Goal: Find specific page/section: Find specific page/section

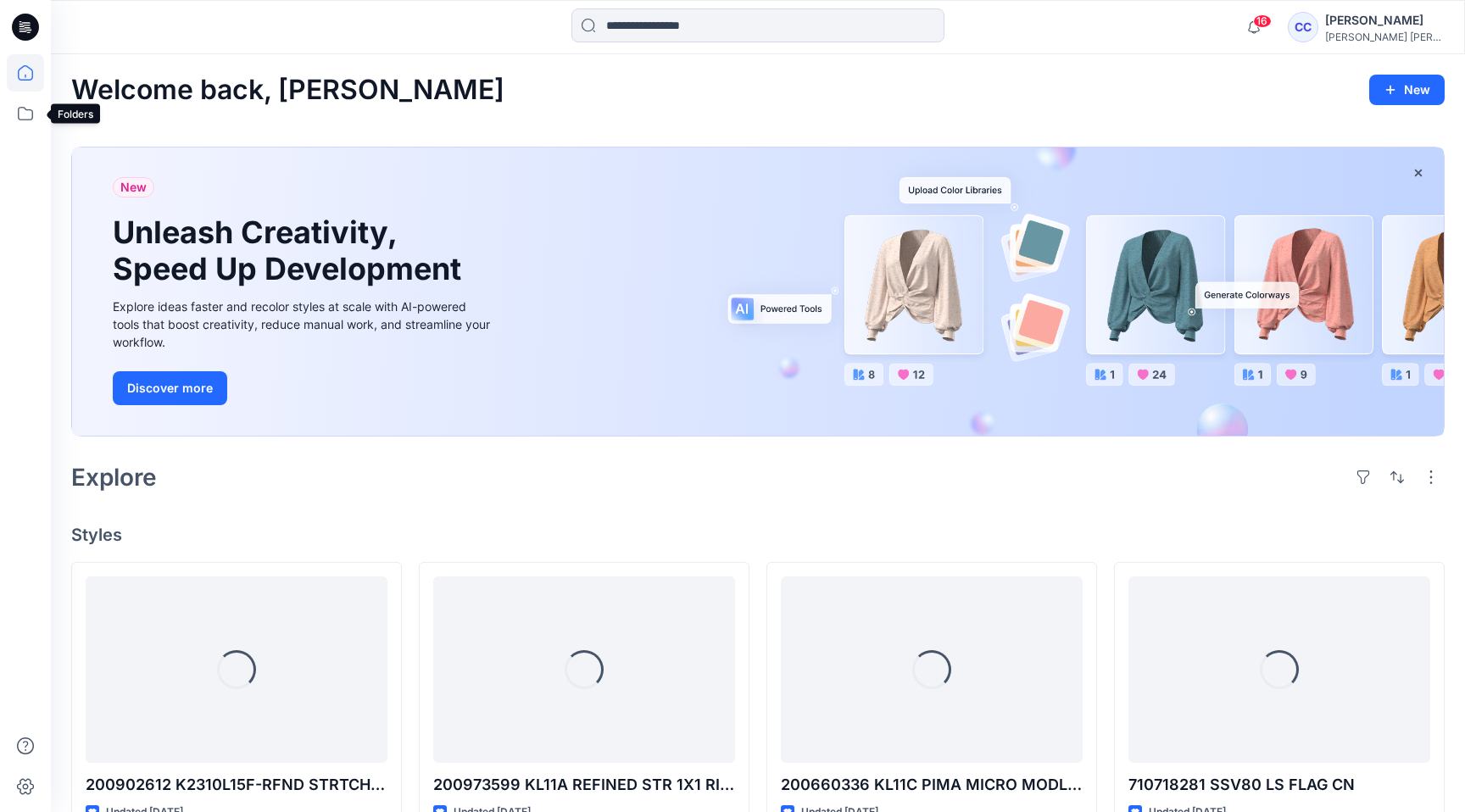
click at [23, 98] on icon at bounding box center [26, 114] width 38 height 38
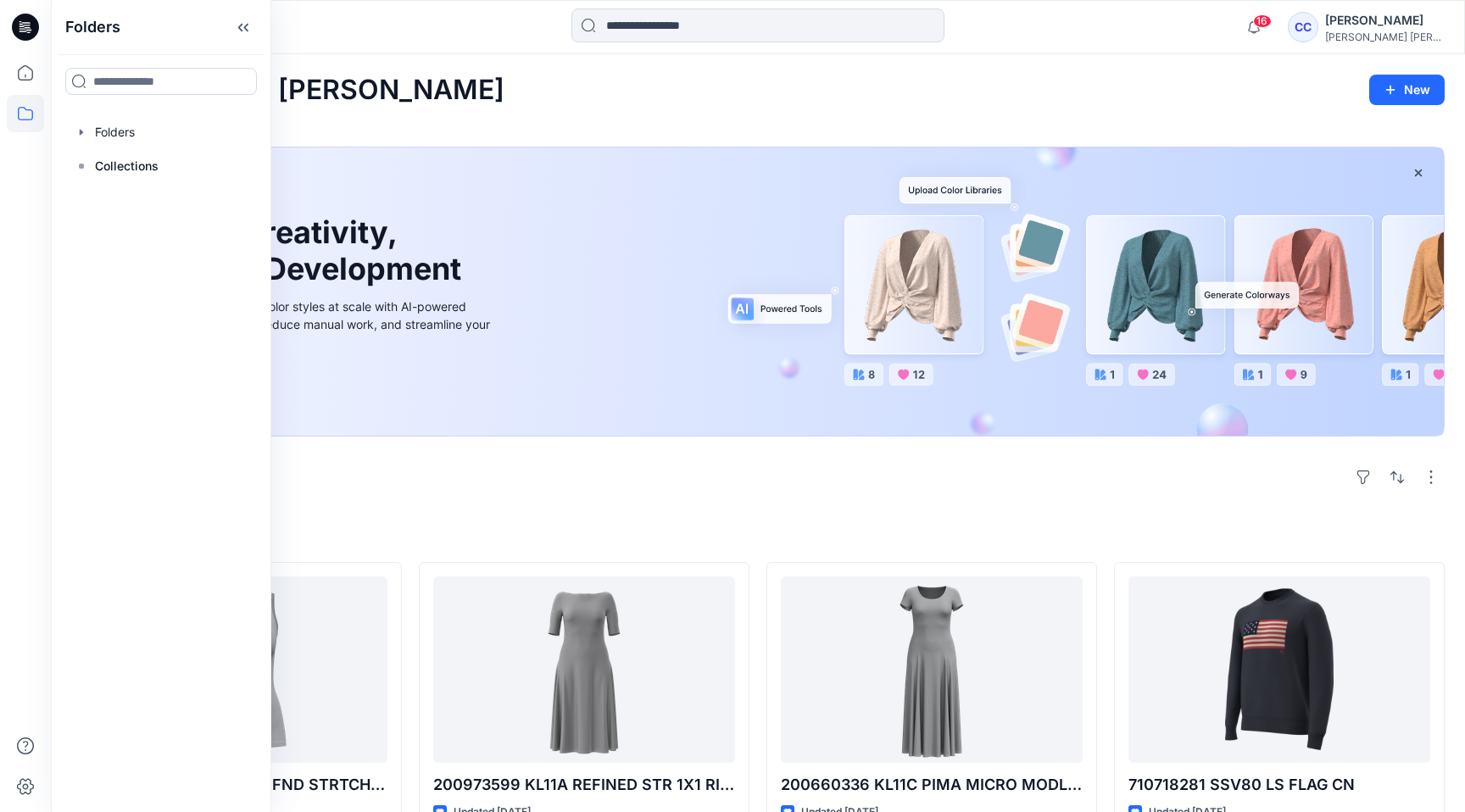
click at [529, 503] on div "Welcome back, [PERSON_NAME] New New Unleash Creativity, Speed Up Development Ex…" at bounding box center [758, 775] width 1414 height 1443
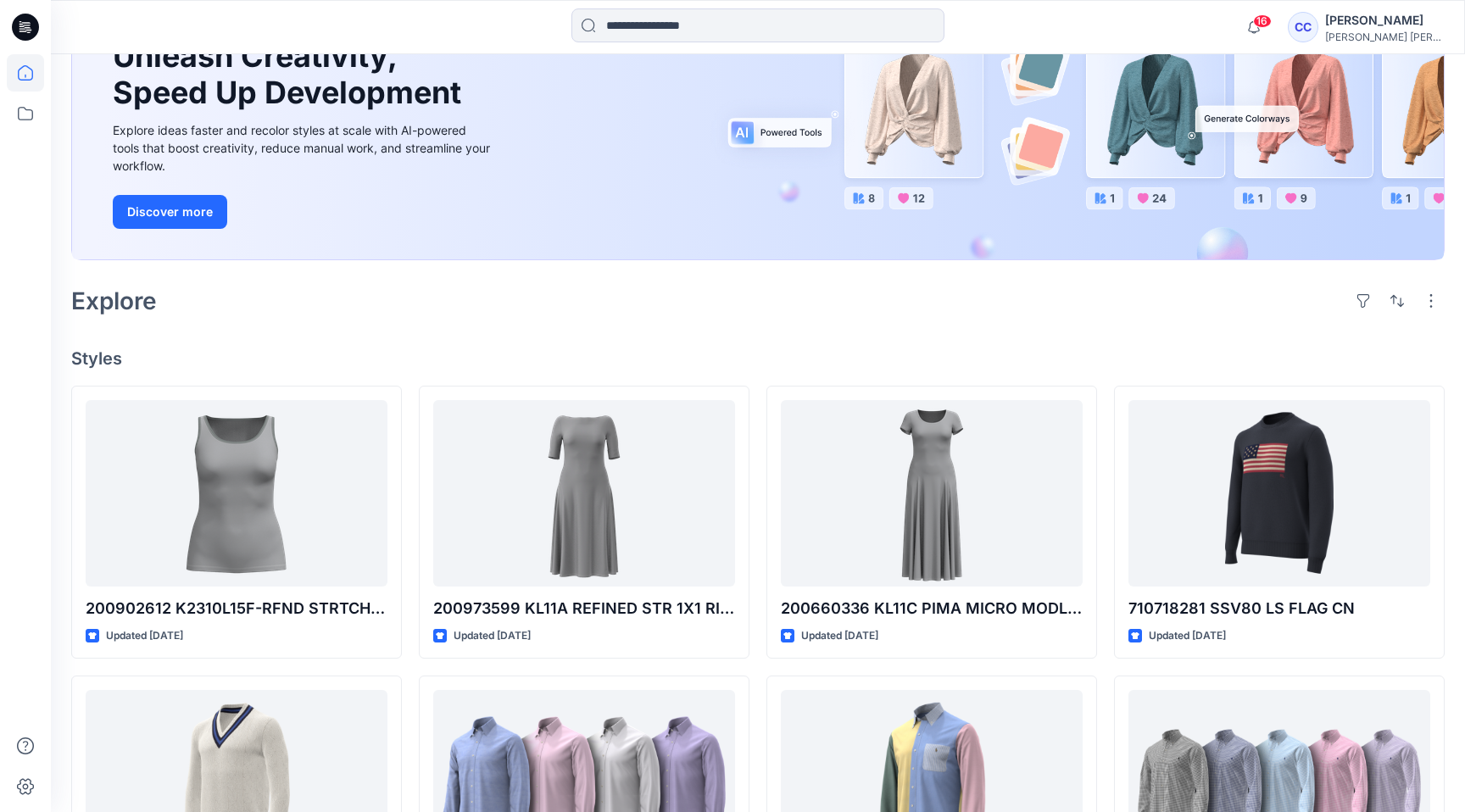
scroll to position [218, 0]
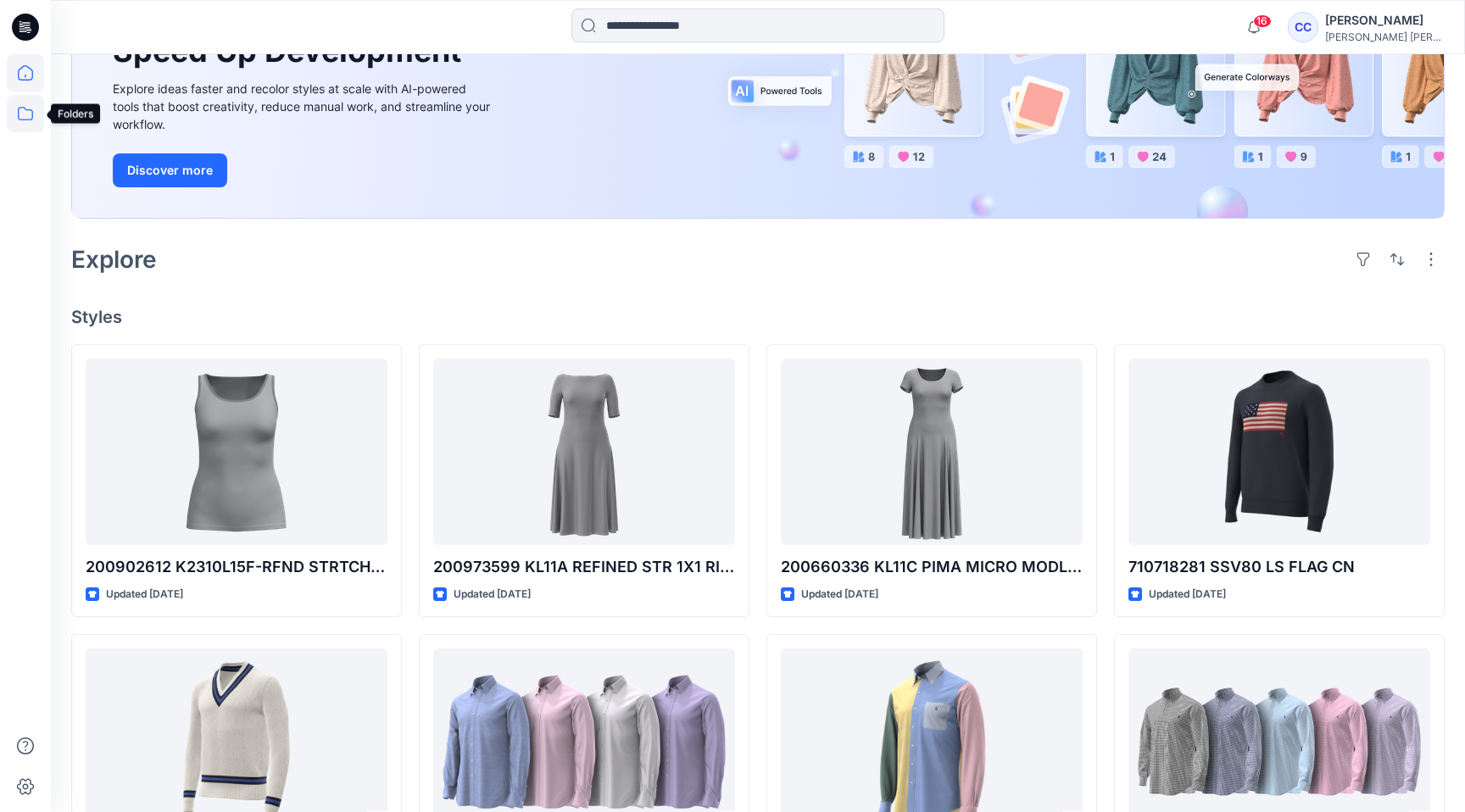
click at [30, 115] on icon at bounding box center [26, 114] width 38 height 38
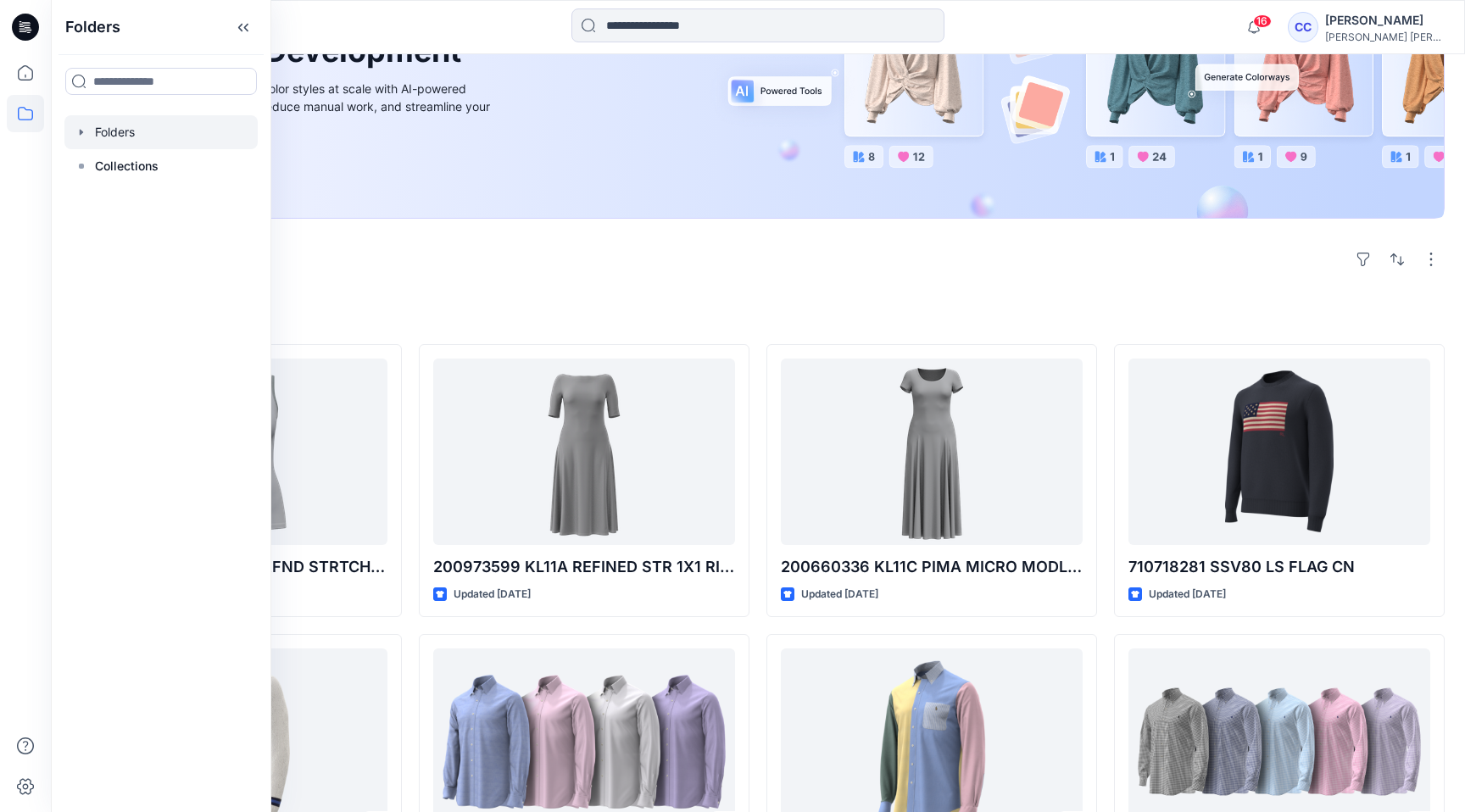
click at [103, 134] on div at bounding box center [160, 132] width 193 height 34
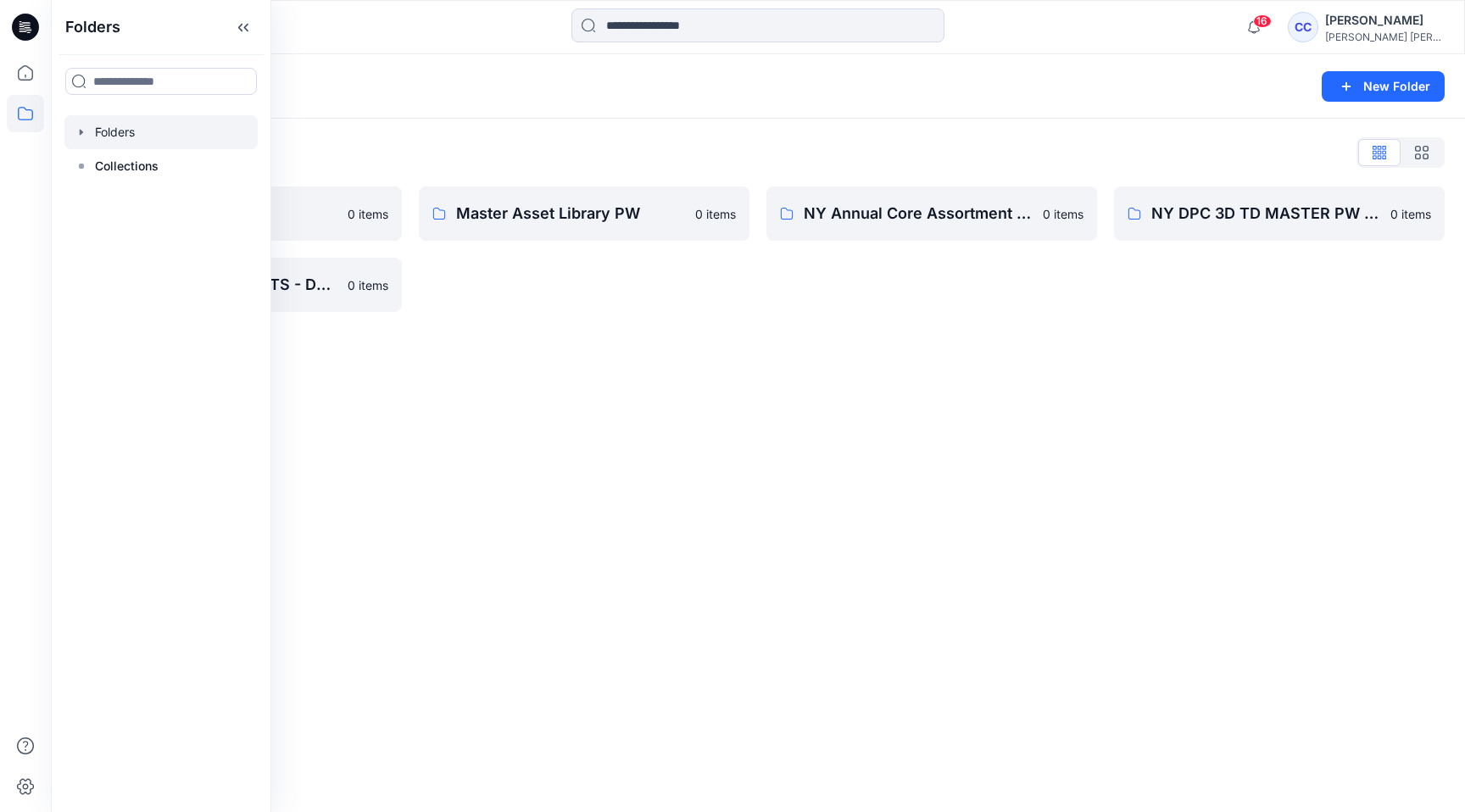
click at [533, 338] on div "Folders New Folder Folders List Lotta Trainings 0 items [PERSON_NAME] KNITS - D…" at bounding box center [758, 433] width 1414 height 758
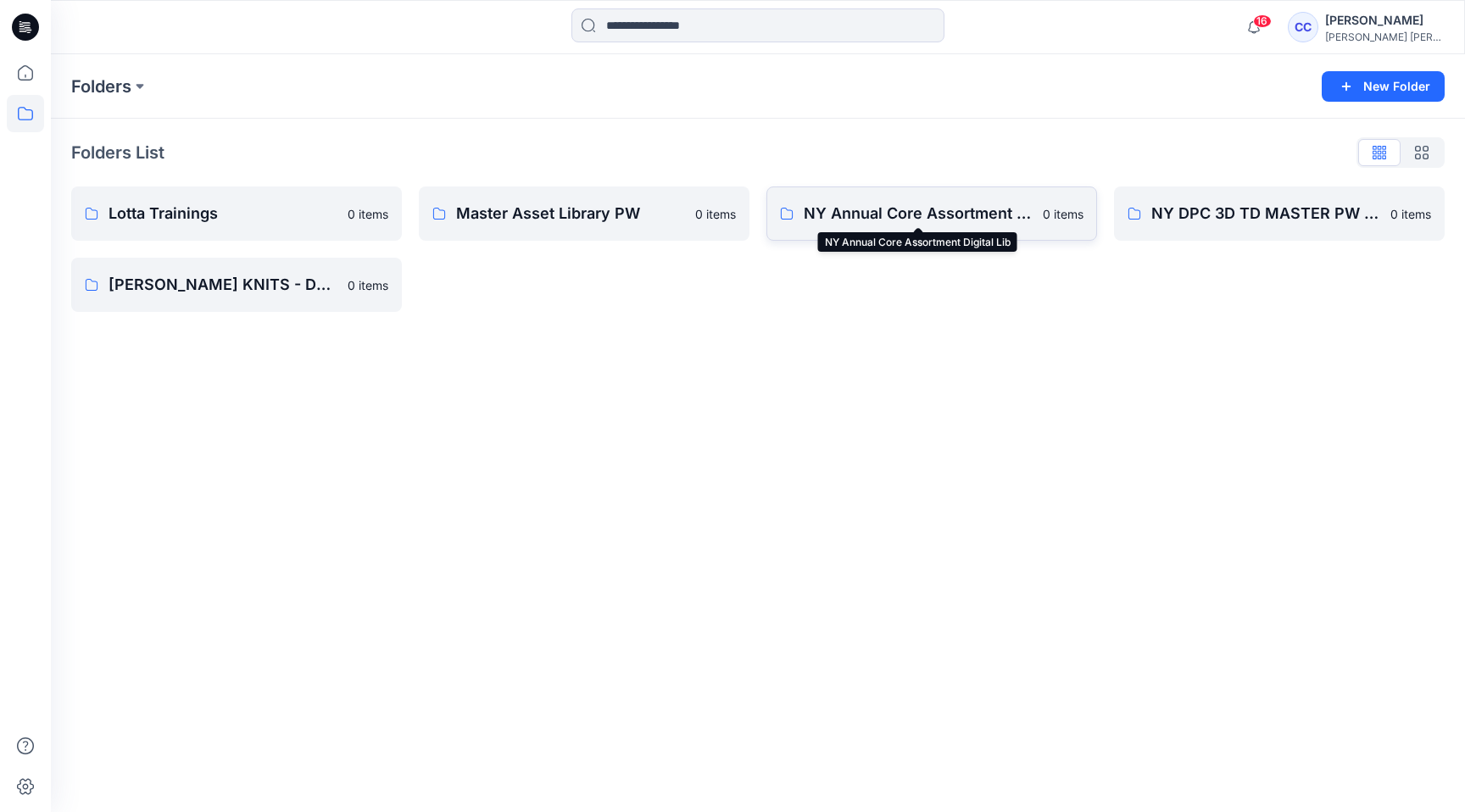
click at [985, 206] on p "NY Annual Core Assortment Digital Lib" at bounding box center [917, 214] width 229 height 24
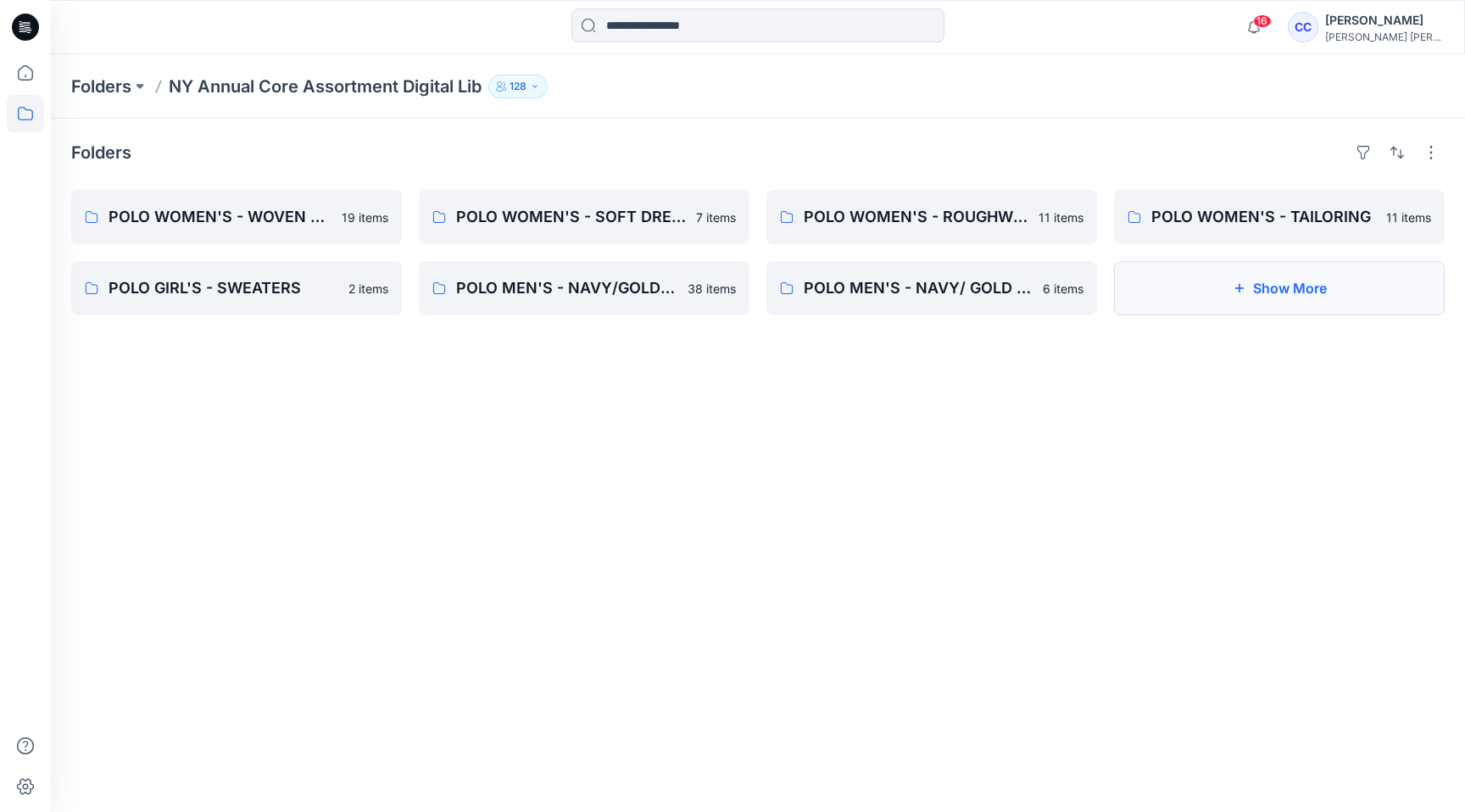
click at [1264, 289] on button "Show More" at bounding box center [1280, 288] width 331 height 54
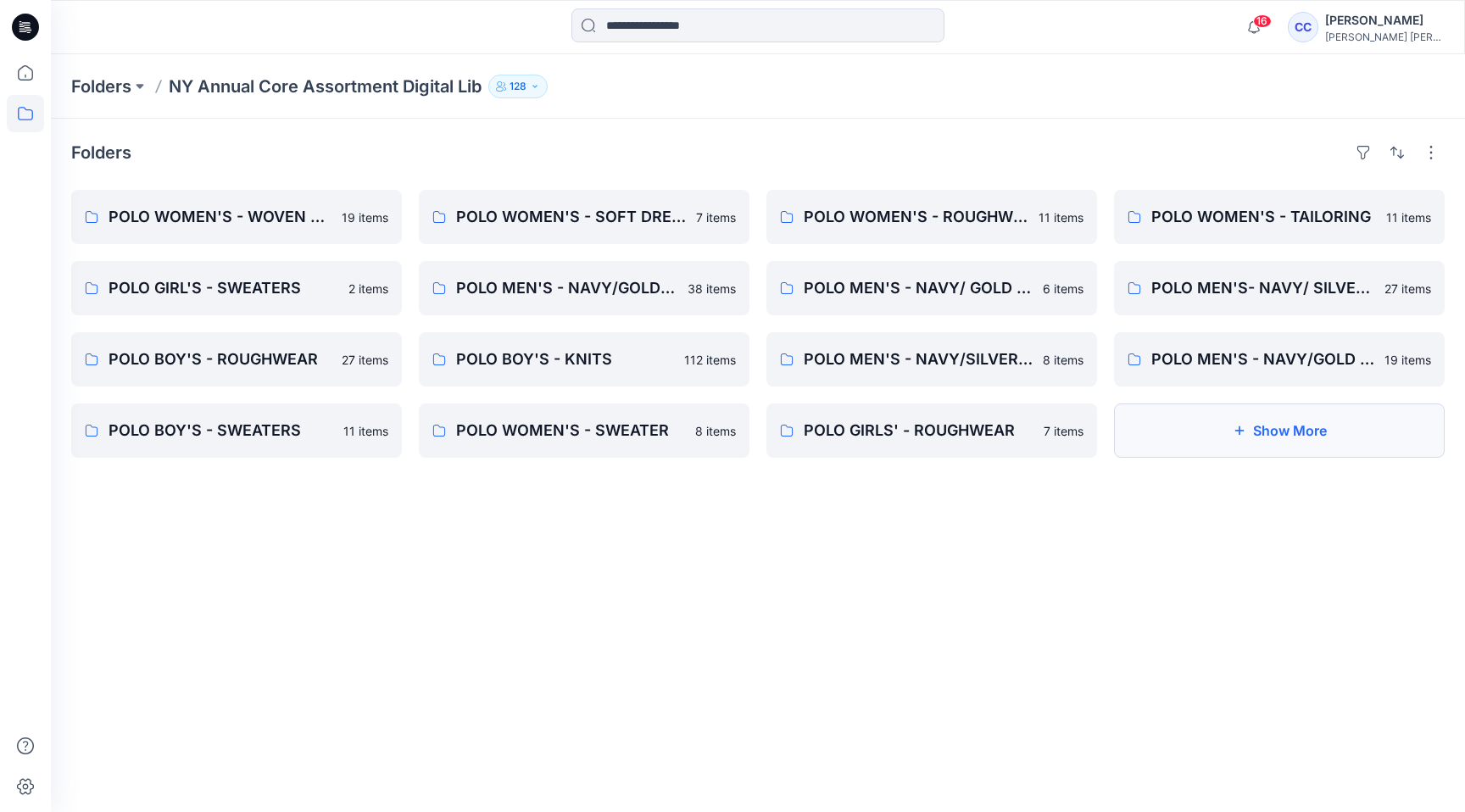
click at [1243, 433] on icon "button" at bounding box center [1240, 431] width 14 height 14
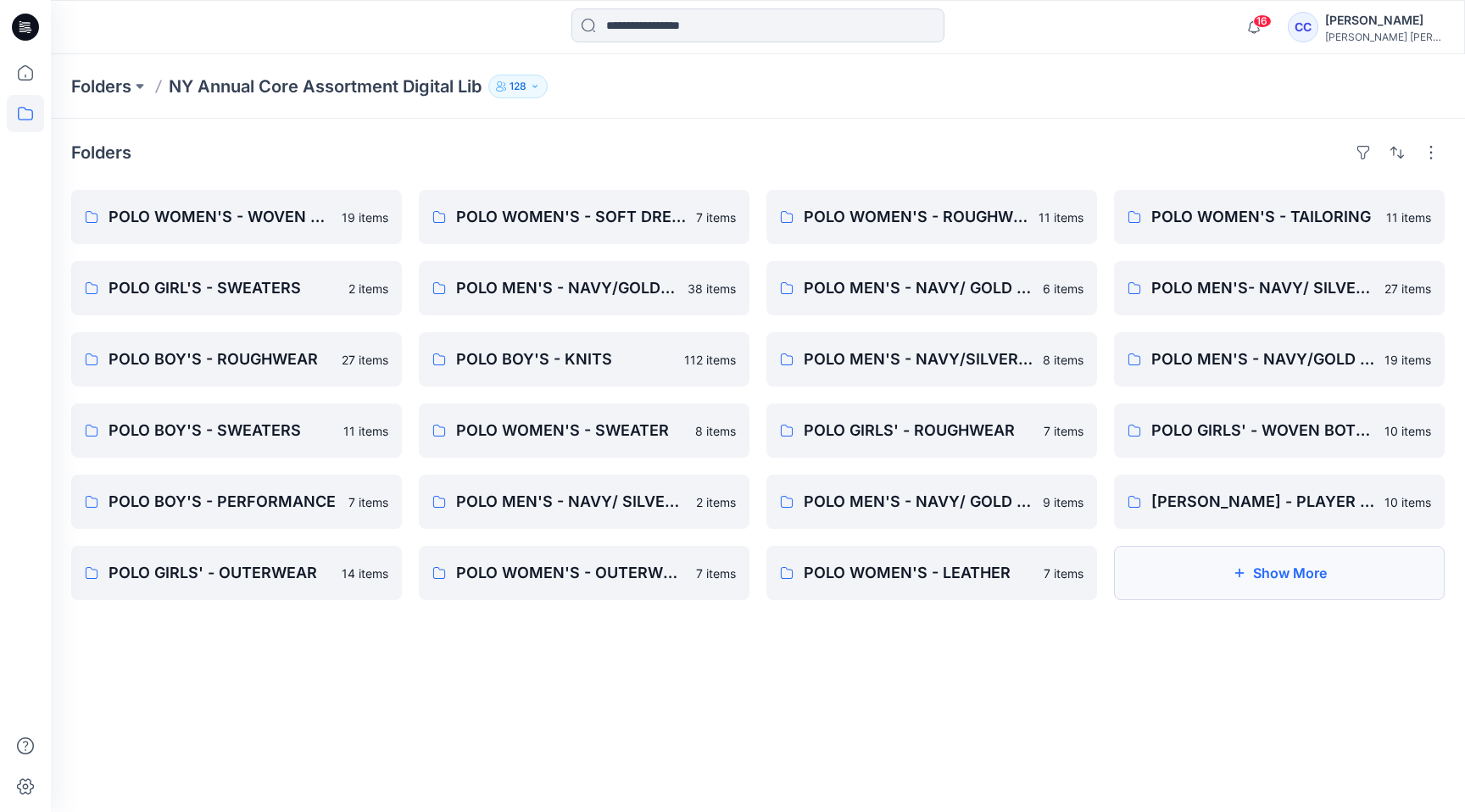
click at [1206, 579] on button "Show More" at bounding box center [1280, 572] width 331 height 54
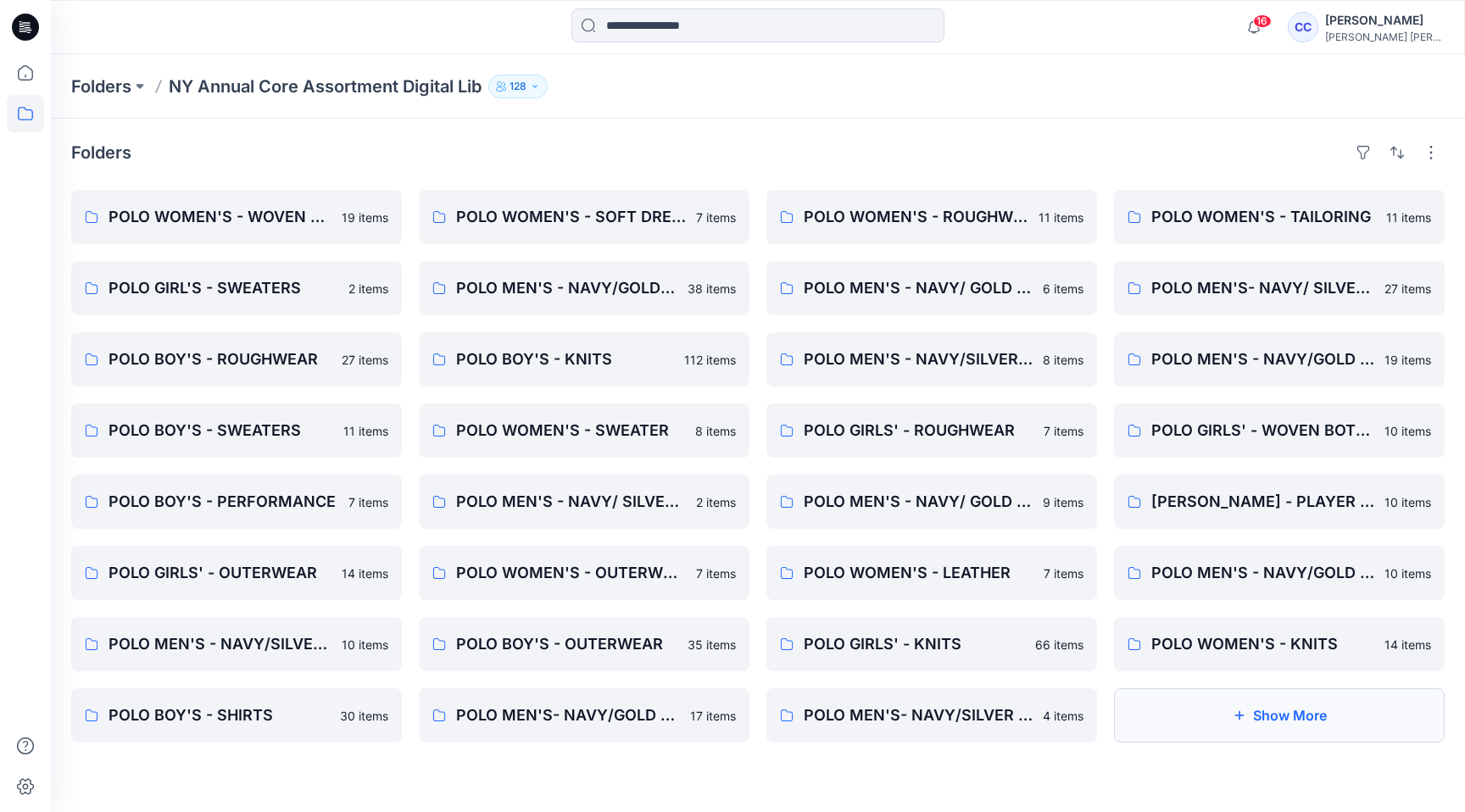
click at [1228, 714] on button "Show More" at bounding box center [1280, 715] width 331 height 54
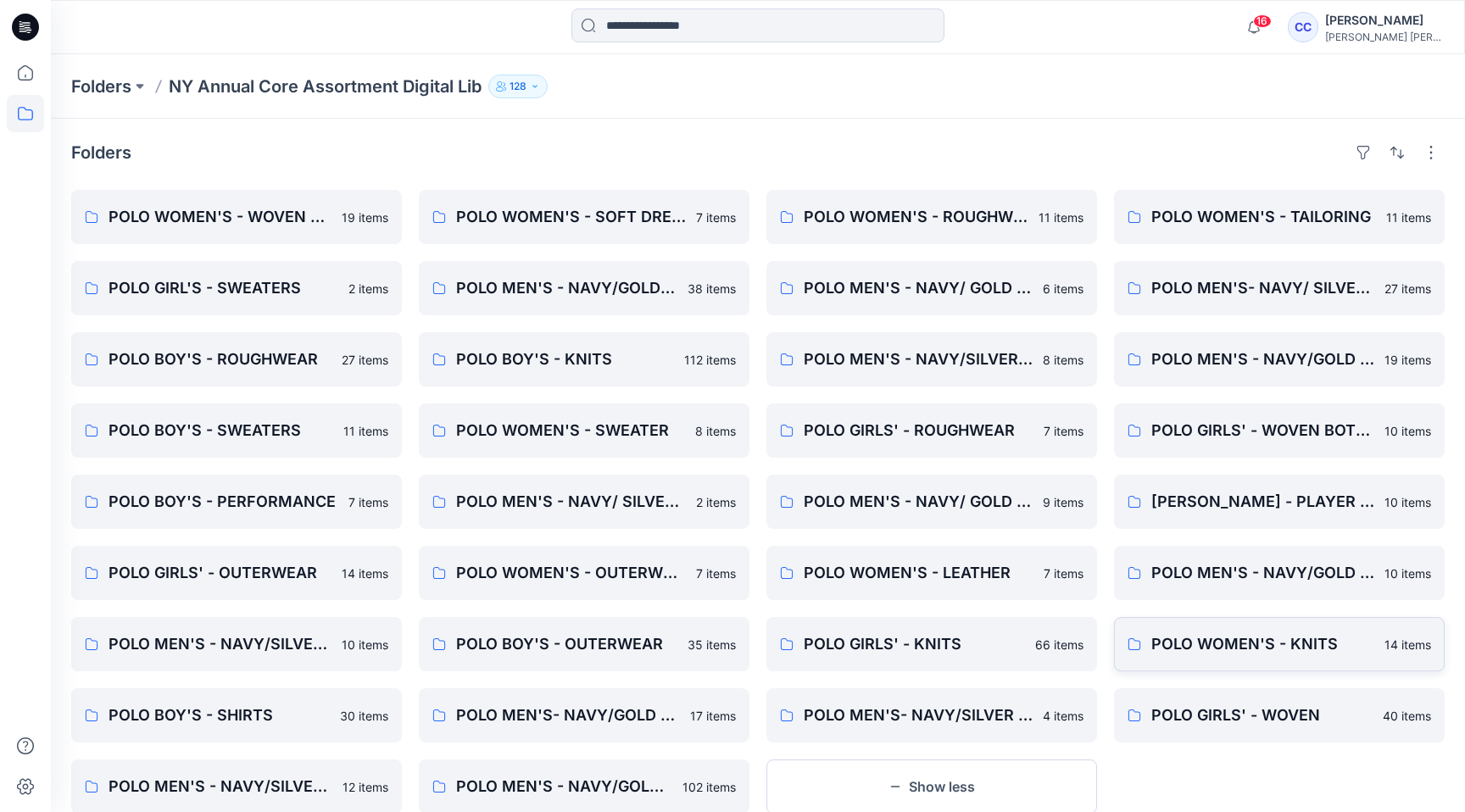
click at [1266, 657] on link "POLO WOMEN'S - KNITS 14 items" at bounding box center [1280, 644] width 331 height 54
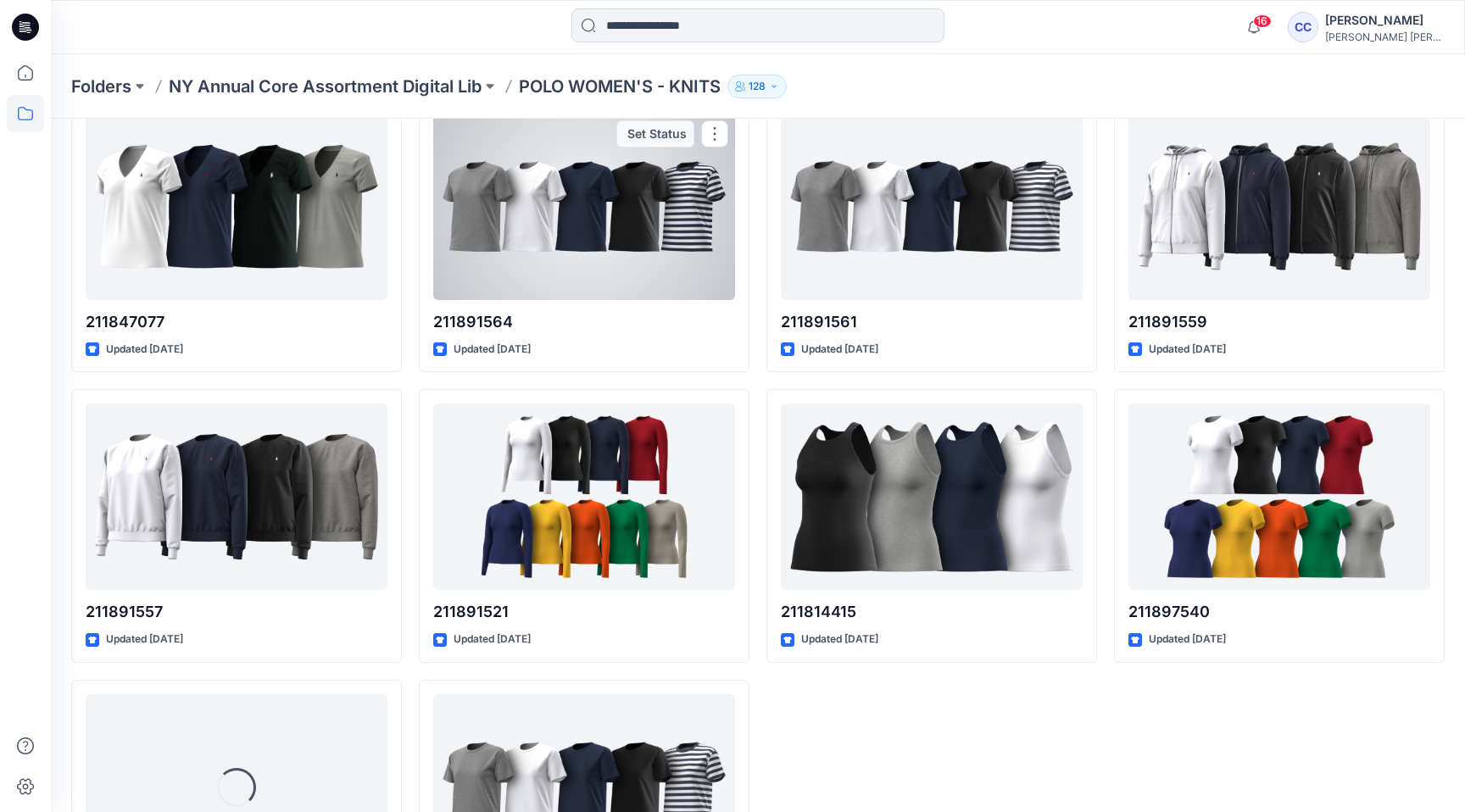
scroll to position [543, 0]
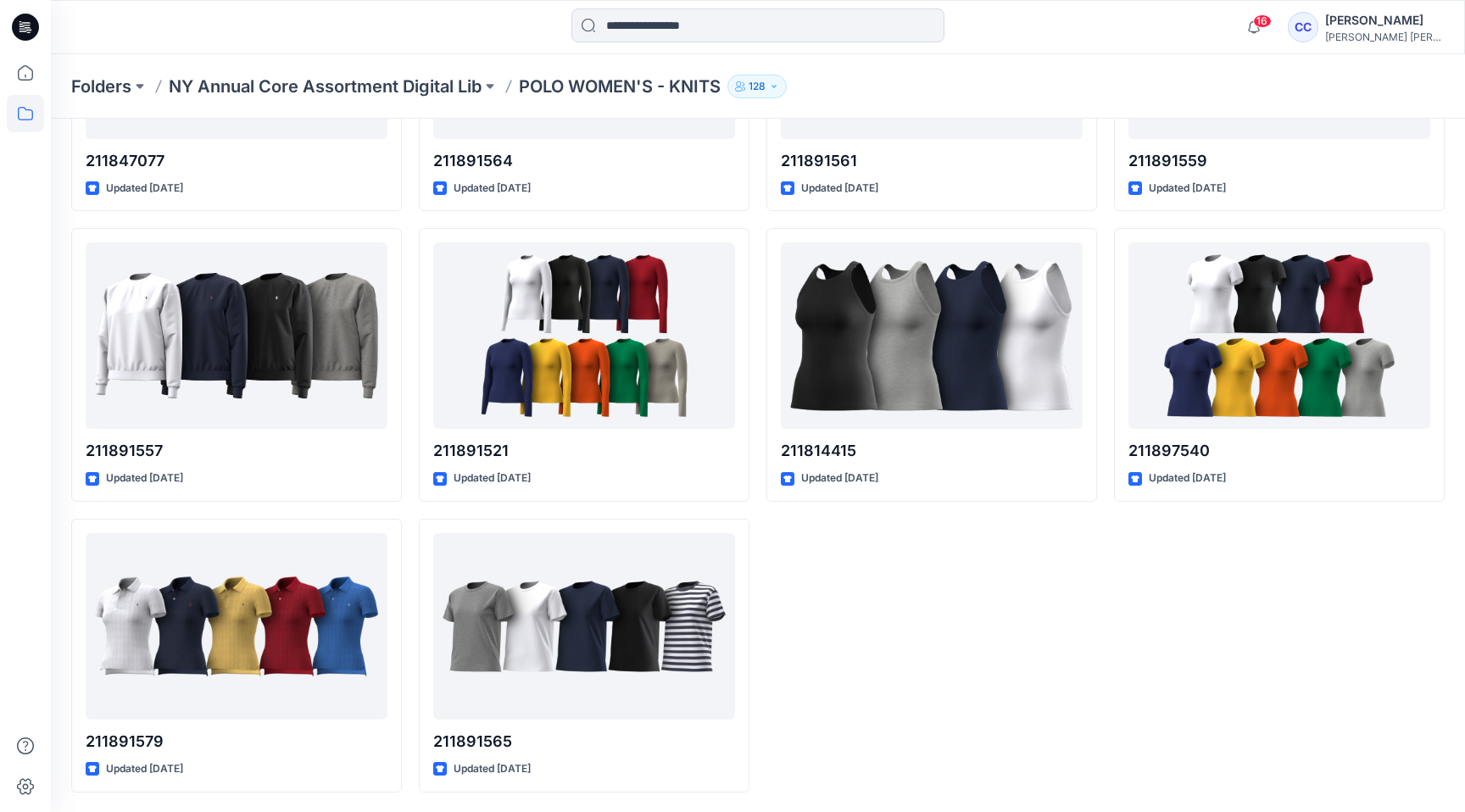
click at [28, 110] on icon at bounding box center [26, 114] width 38 height 38
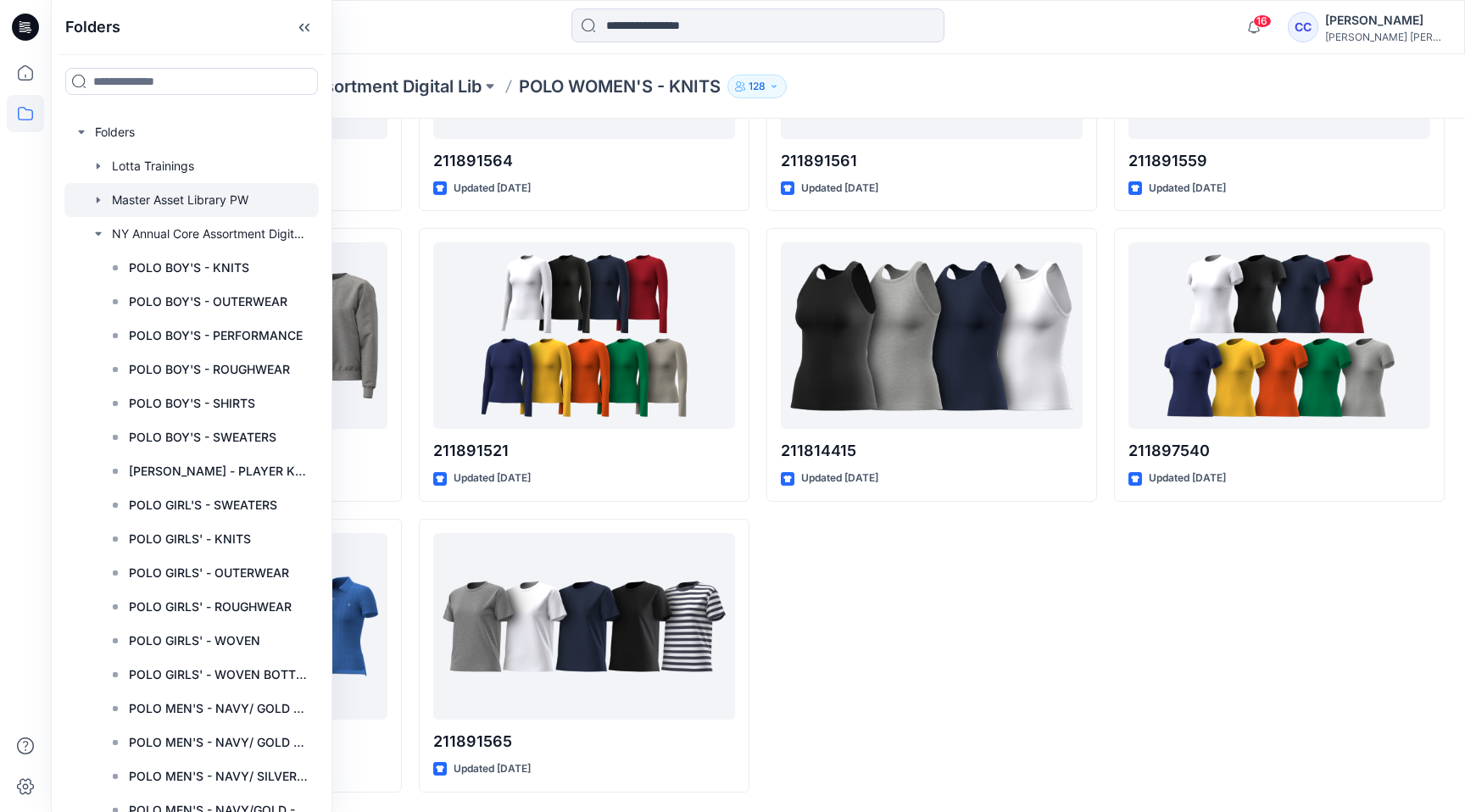
click at [169, 203] on div at bounding box center [191, 200] width 255 height 34
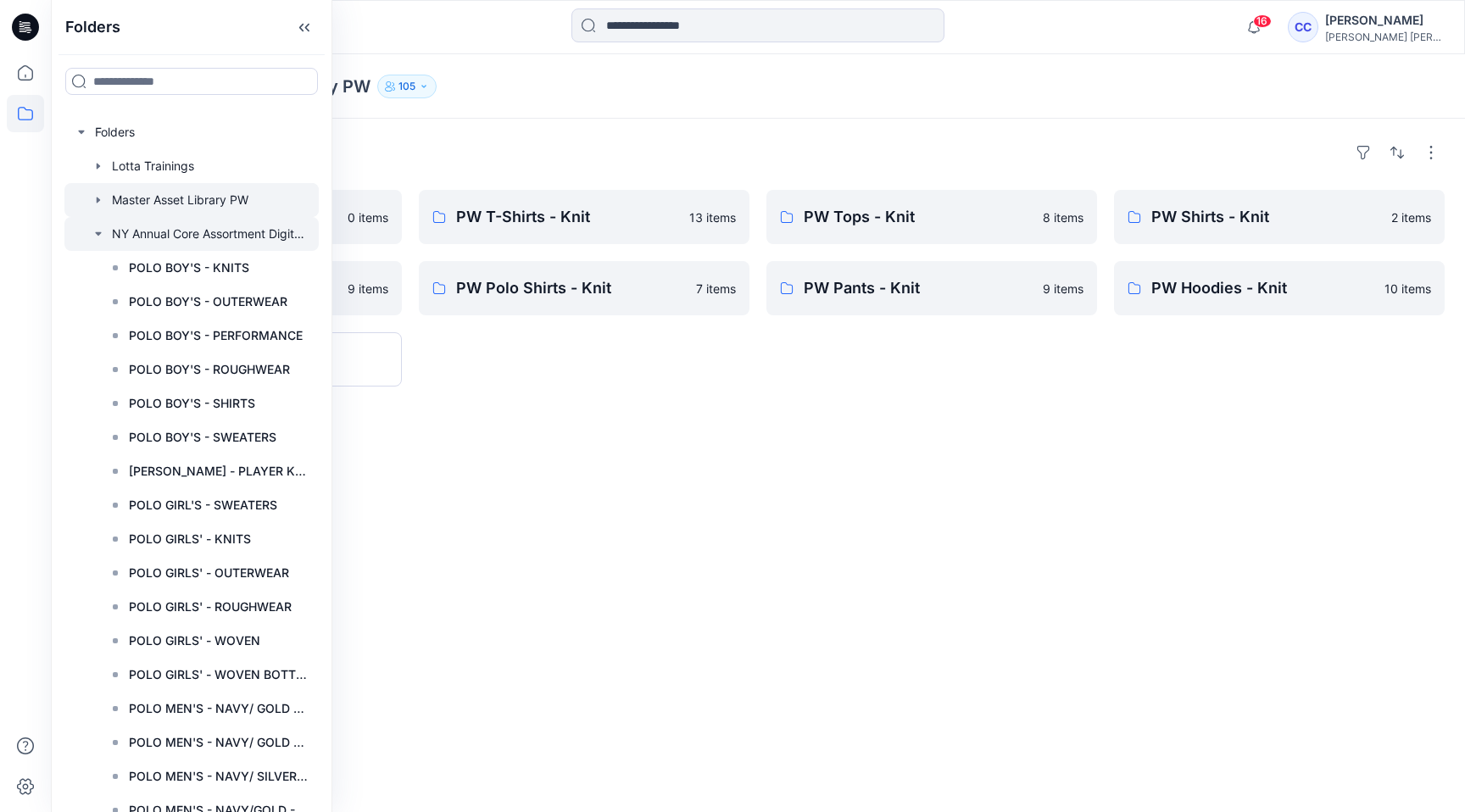
click at [97, 233] on icon "button" at bounding box center [98, 234] width 6 height 3
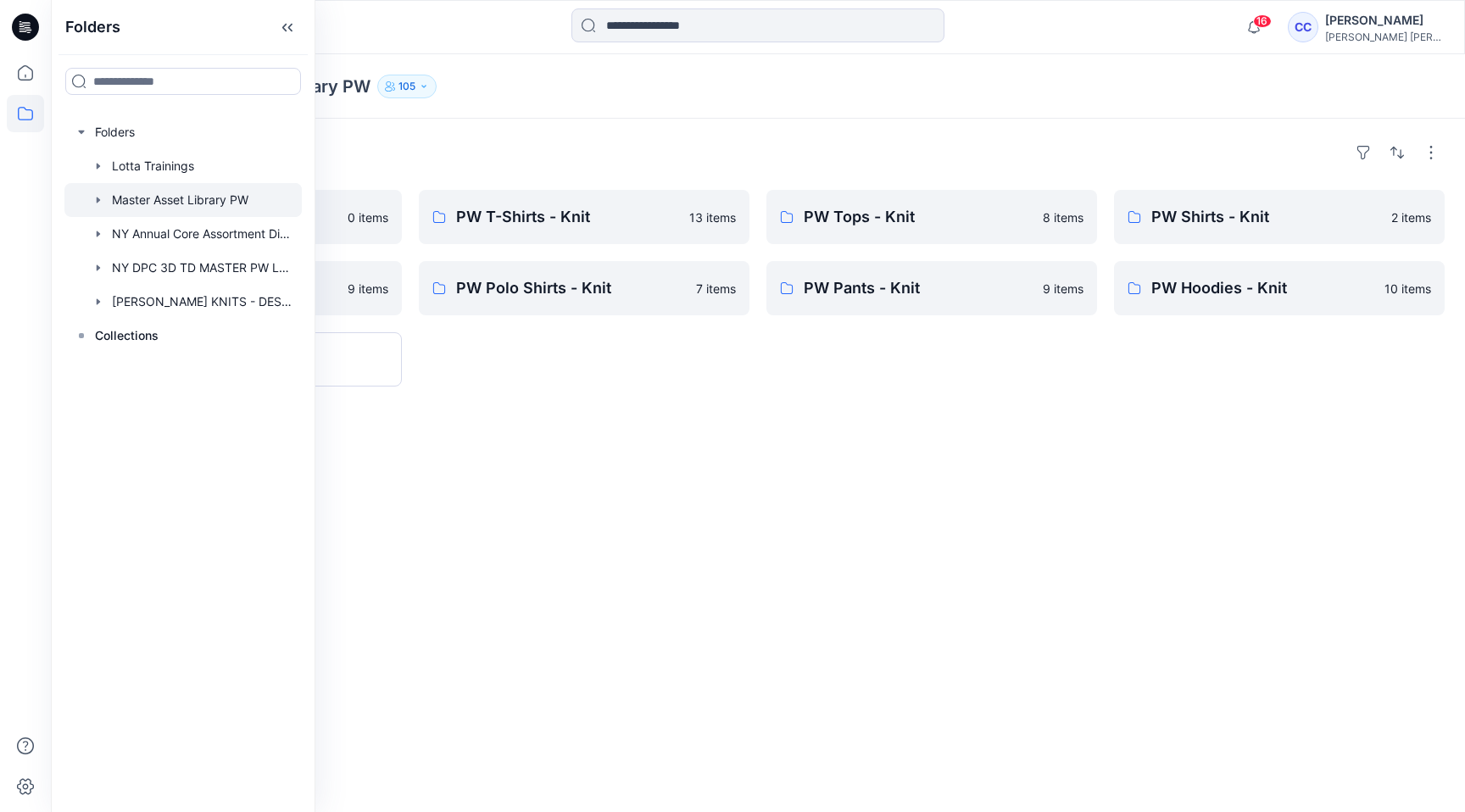
click at [522, 400] on div "Folders PW - Sweater 0 items PW Pullovers - Knit 9 items Show More PW T-Shirts …" at bounding box center [758, 465] width 1414 height 693
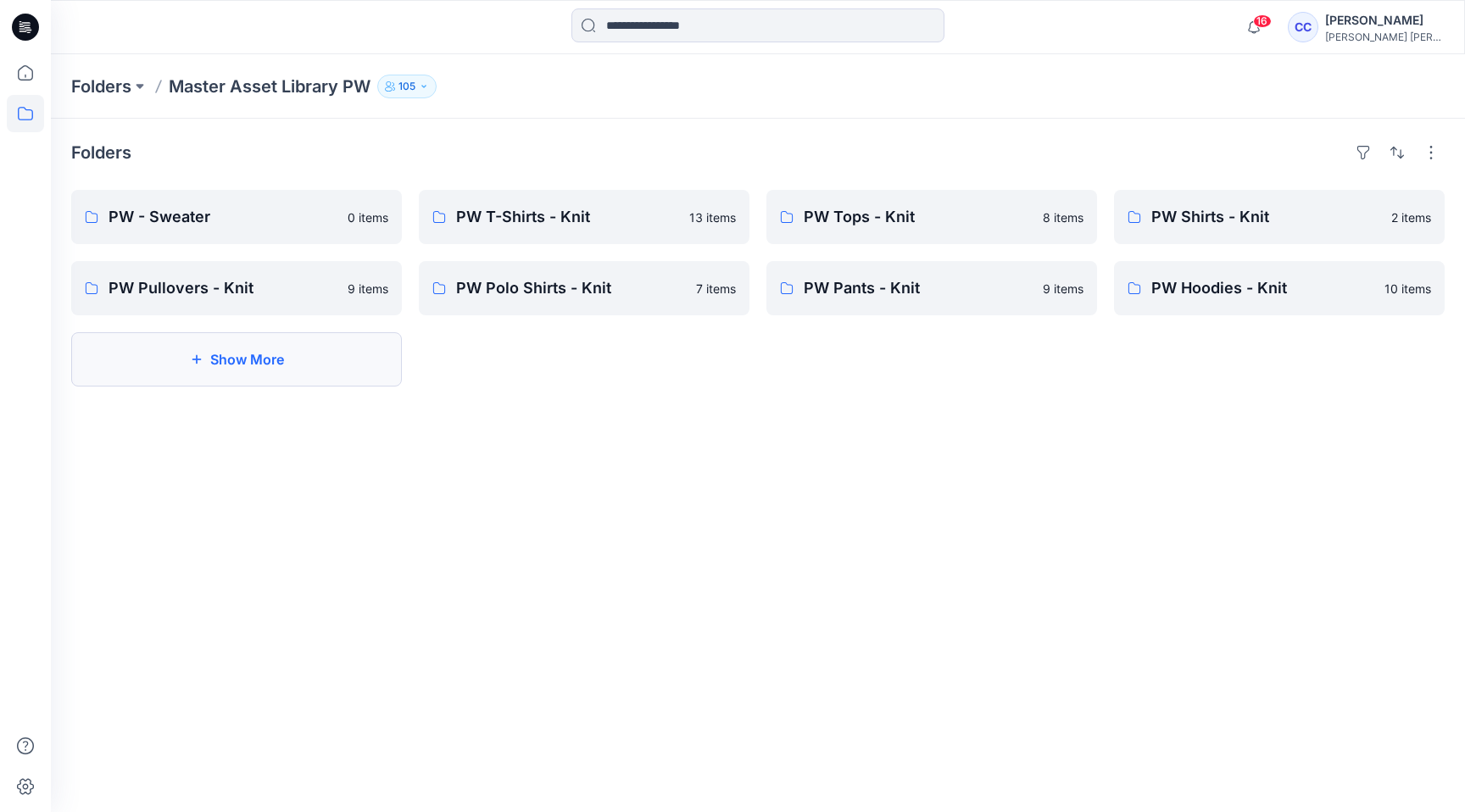
click at [341, 351] on button "Show More" at bounding box center [237, 359] width 331 height 54
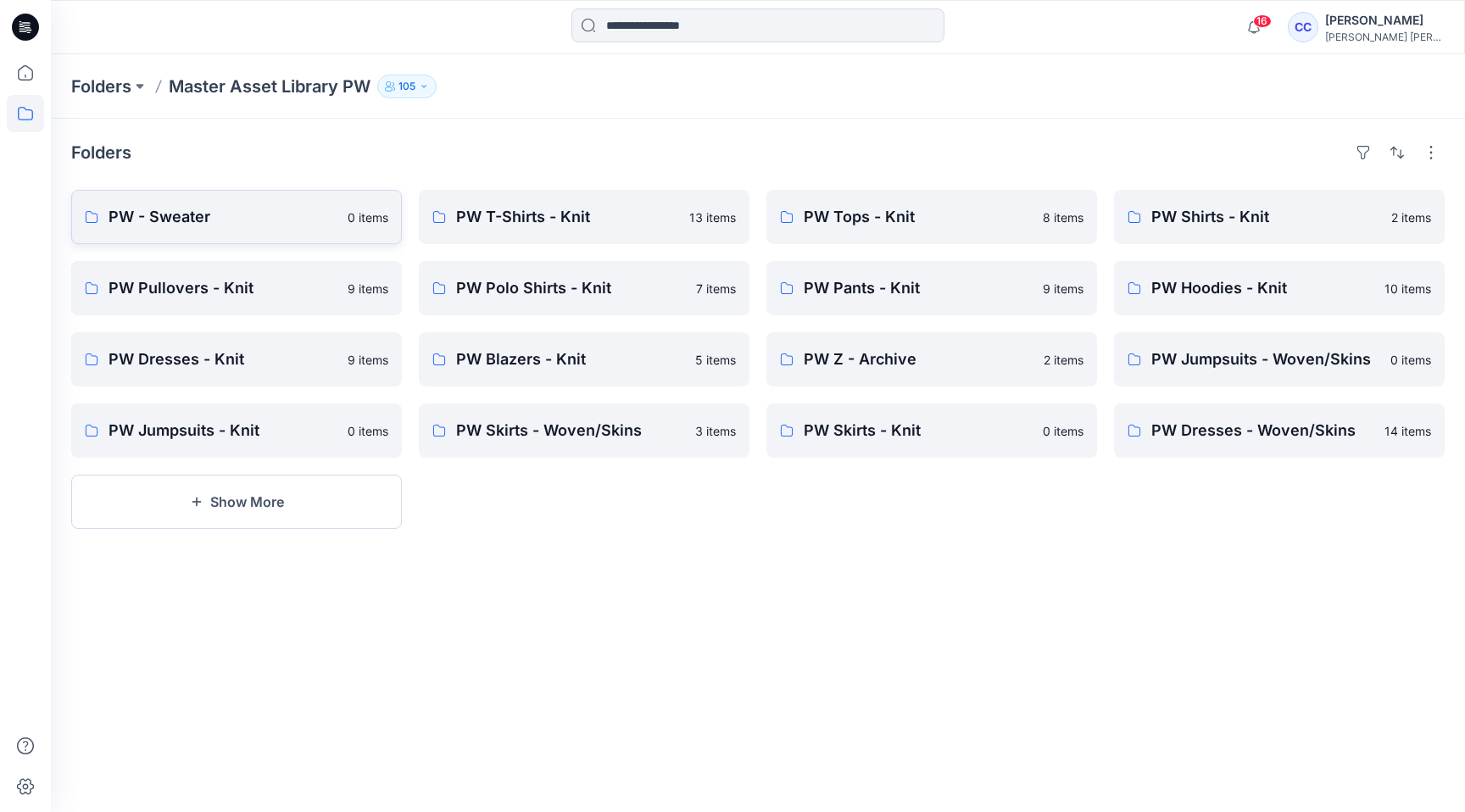
click at [309, 221] on p "PW - Sweater" at bounding box center [223, 217] width 229 height 24
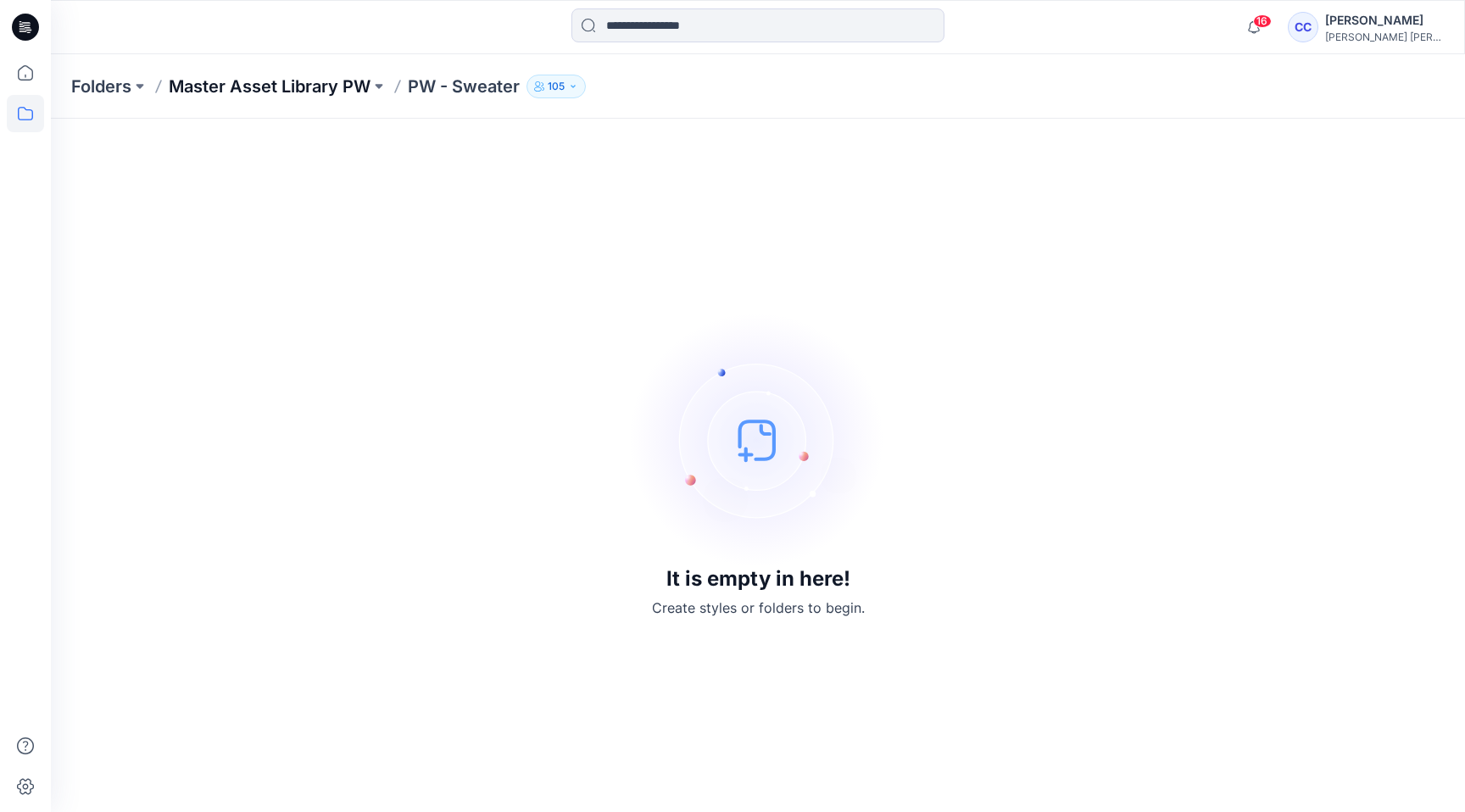
click at [331, 81] on p "Master Asset Library PW" at bounding box center [269, 86] width 202 height 24
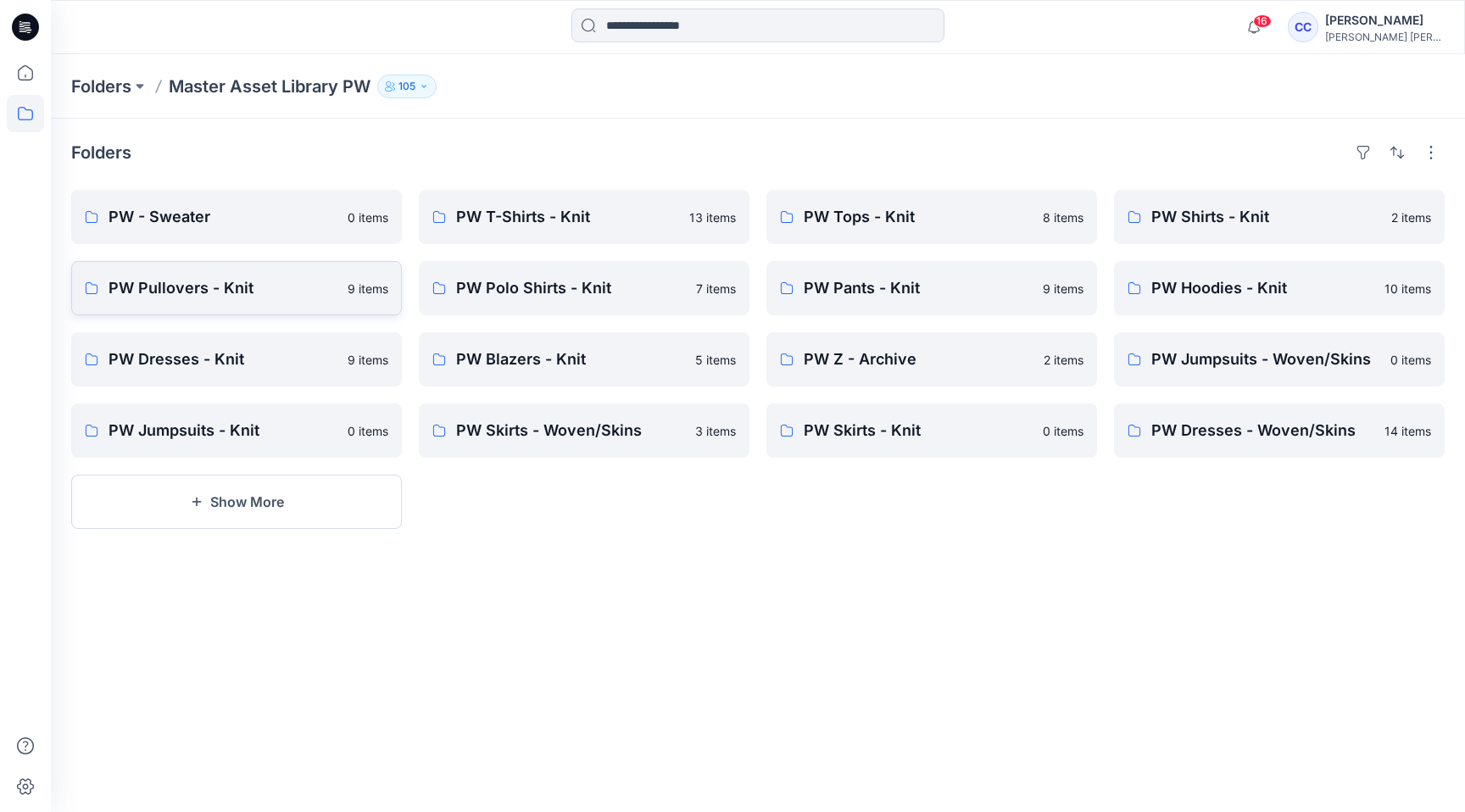
click at [217, 275] on link "PW Pullovers - Knit 9 items" at bounding box center [237, 288] width 331 height 54
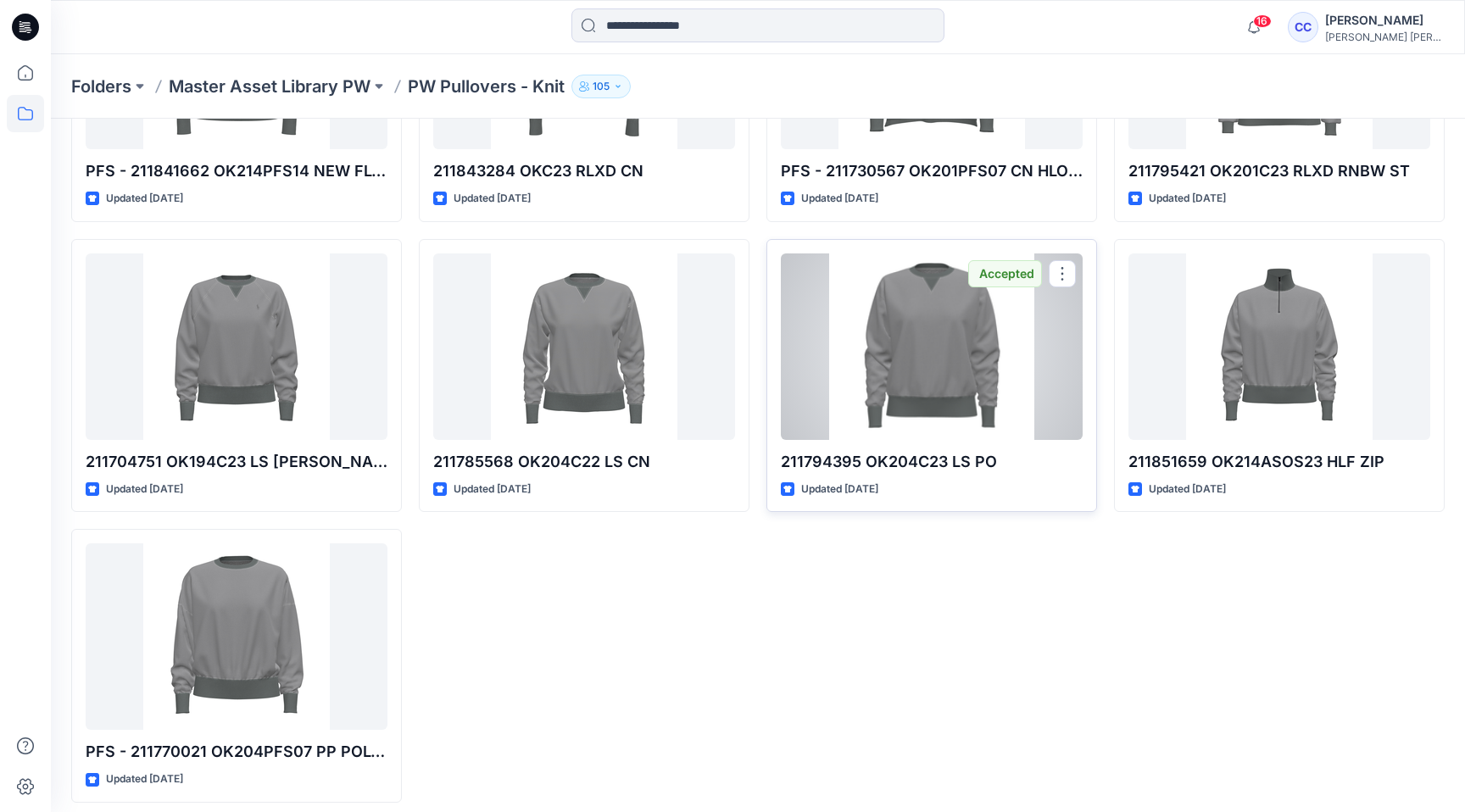
scroll to position [253, 0]
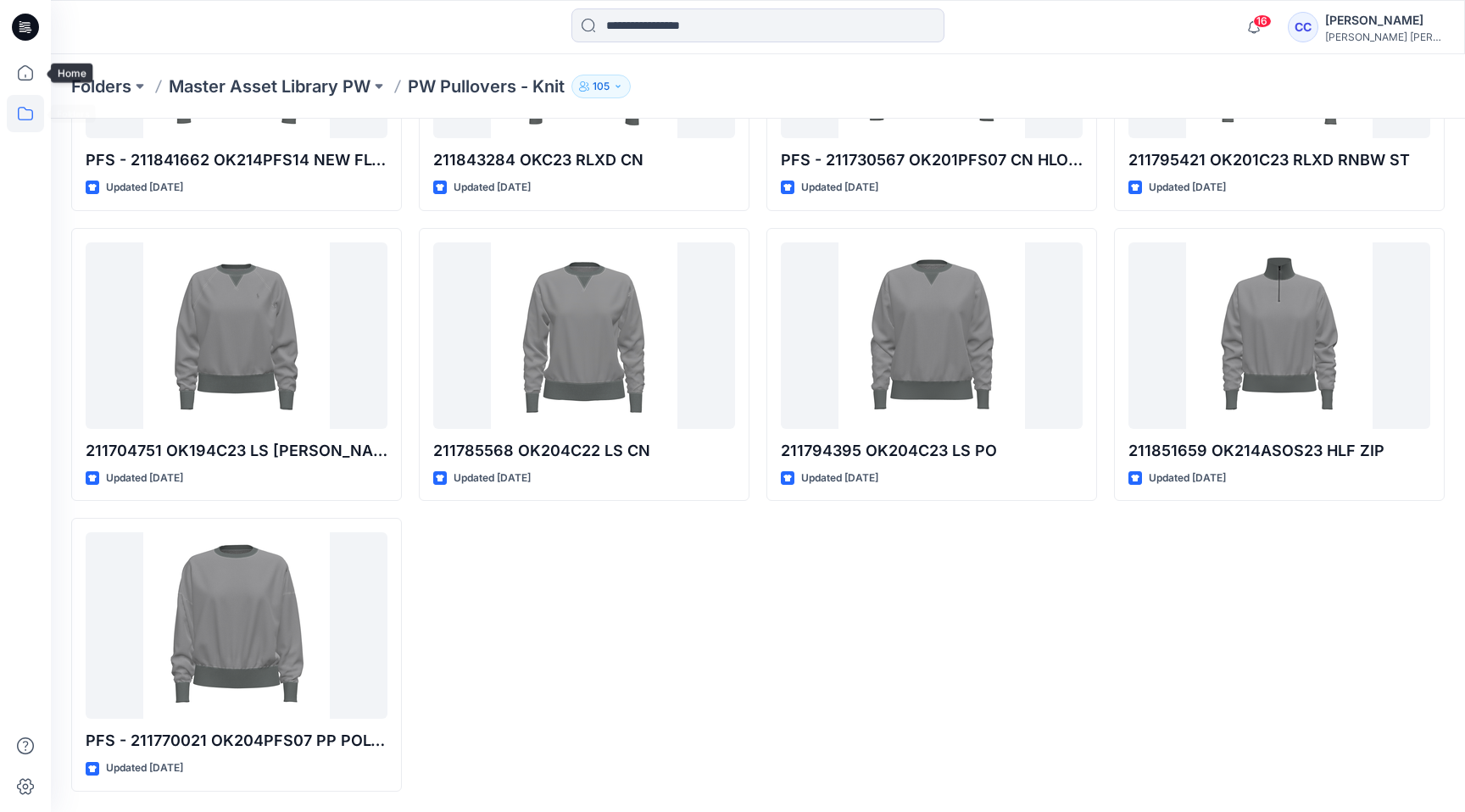
click at [21, 118] on icon at bounding box center [26, 114] width 38 height 38
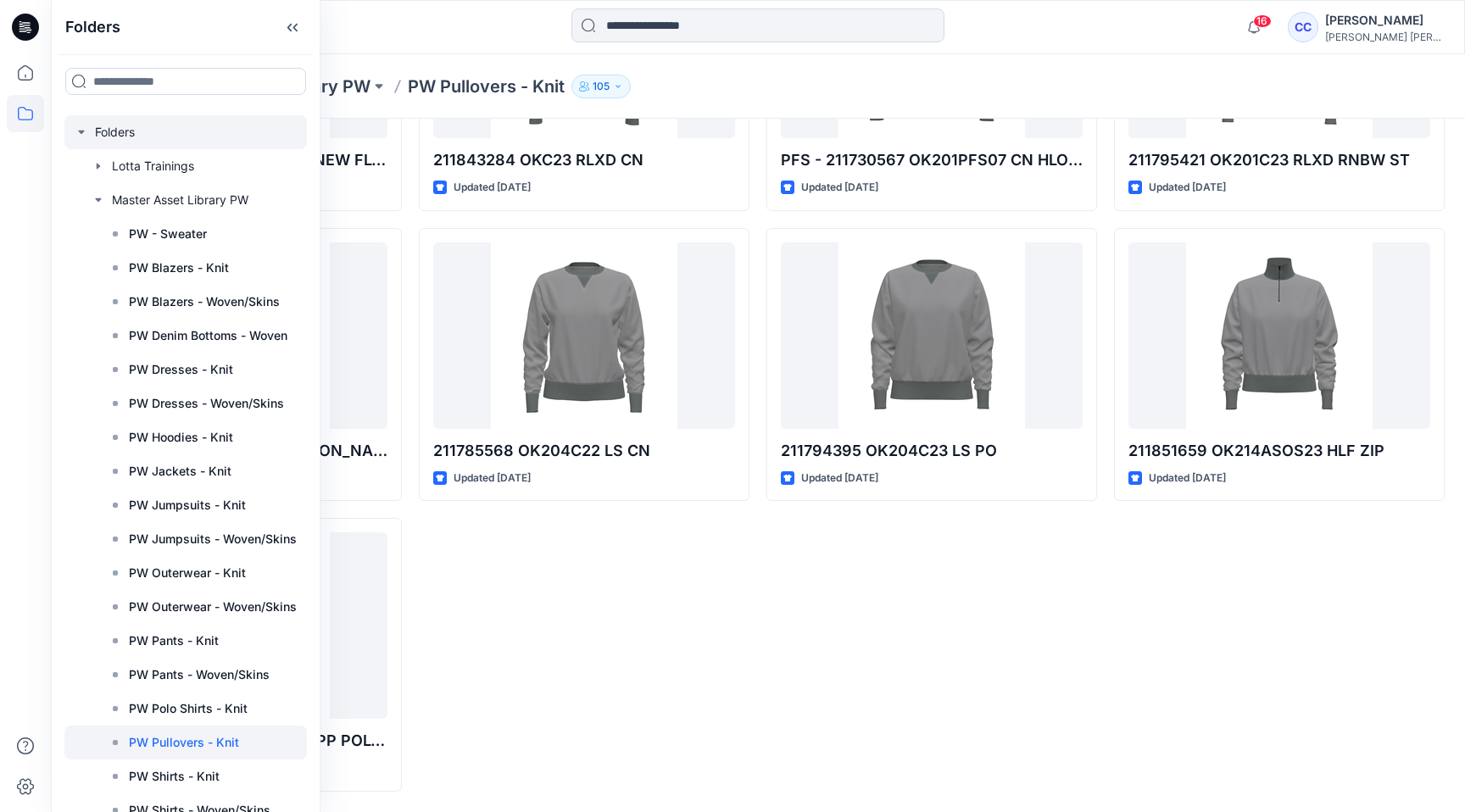
click at [78, 128] on icon "button" at bounding box center [81, 133] width 14 height 14
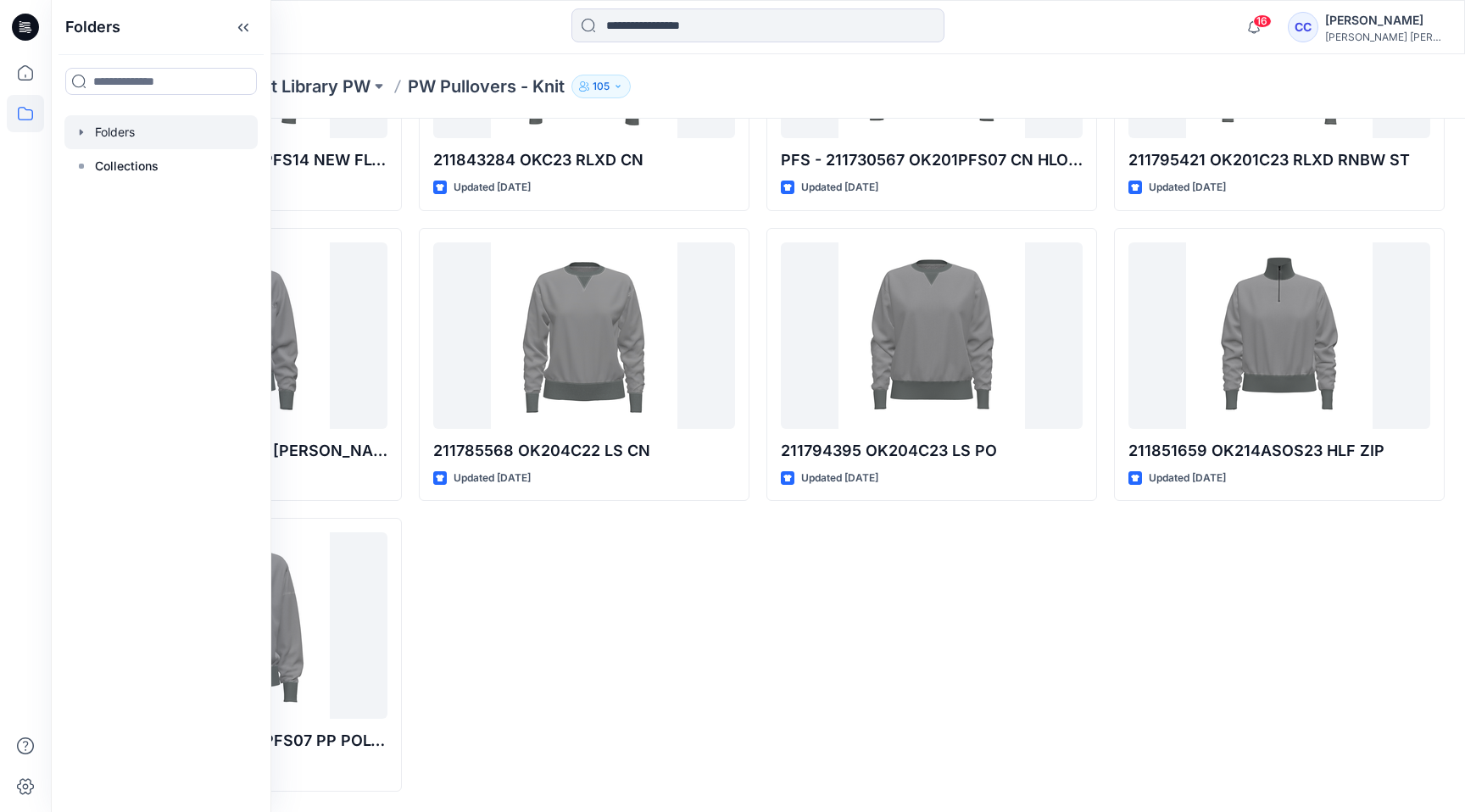
click at [78, 128] on icon "button" at bounding box center [81, 133] width 14 height 14
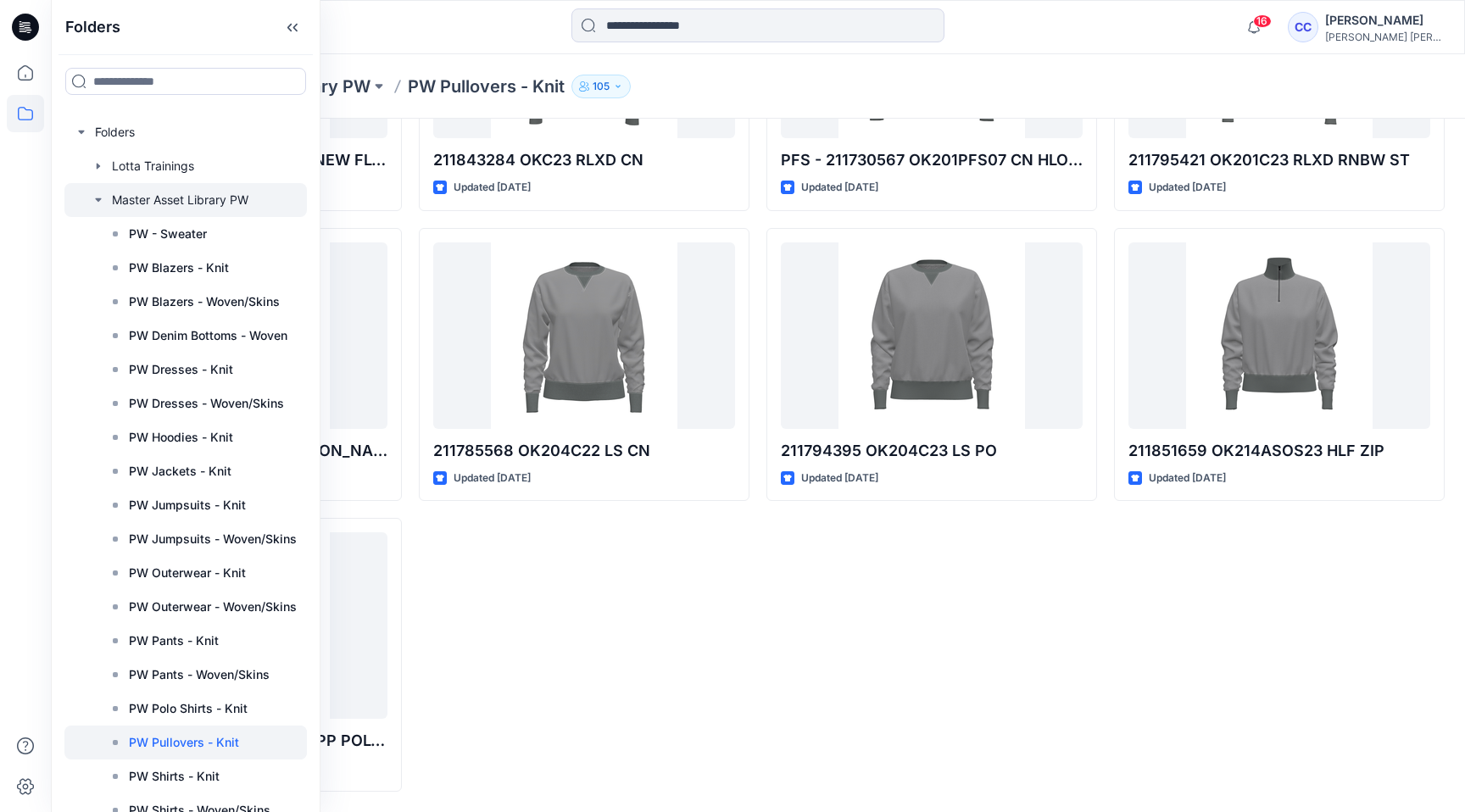
click at [93, 196] on icon "button" at bounding box center [98, 200] width 14 height 14
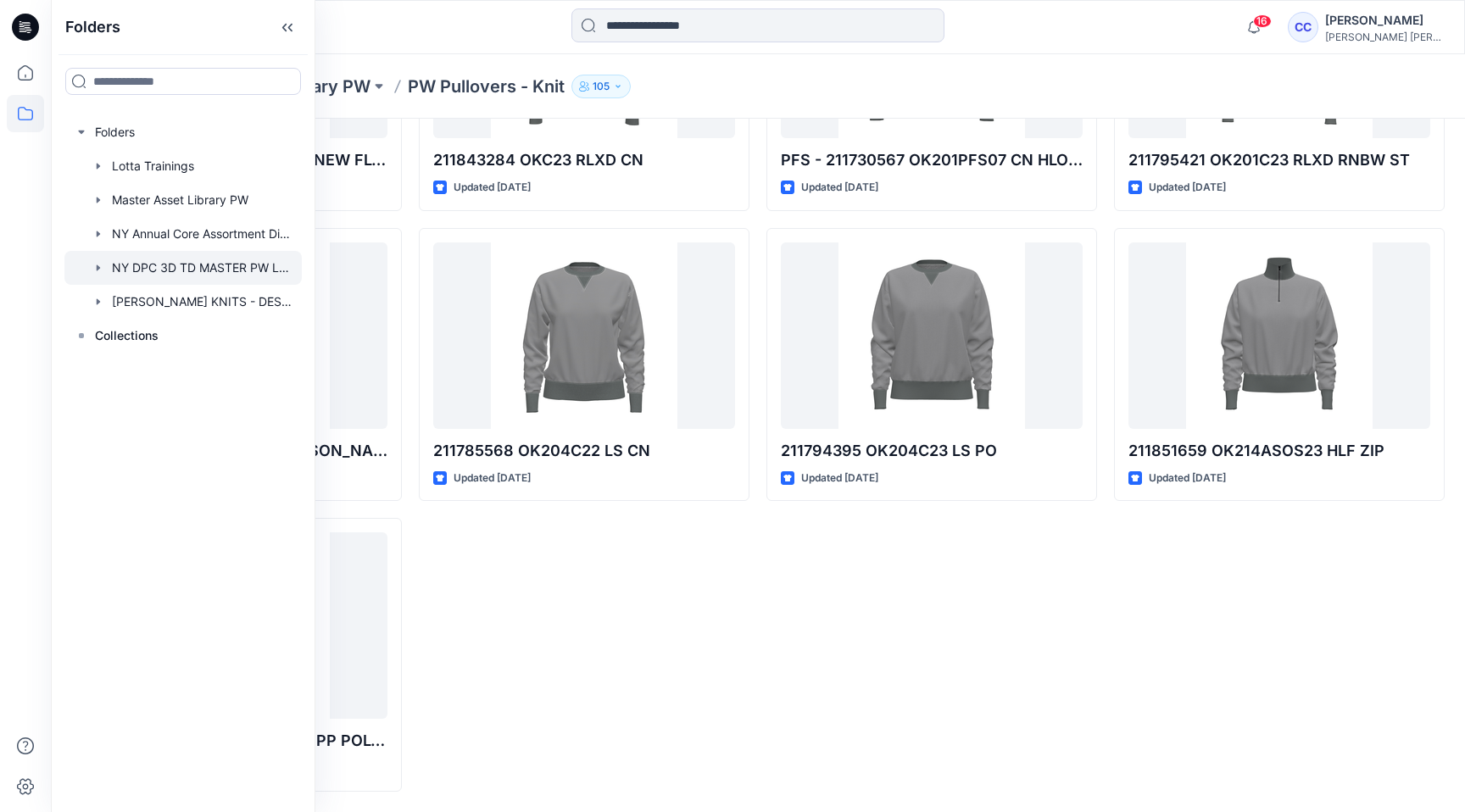
click at [100, 265] on icon "button" at bounding box center [98, 268] width 14 height 14
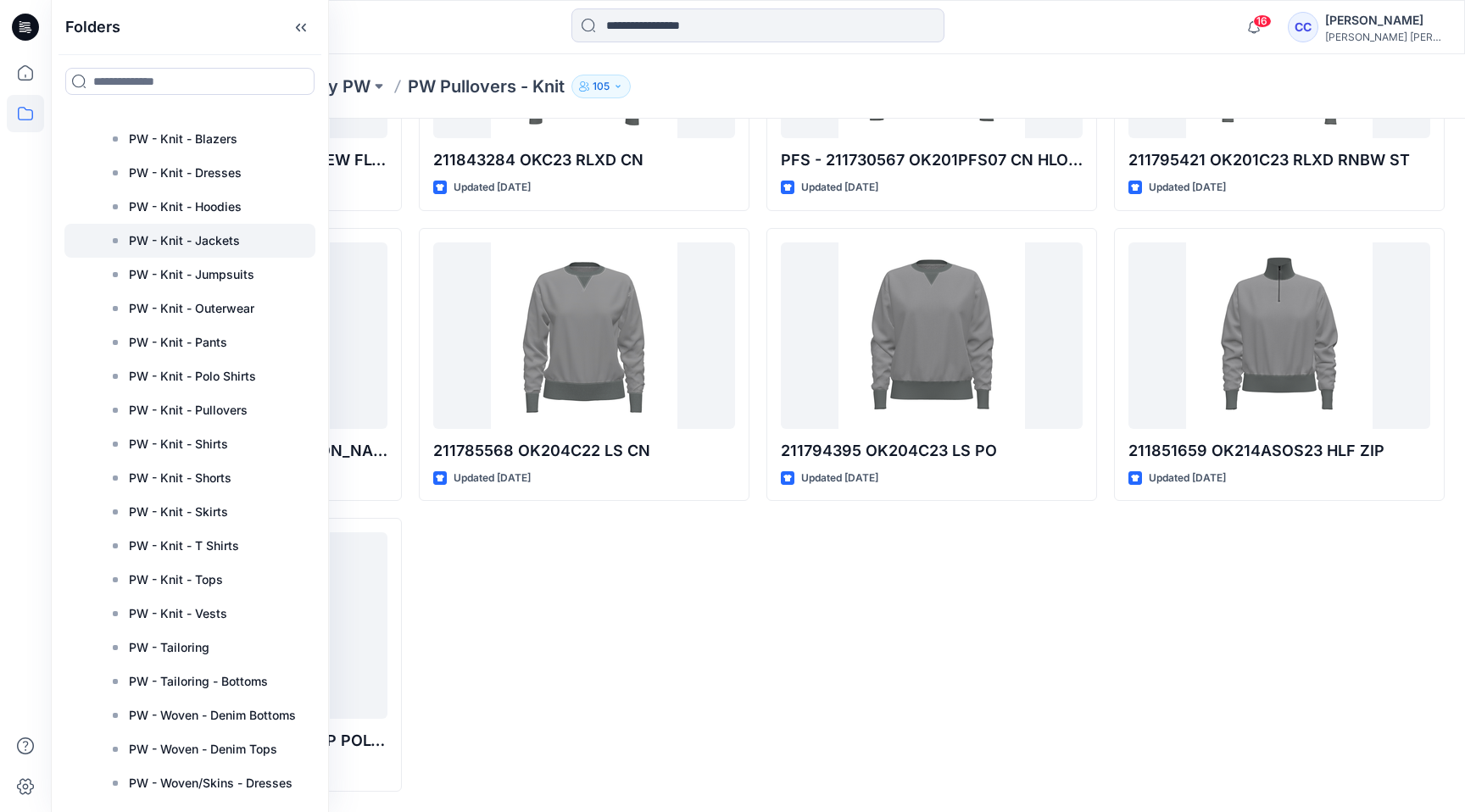
scroll to position [167, 0]
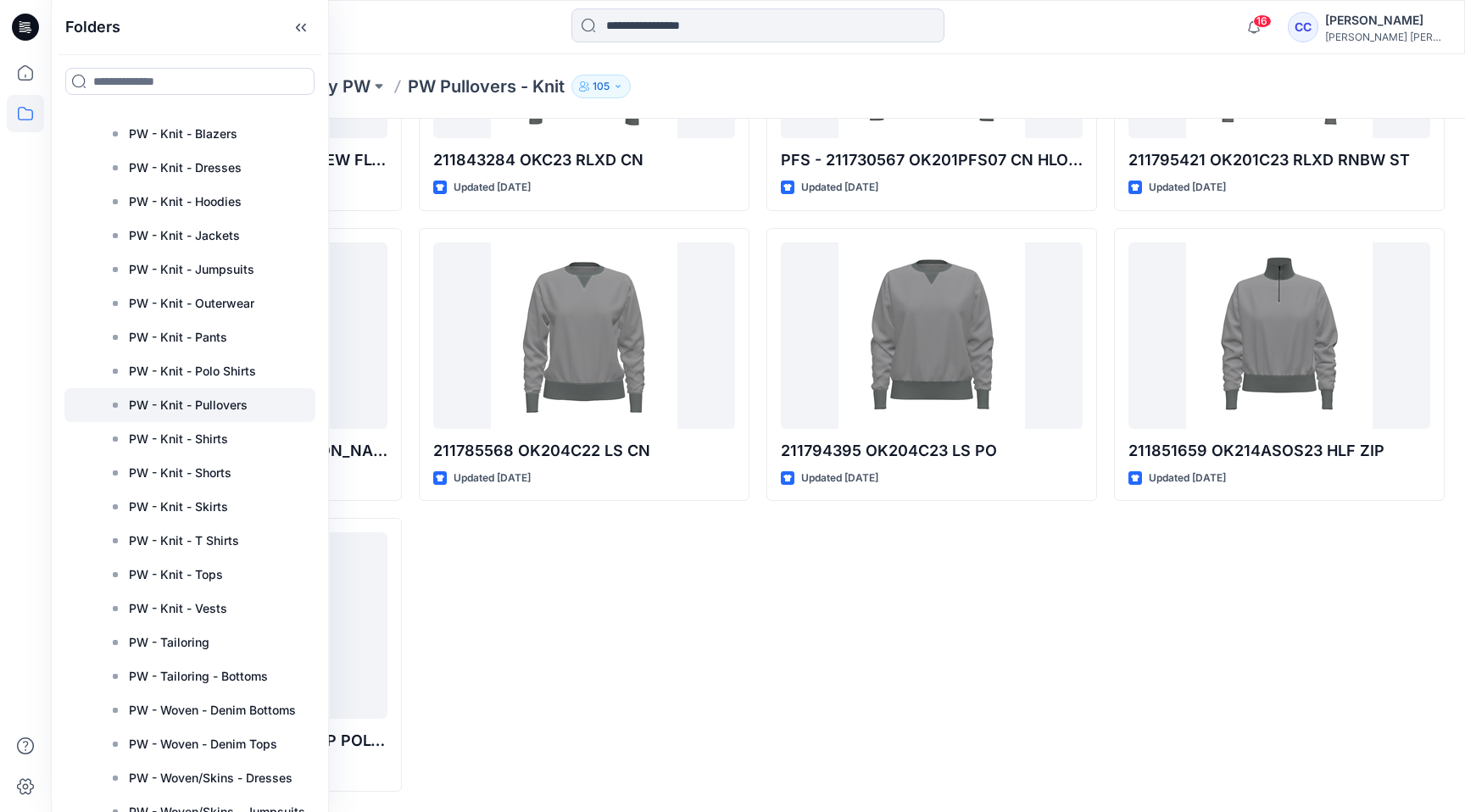
click at [220, 408] on p "PW - Knit - Pullovers" at bounding box center [188, 405] width 119 height 21
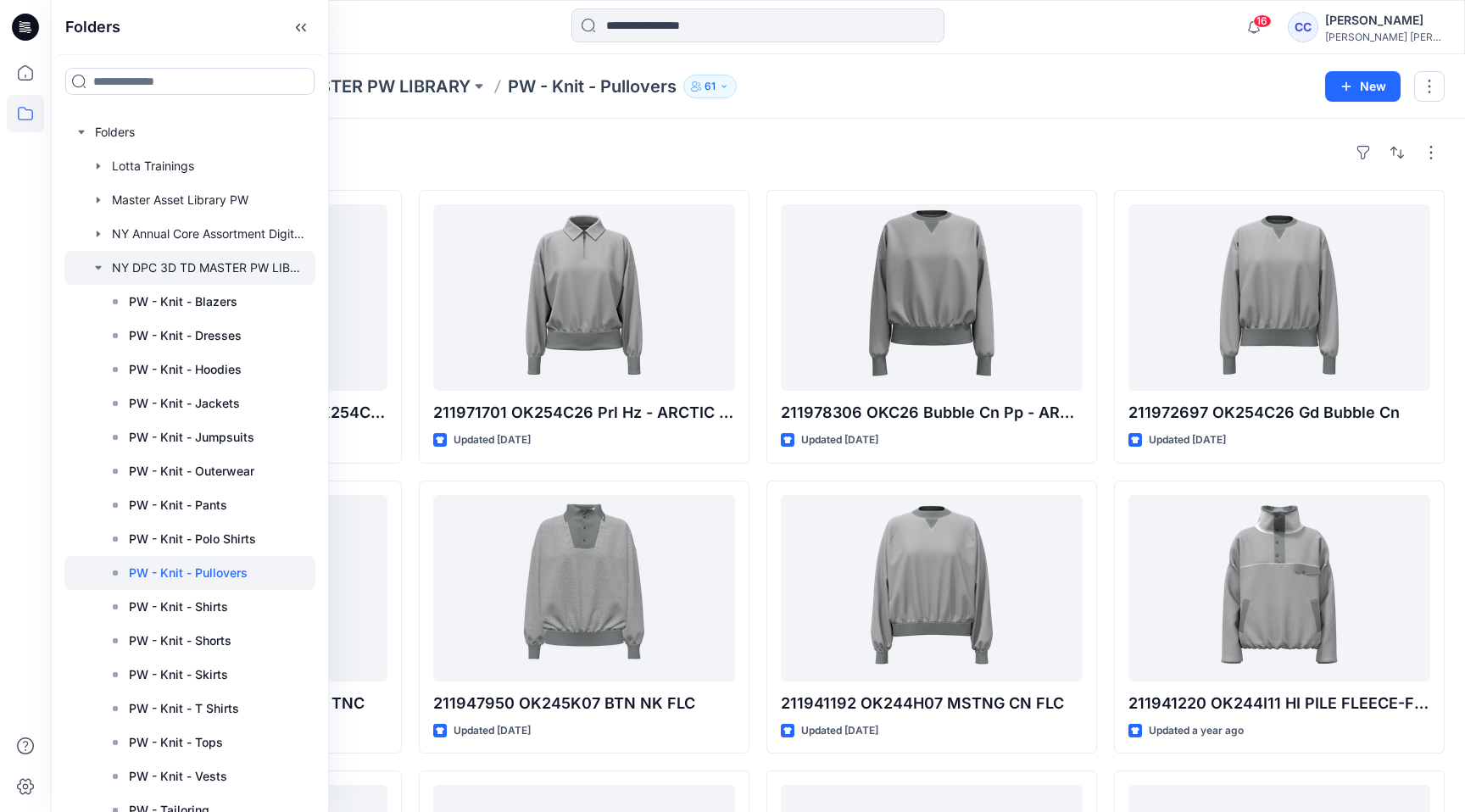
click at [92, 262] on icon "button" at bounding box center [98, 268] width 14 height 14
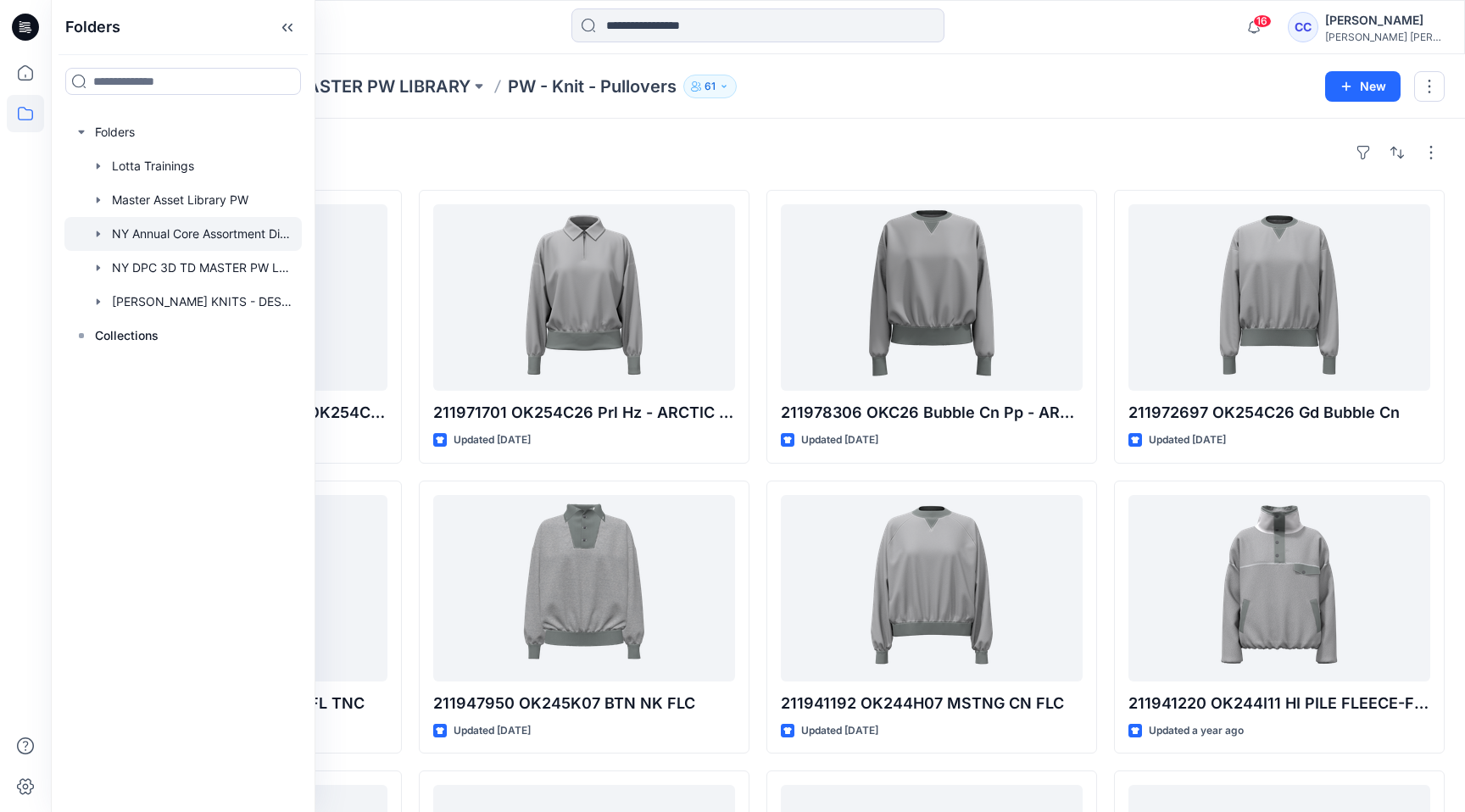
click at [95, 230] on icon "button" at bounding box center [98, 234] width 14 height 14
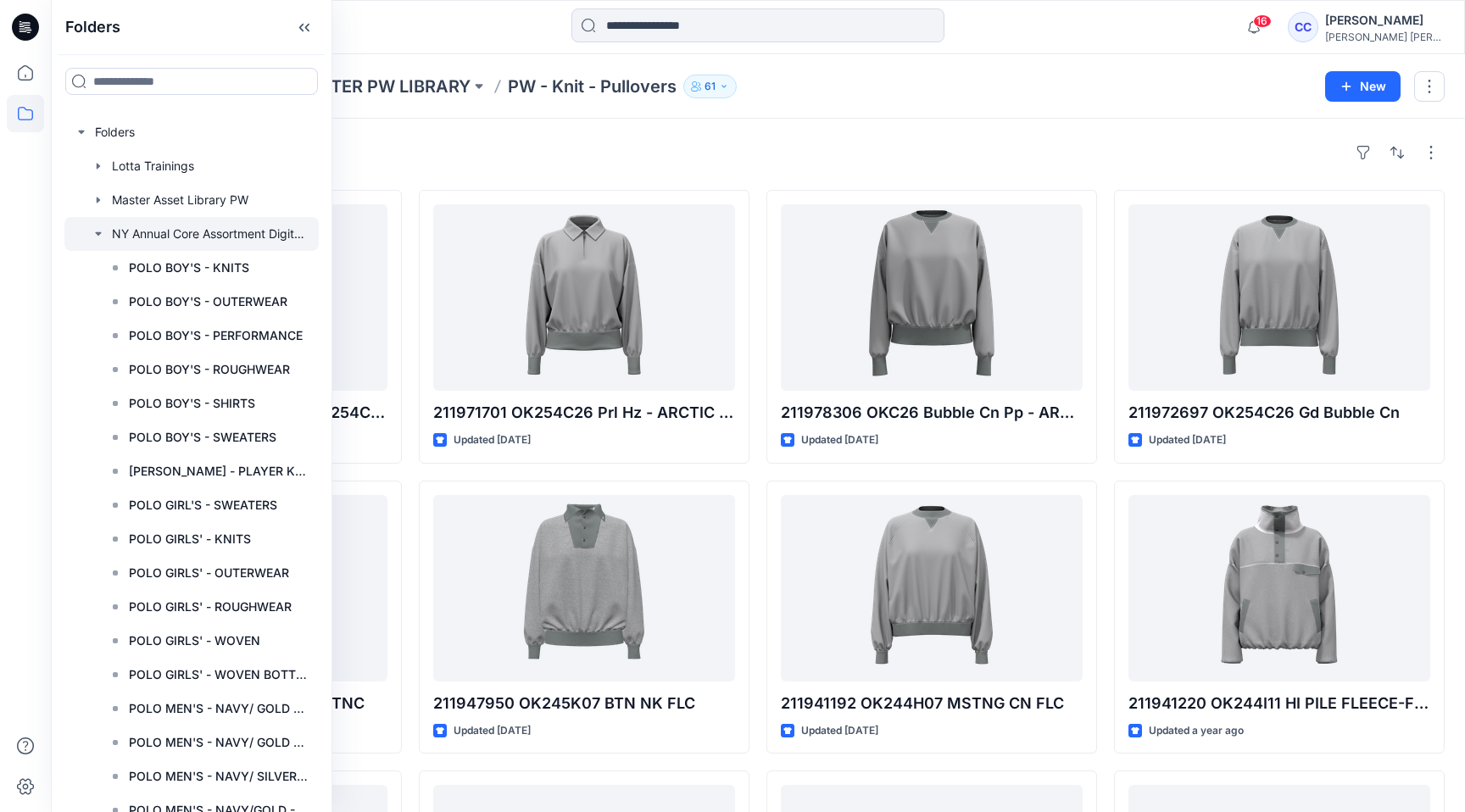
click at [95, 236] on icon "button" at bounding box center [98, 234] width 14 height 14
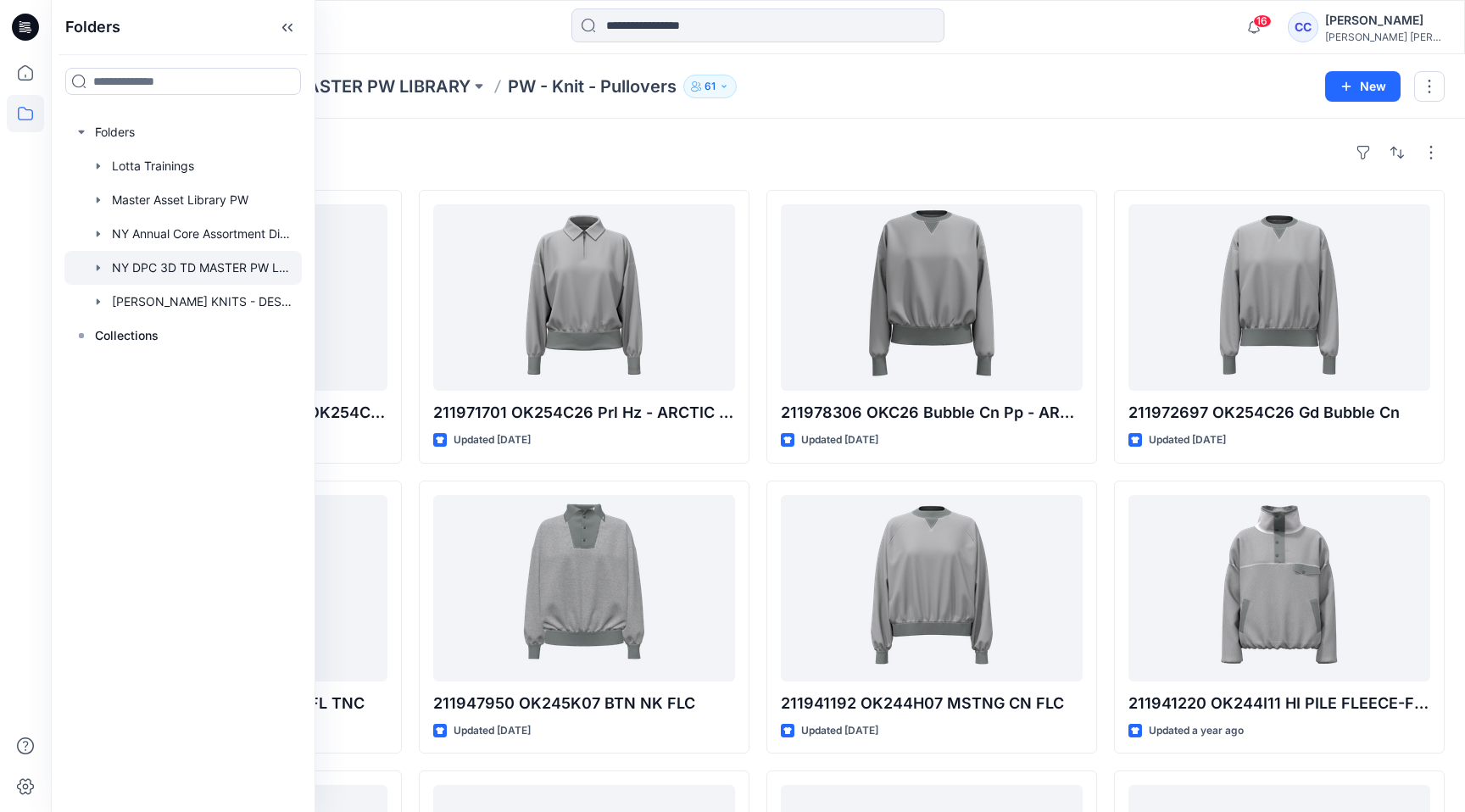
click at [98, 267] on icon "button" at bounding box center [98, 267] width 3 height 6
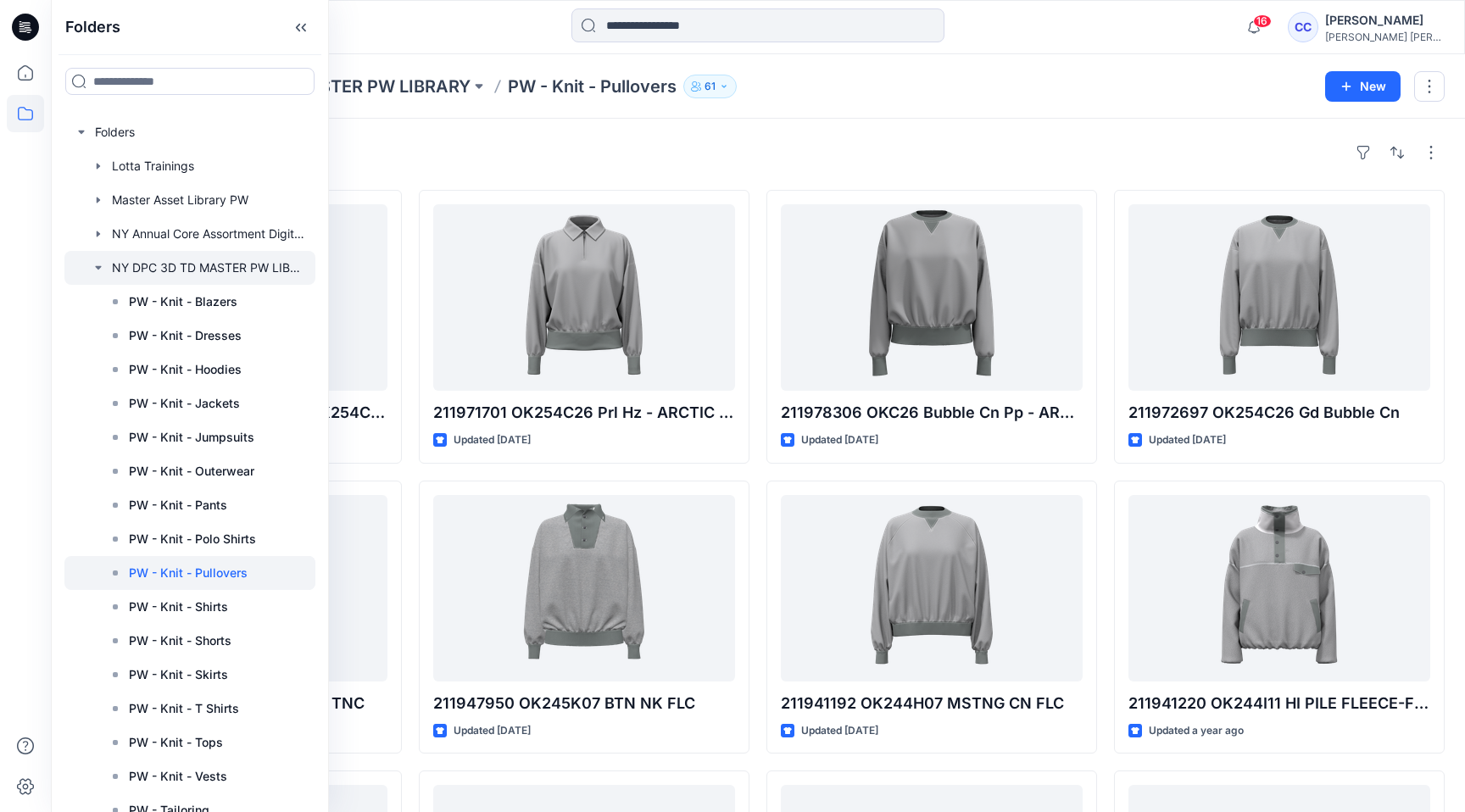
click at [97, 279] on div at bounding box center [189, 267] width 251 height 34
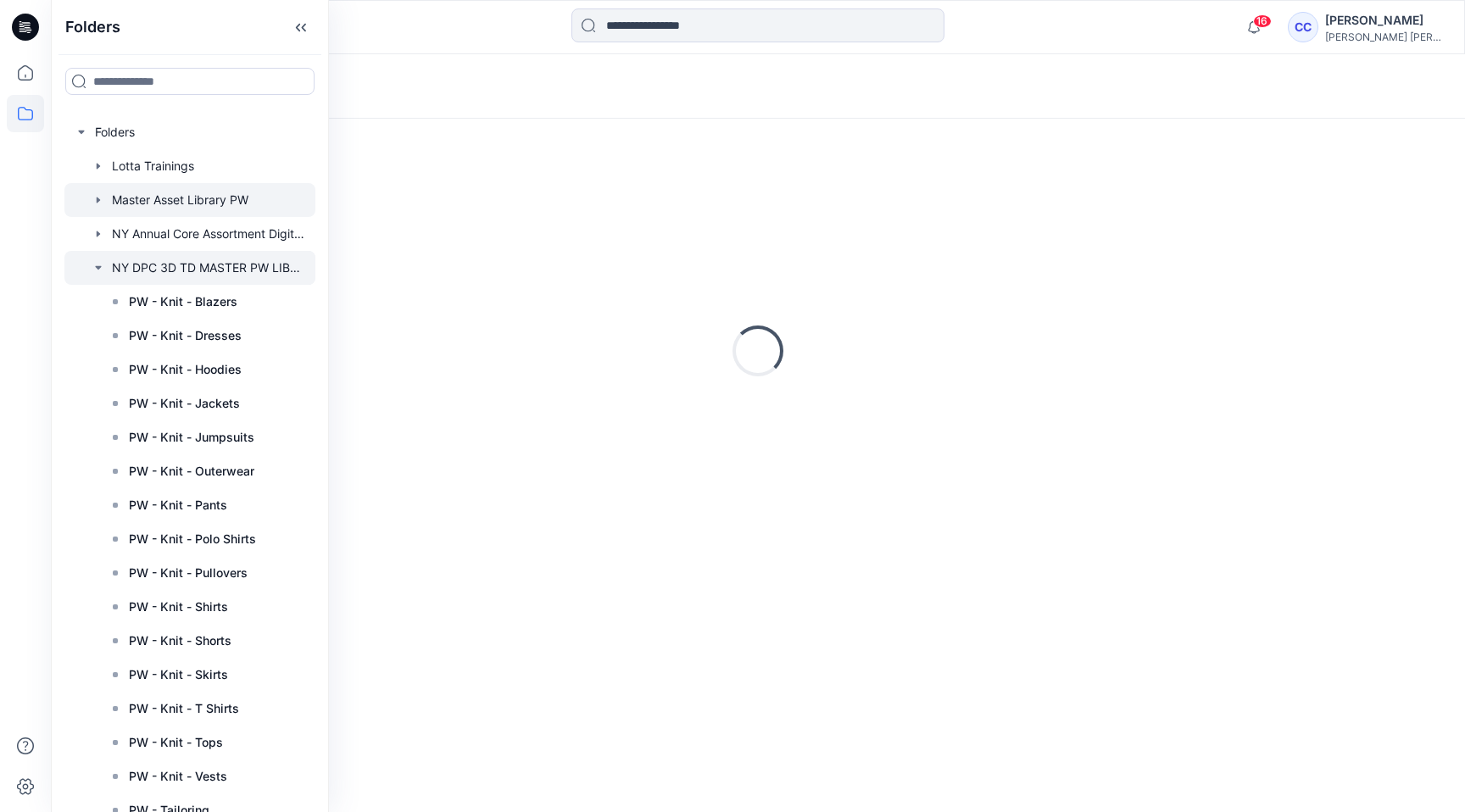
click at [100, 209] on div at bounding box center [189, 200] width 251 height 34
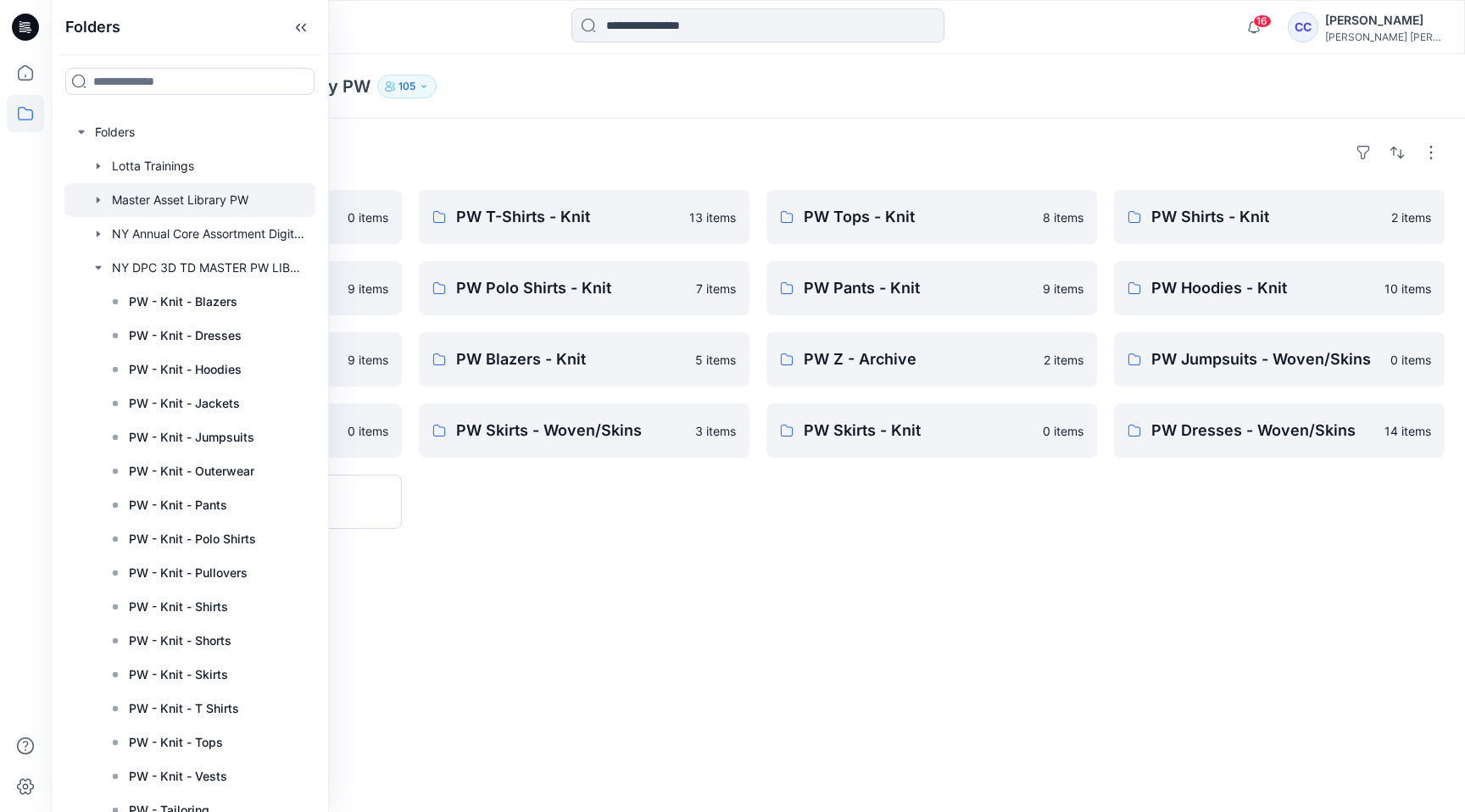
click at [100, 198] on icon "button" at bounding box center [98, 200] width 14 height 14
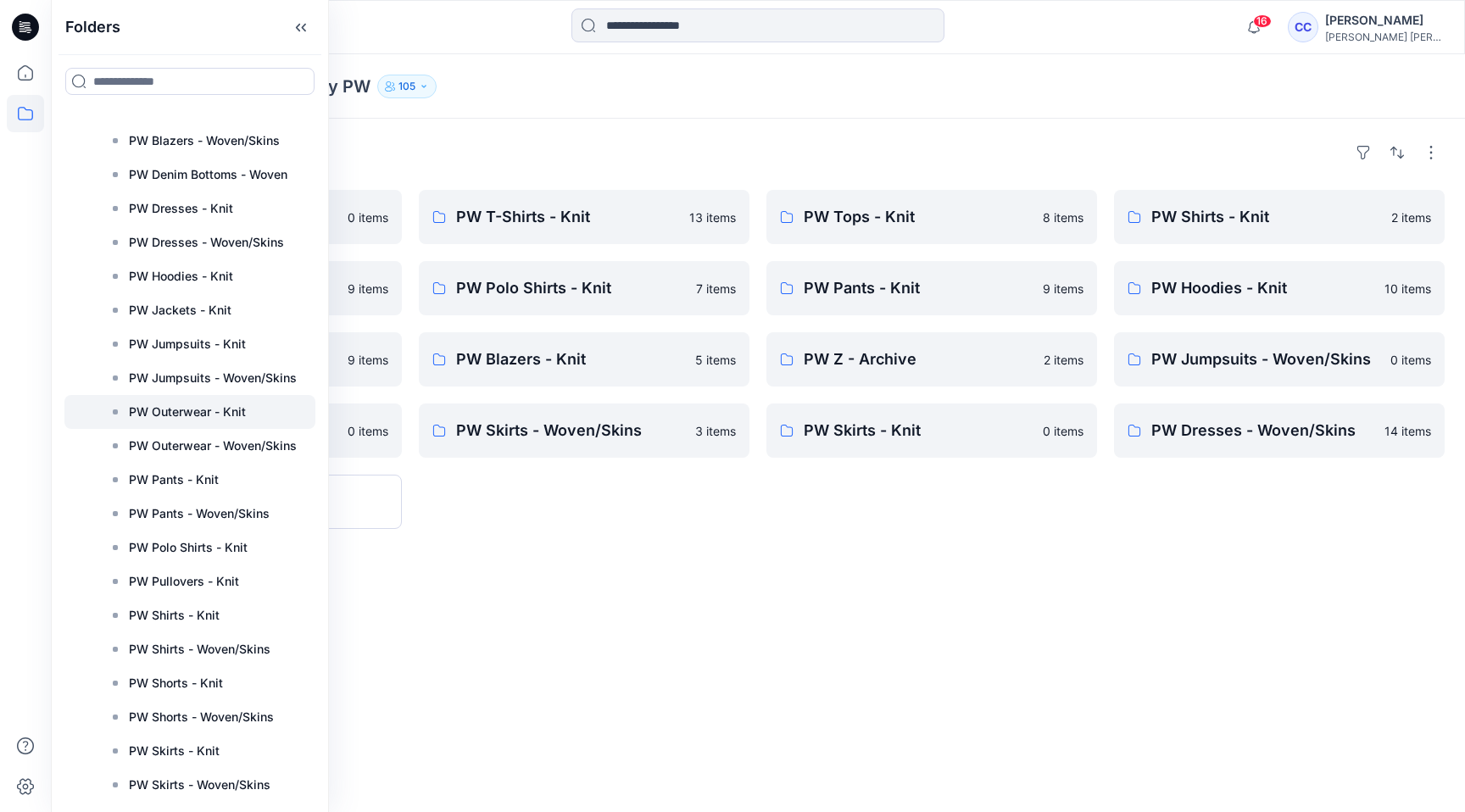
scroll to position [171, 0]
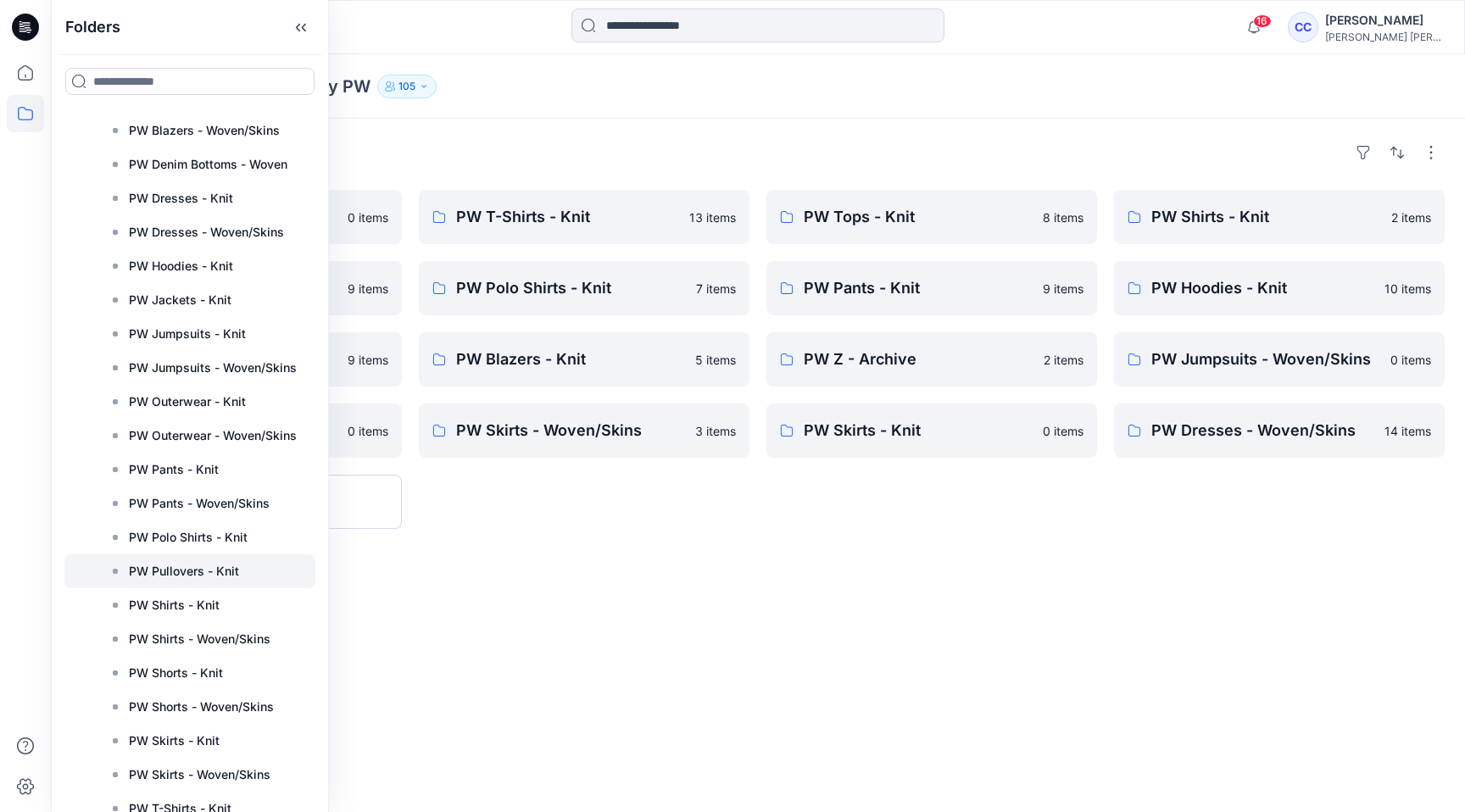
click at [245, 568] on div at bounding box center [189, 571] width 251 height 34
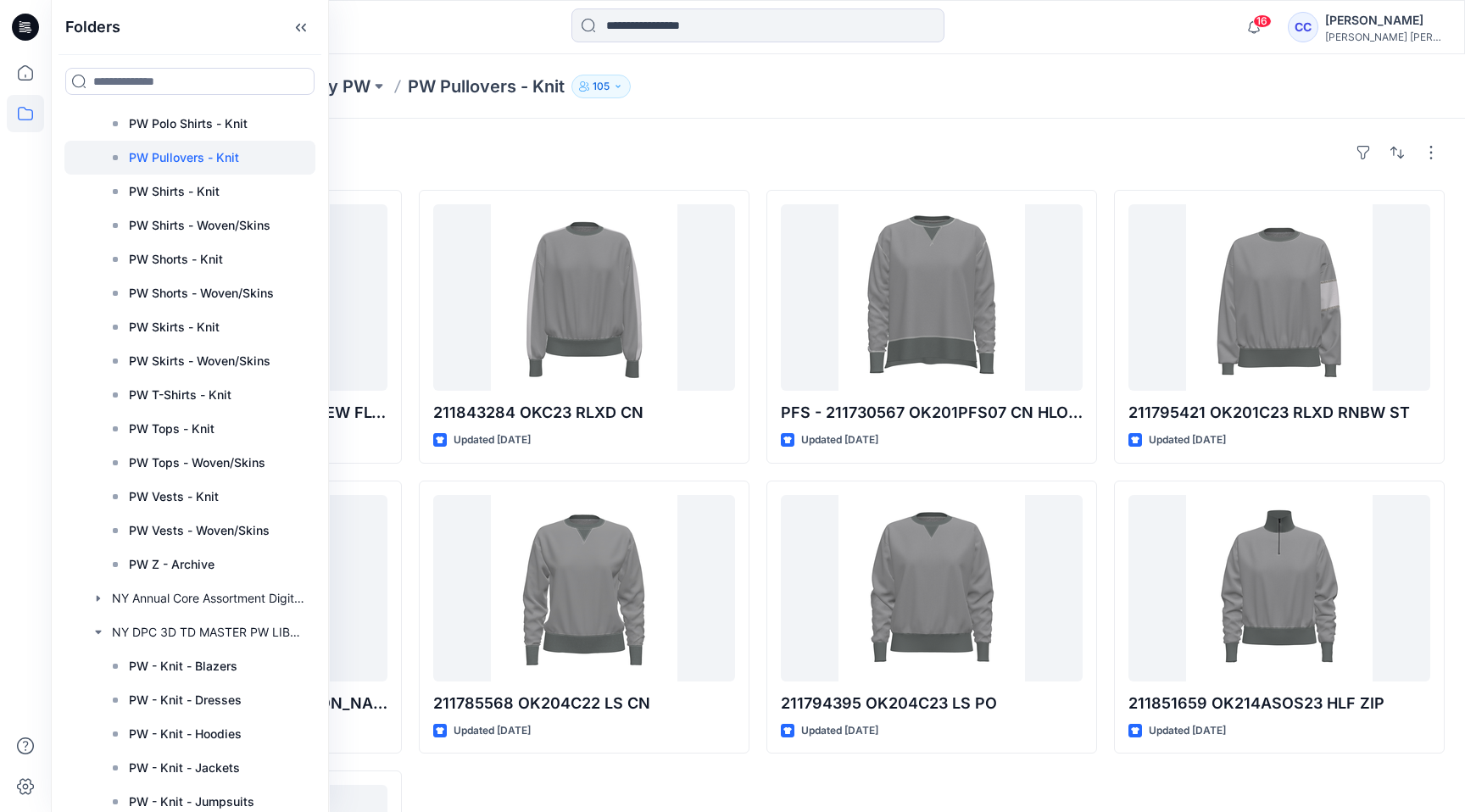
scroll to position [586, 0]
click at [97, 599] on icon "button" at bounding box center [98, 597] width 14 height 14
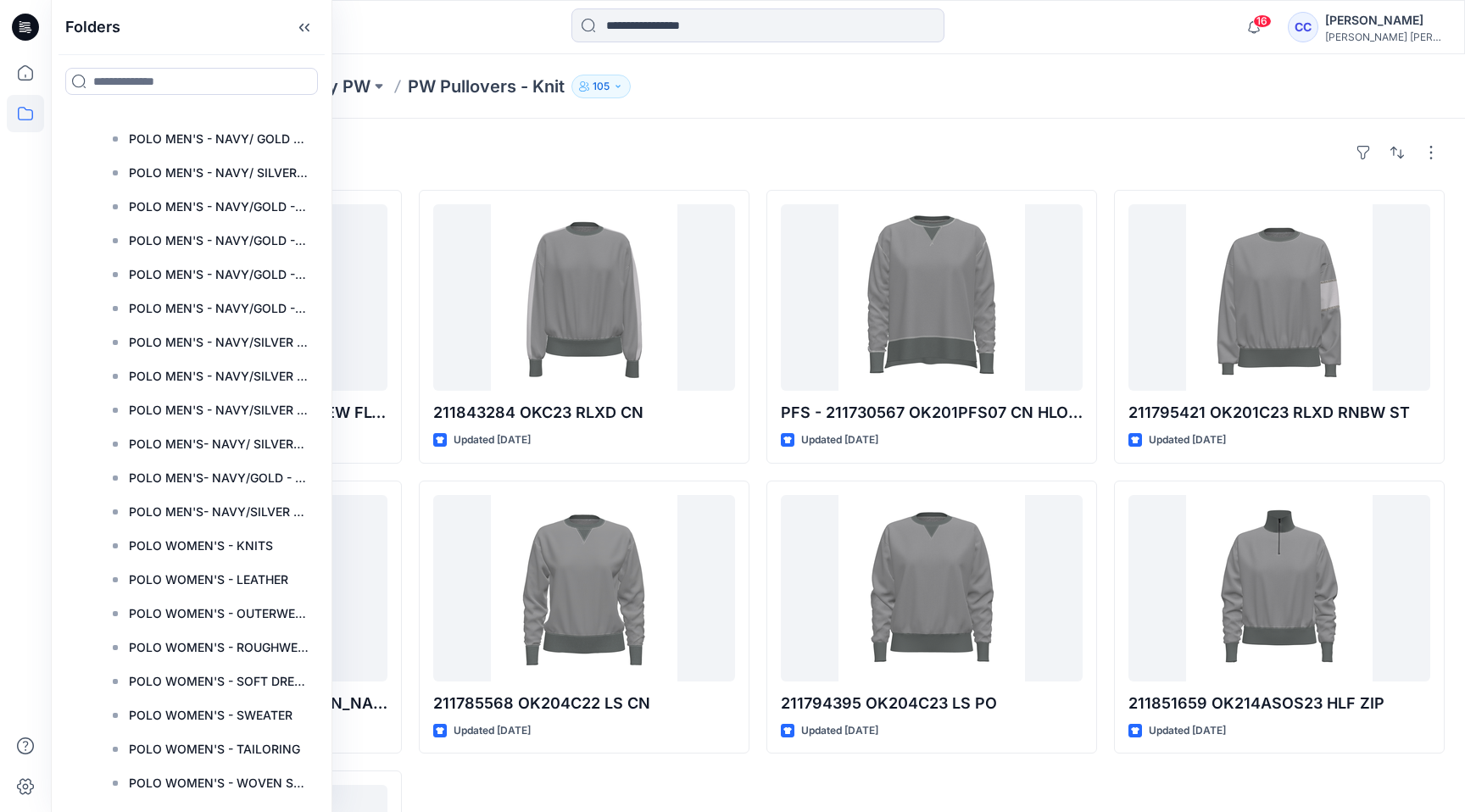
scroll to position [1555, 0]
click at [256, 533] on div at bounding box center [191, 544] width 255 height 34
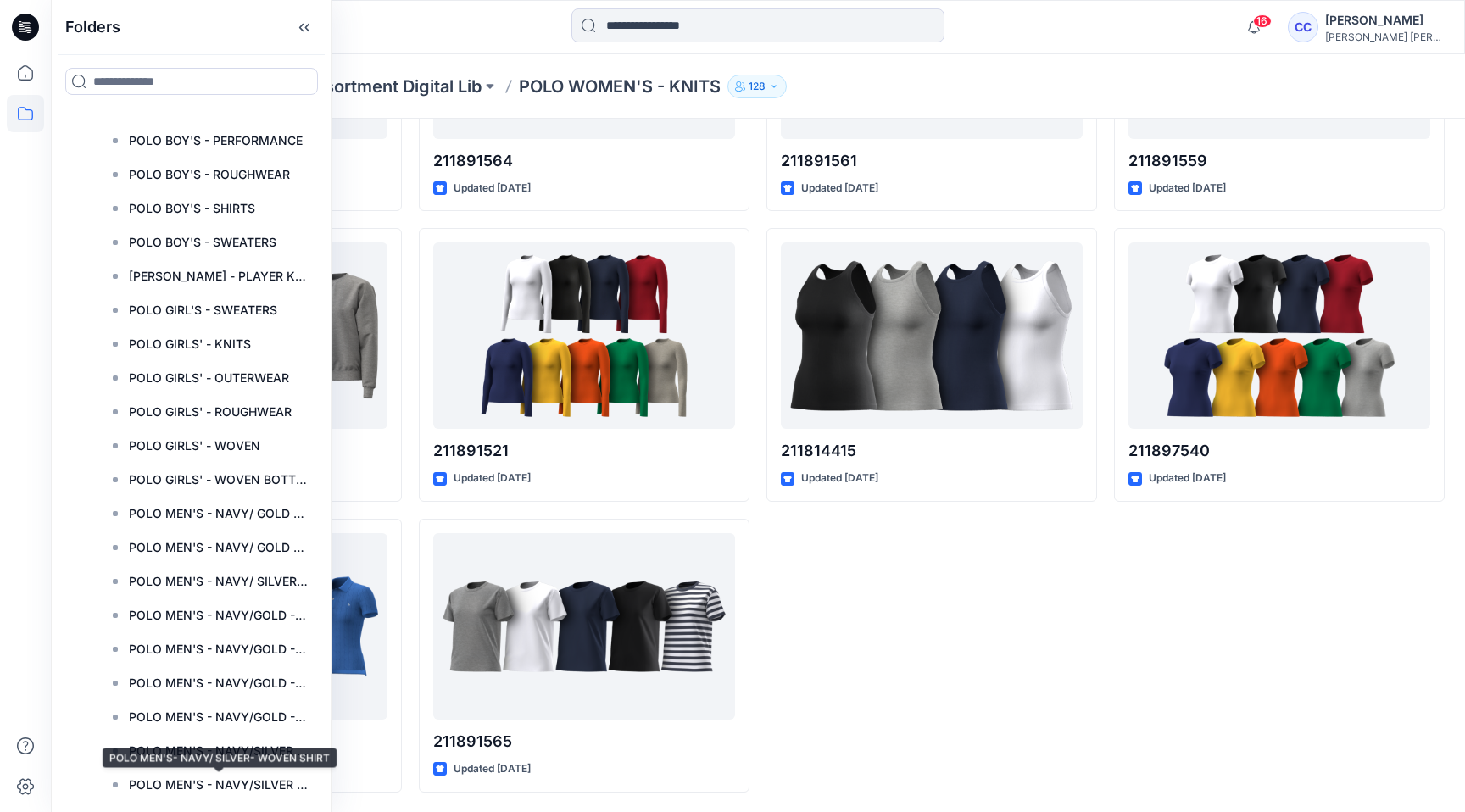
scroll to position [874, 0]
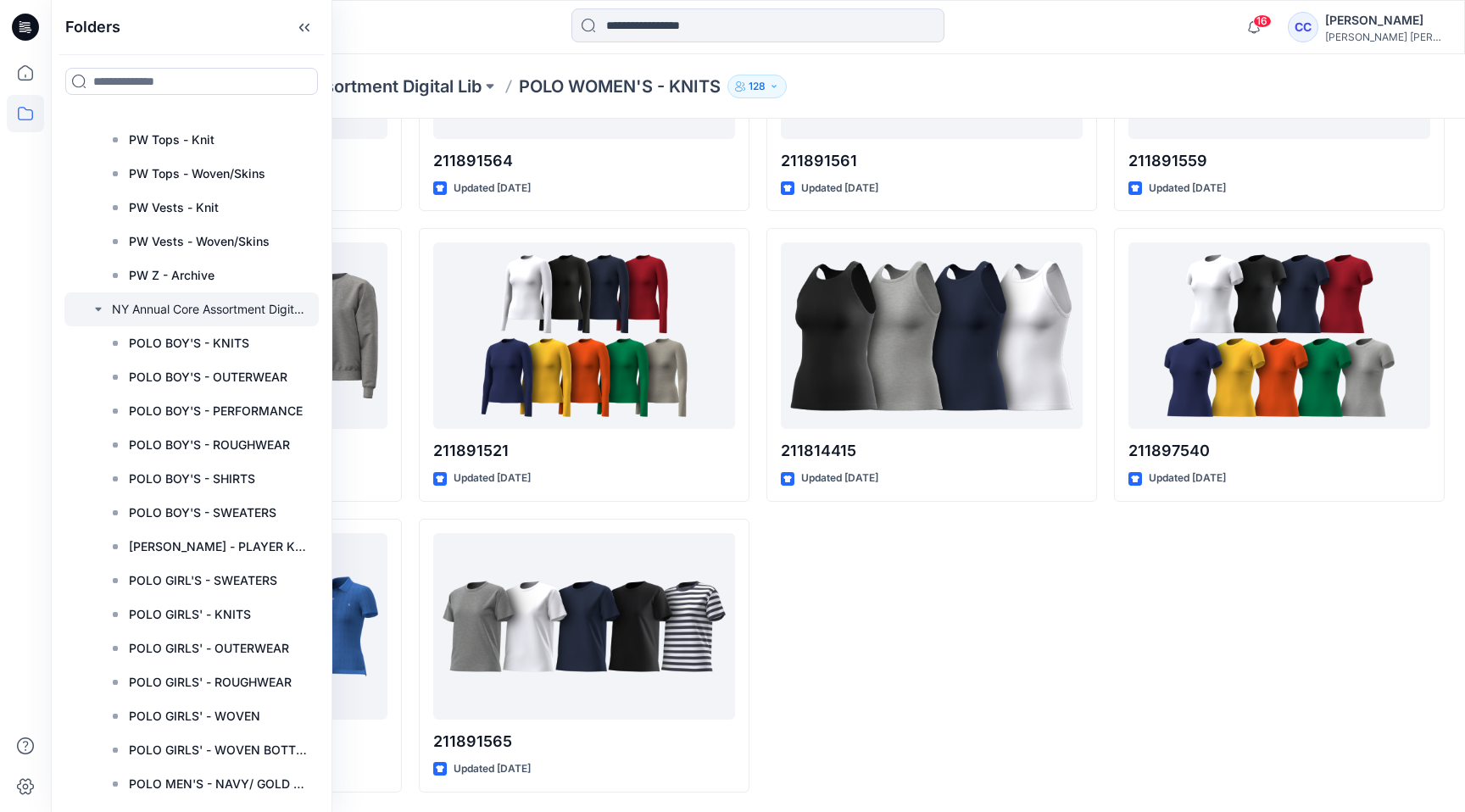
click at [91, 308] on icon "button" at bounding box center [98, 310] width 14 height 14
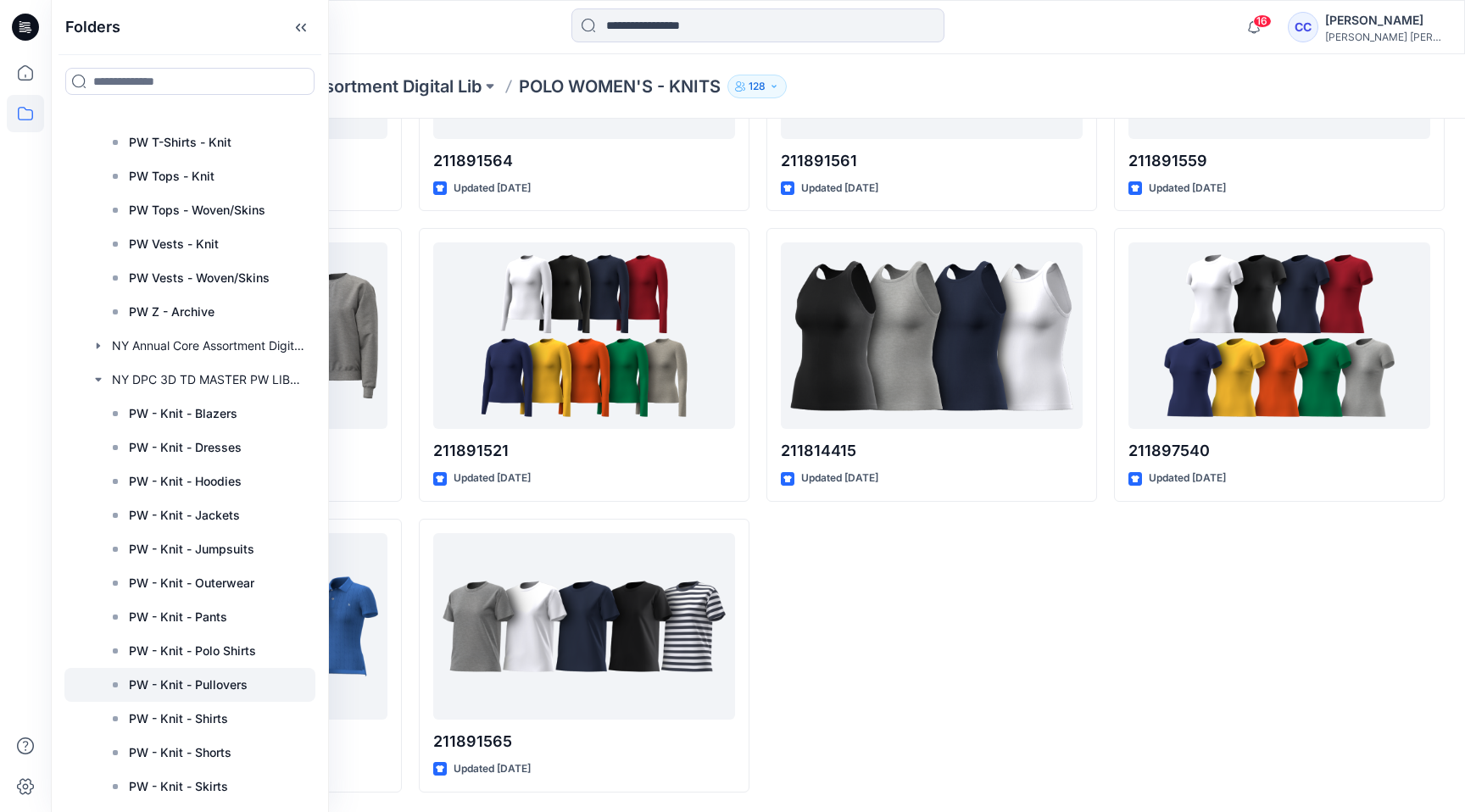
scroll to position [863, 0]
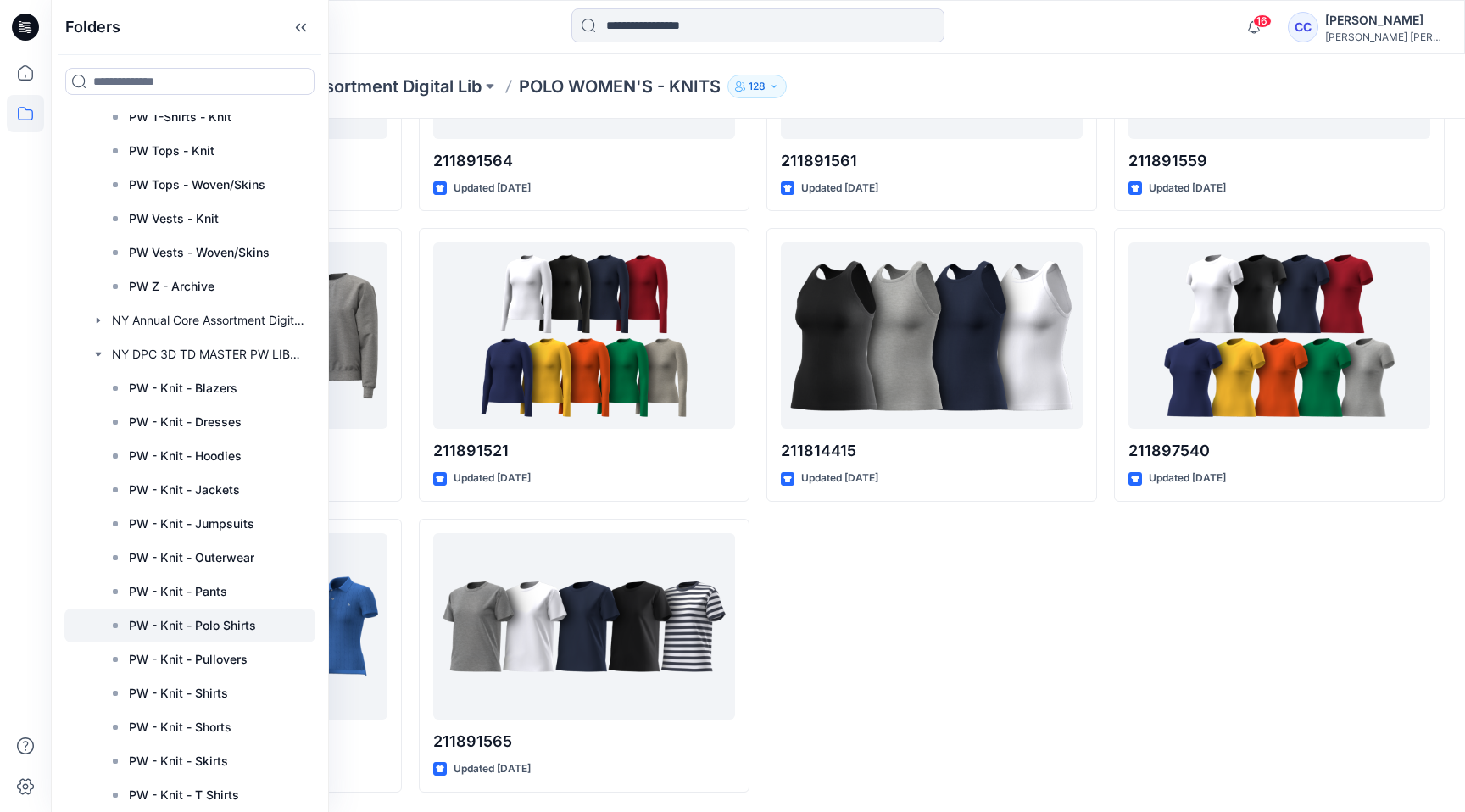
click at [248, 636] on div at bounding box center [189, 626] width 251 height 34
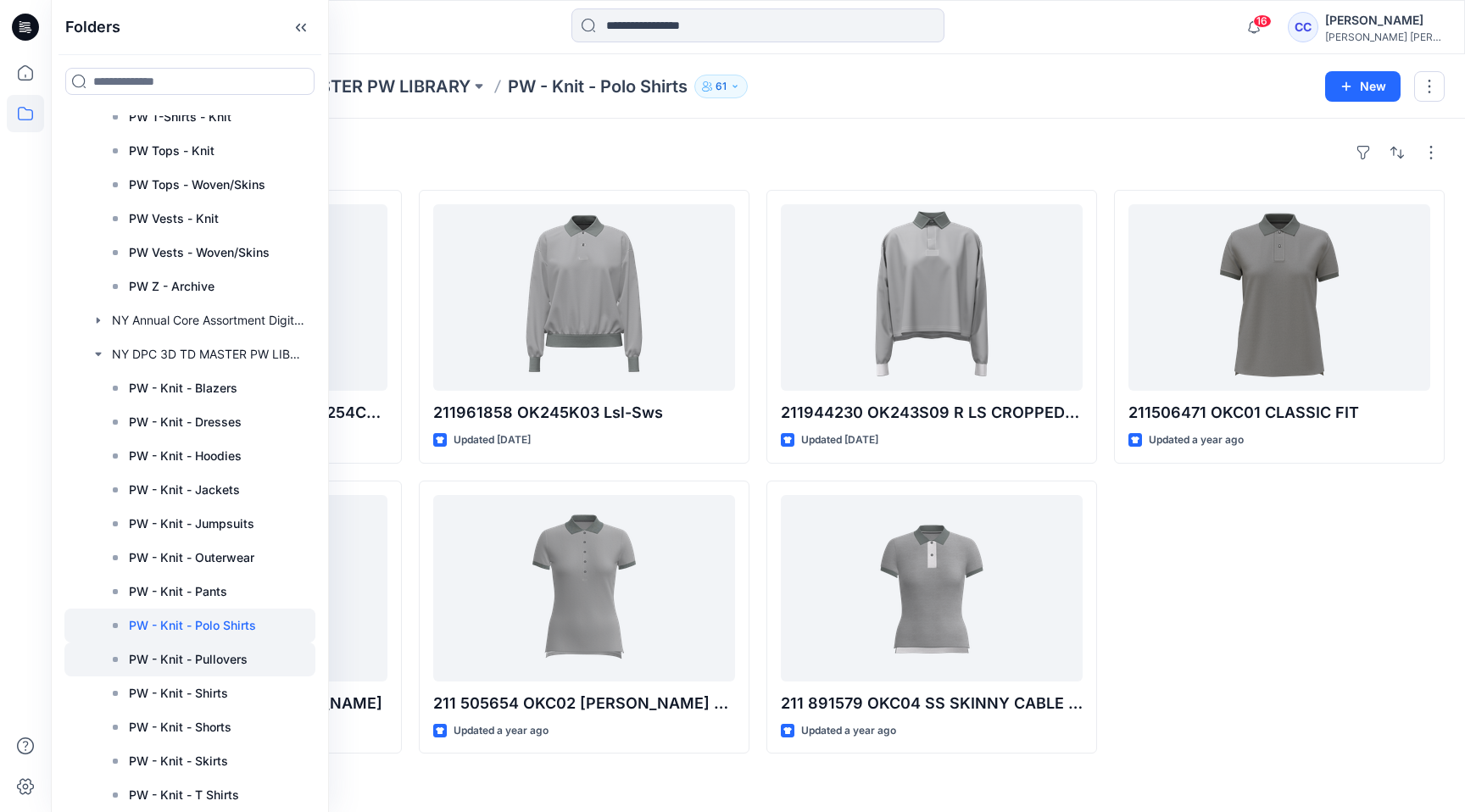
click at [243, 660] on p "PW - Knit - Pullovers" at bounding box center [188, 660] width 119 height 21
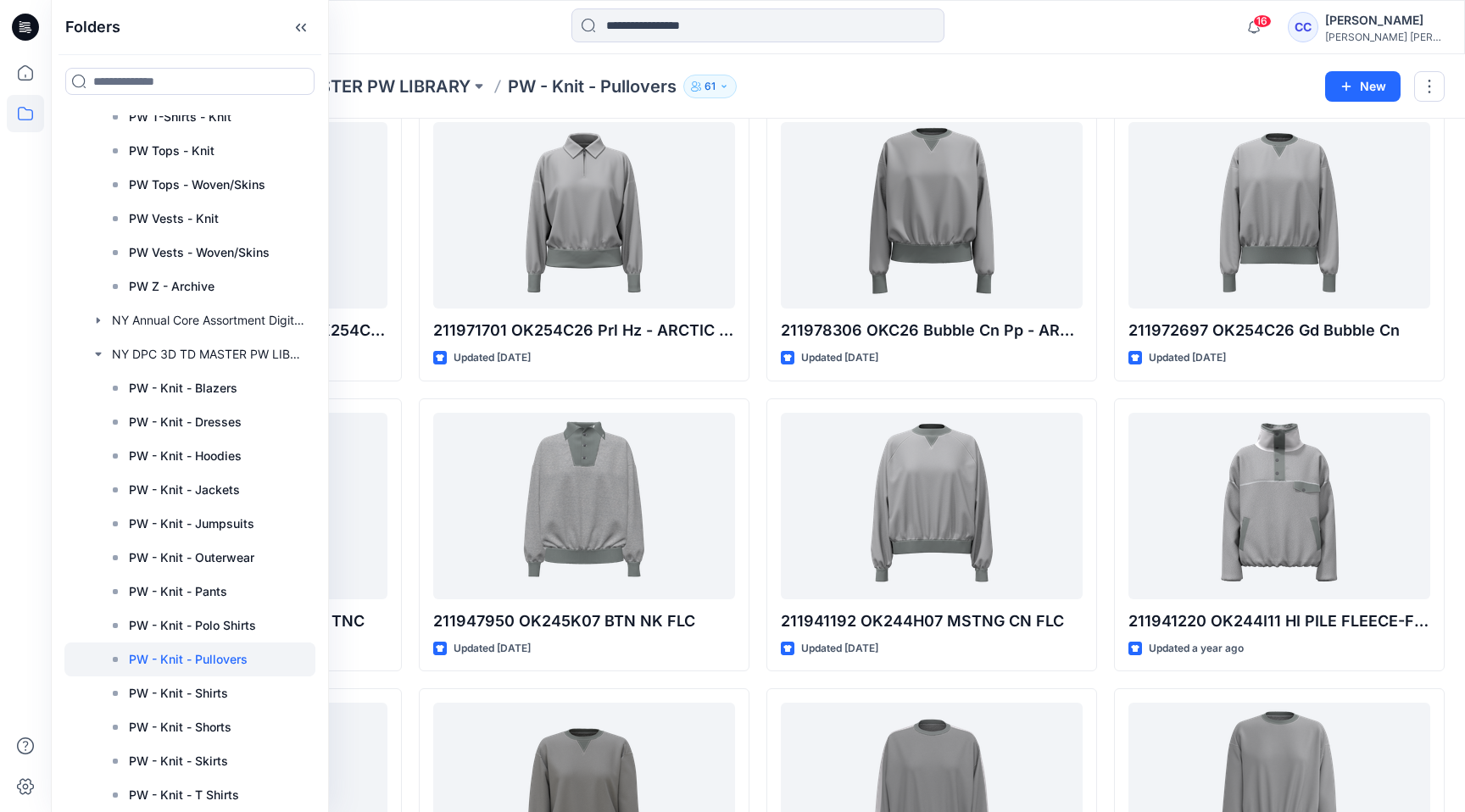
scroll to position [94, 0]
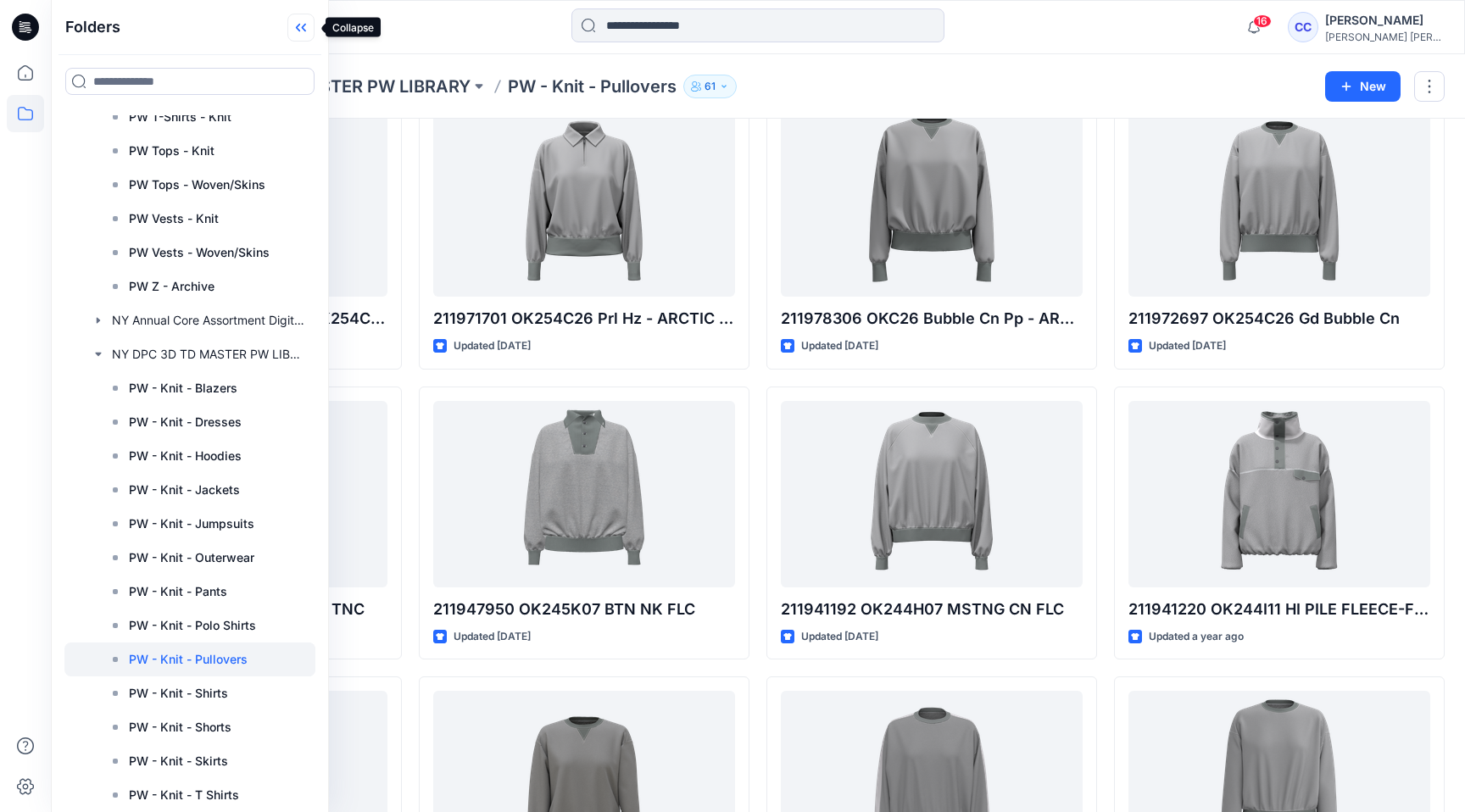
click at [307, 27] on icon at bounding box center [300, 28] width 27 height 28
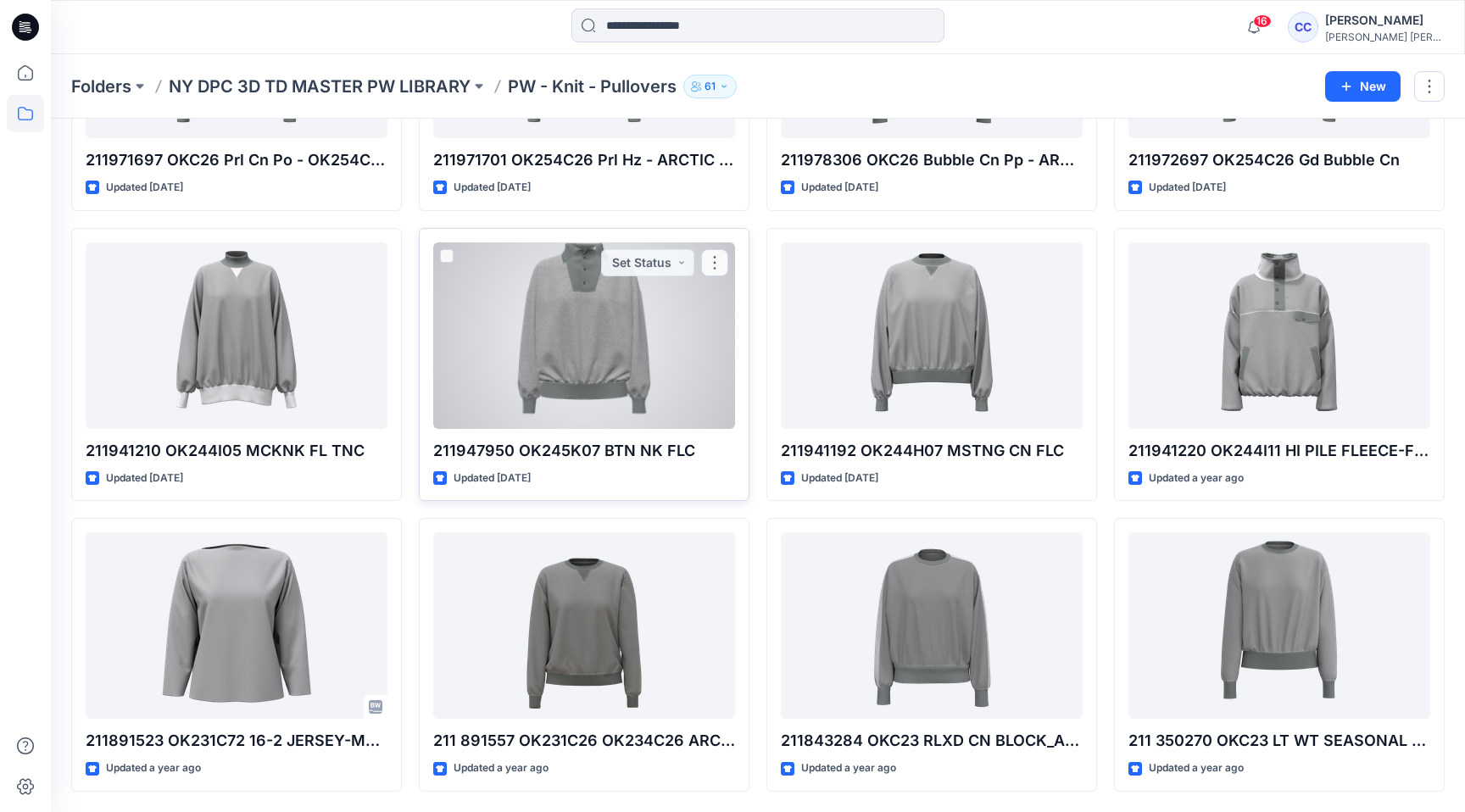
scroll to position [0, 0]
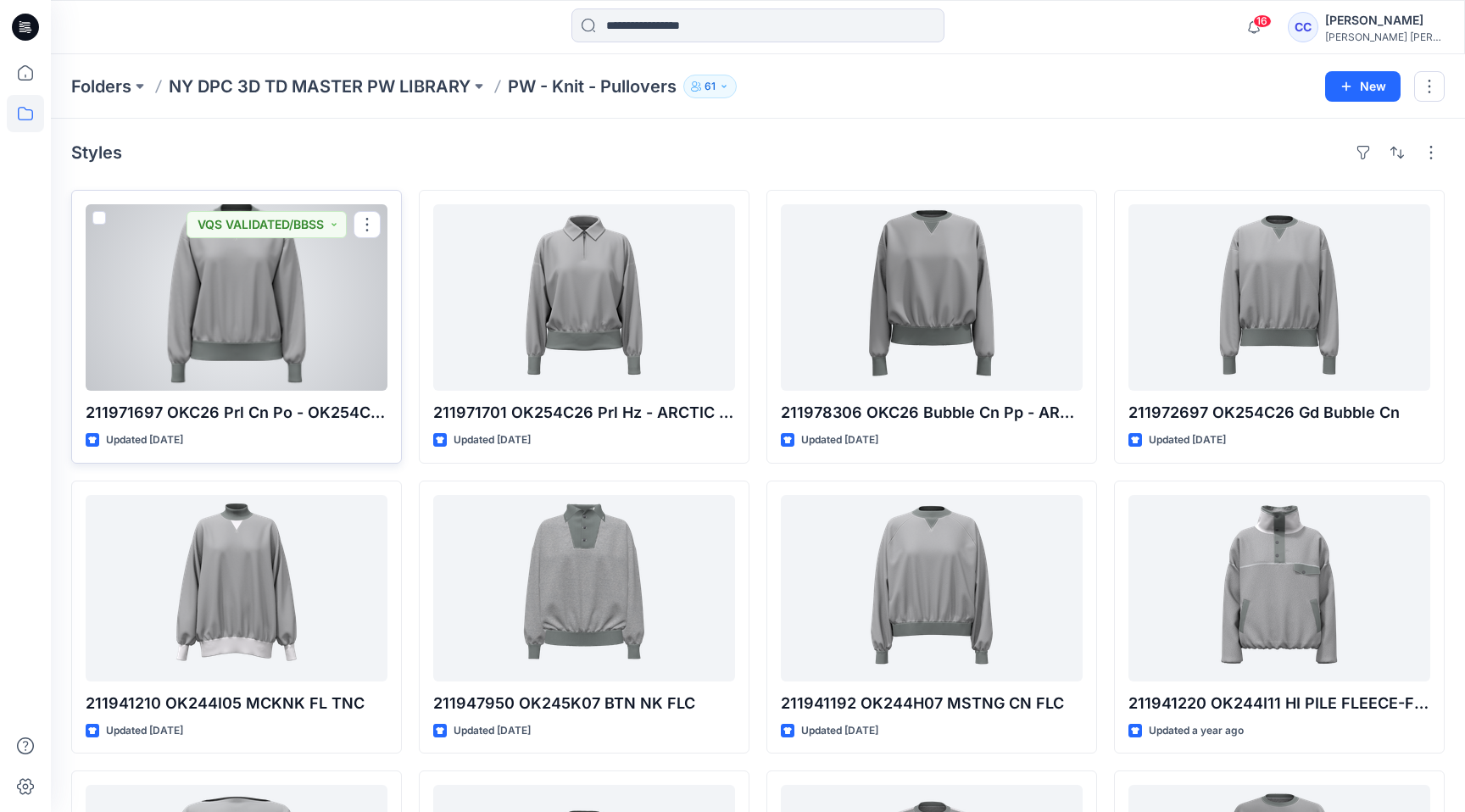
click at [261, 357] on div at bounding box center [236, 297] width 302 height 186
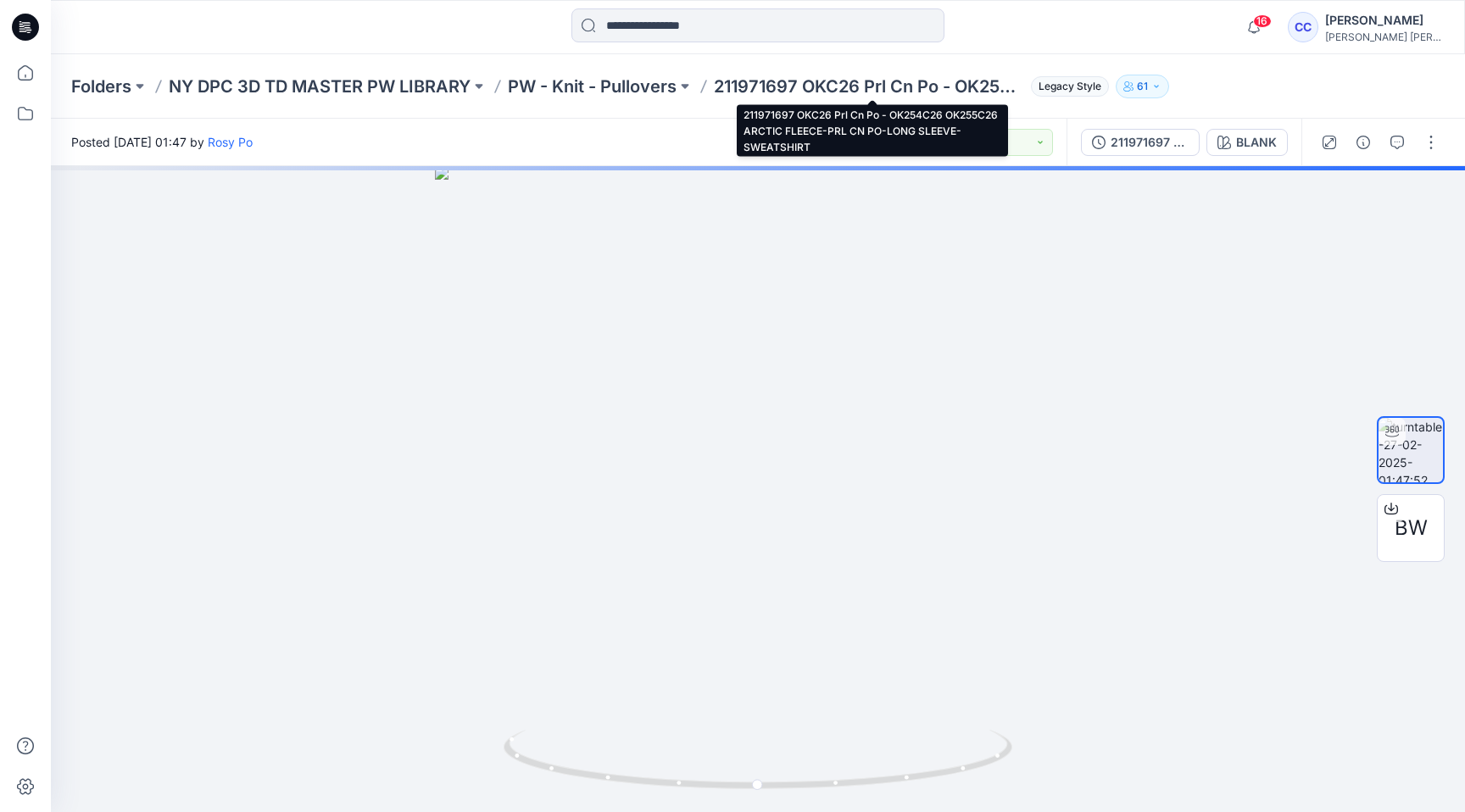
click at [744, 74] on p "211971697 OKC26 Prl Cn Po - OK254C26 OK255C26 ARCTIC FLEECE-PRL CN PO-LONG SLEE…" at bounding box center [869, 86] width 310 height 24
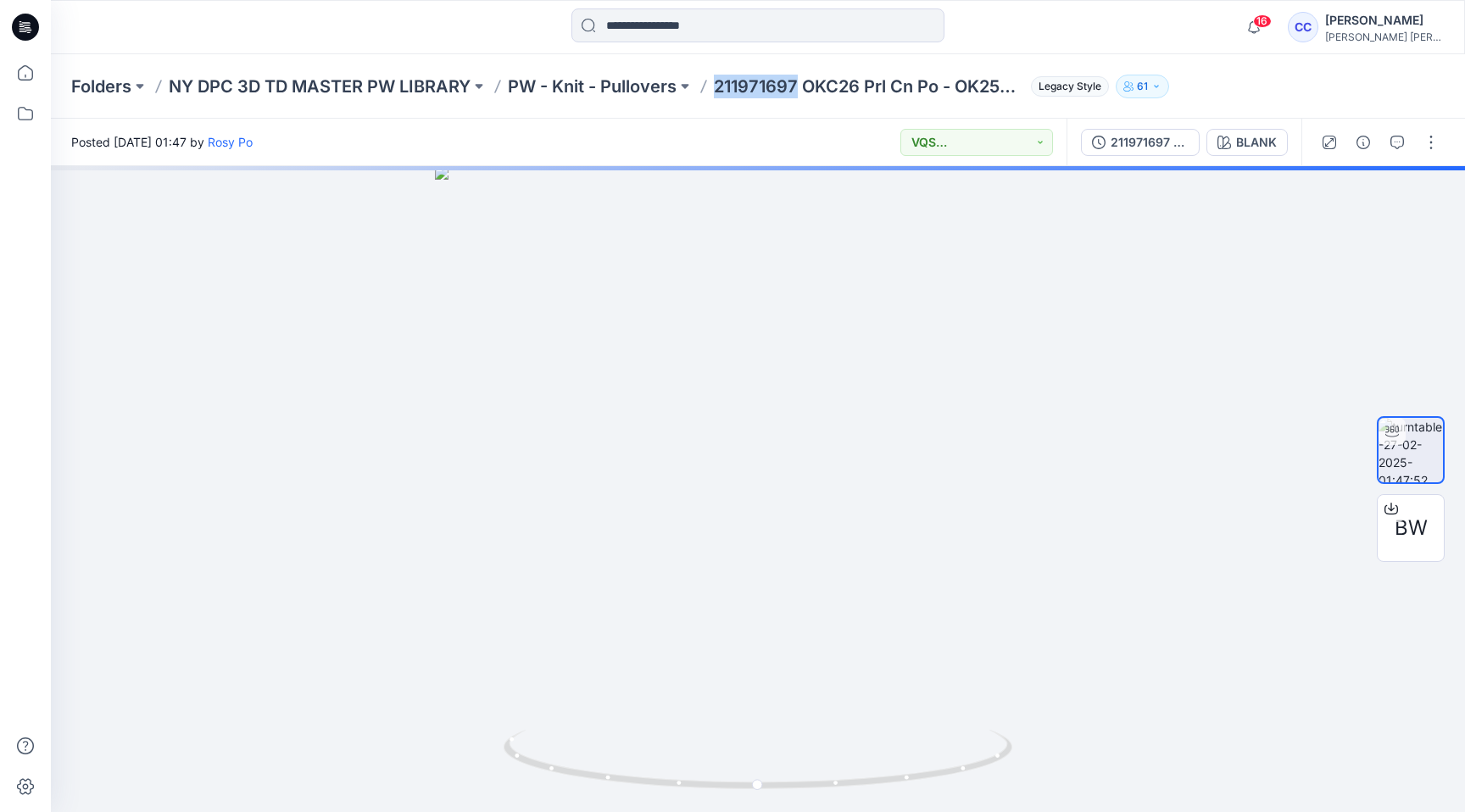
copy p "211971697"
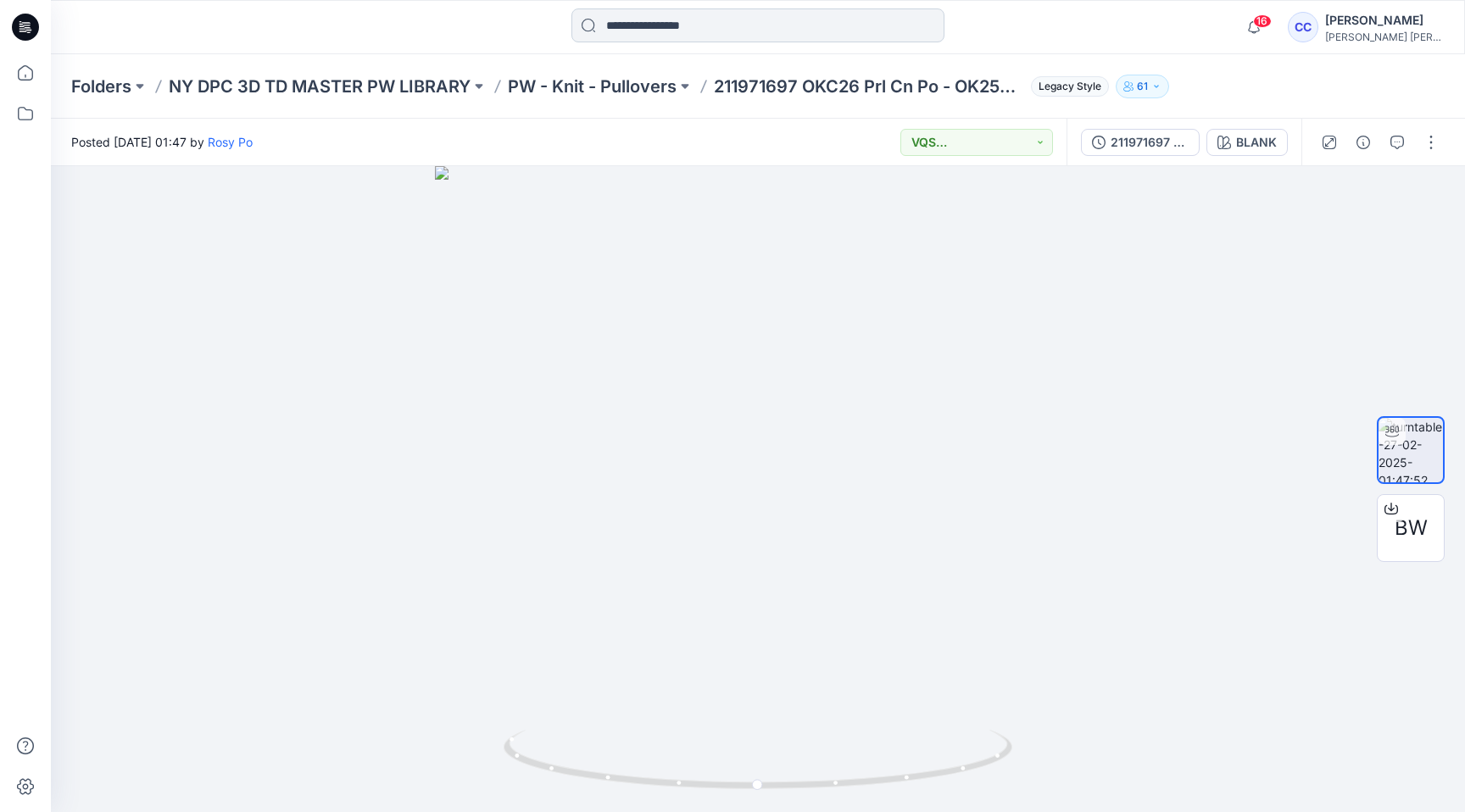
click at [757, 25] on input at bounding box center [758, 26] width 373 height 34
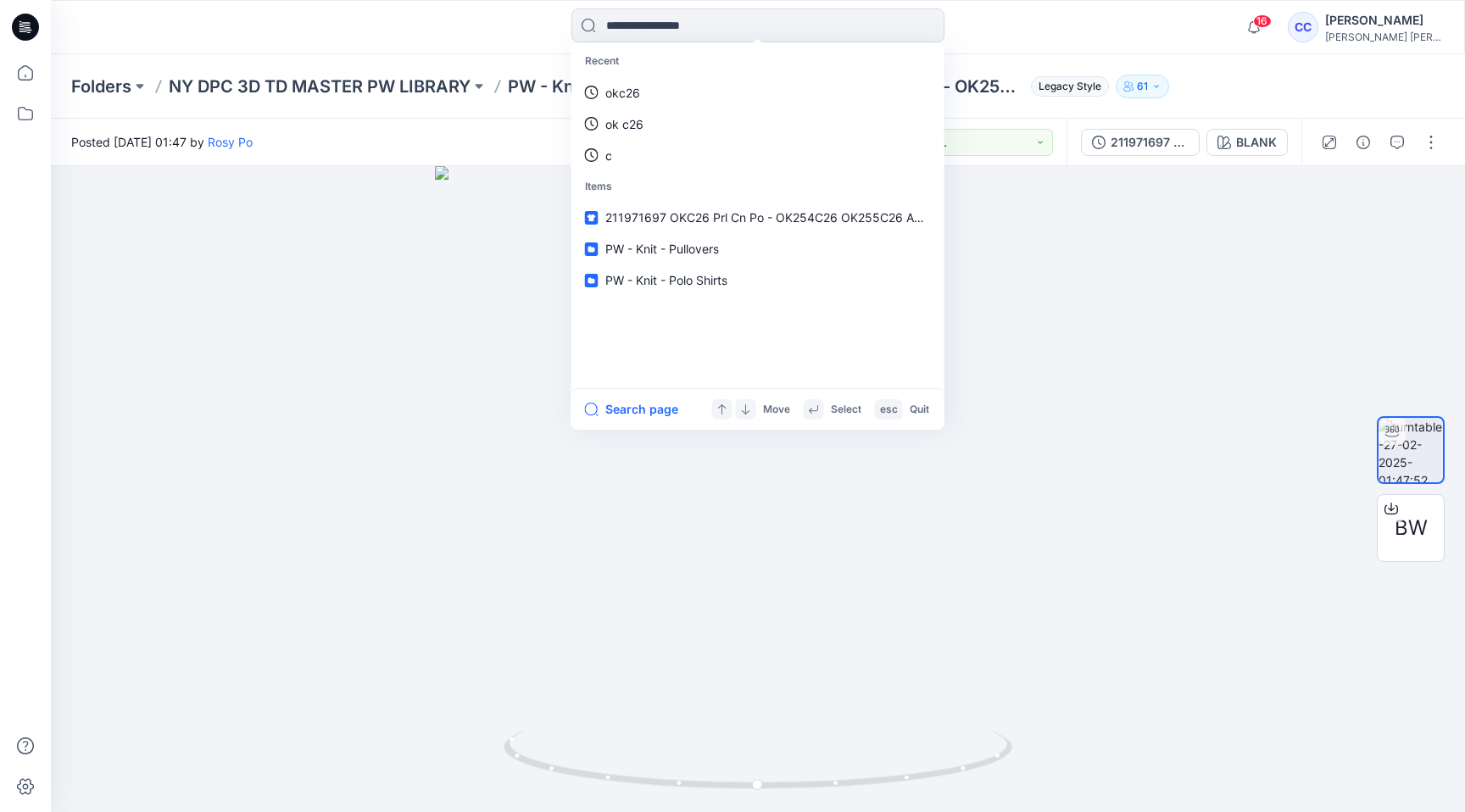
click at [1137, 79] on button "61" at bounding box center [1143, 86] width 53 height 24
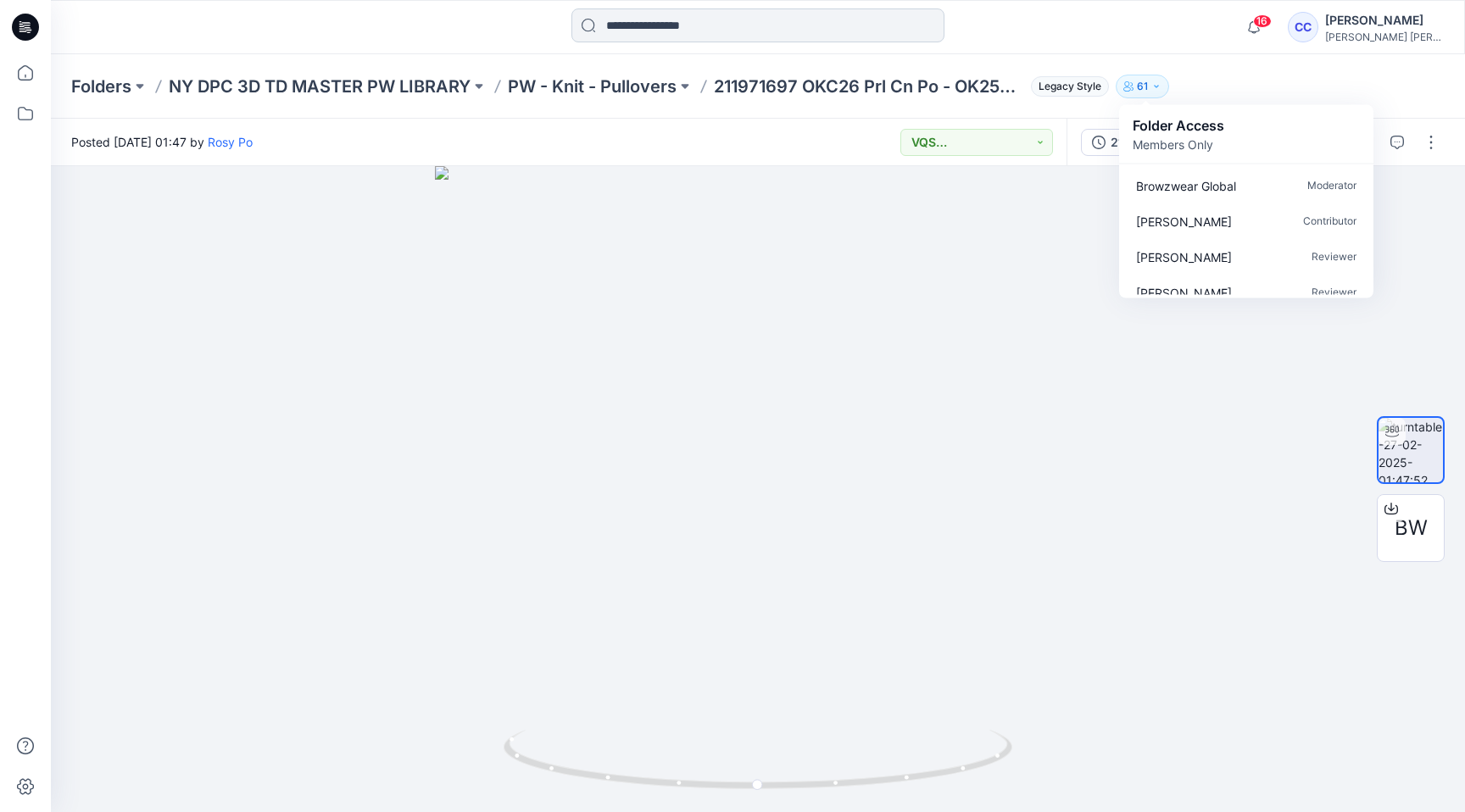
click at [810, 24] on input at bounding box center [758, 26] width 373 height 34
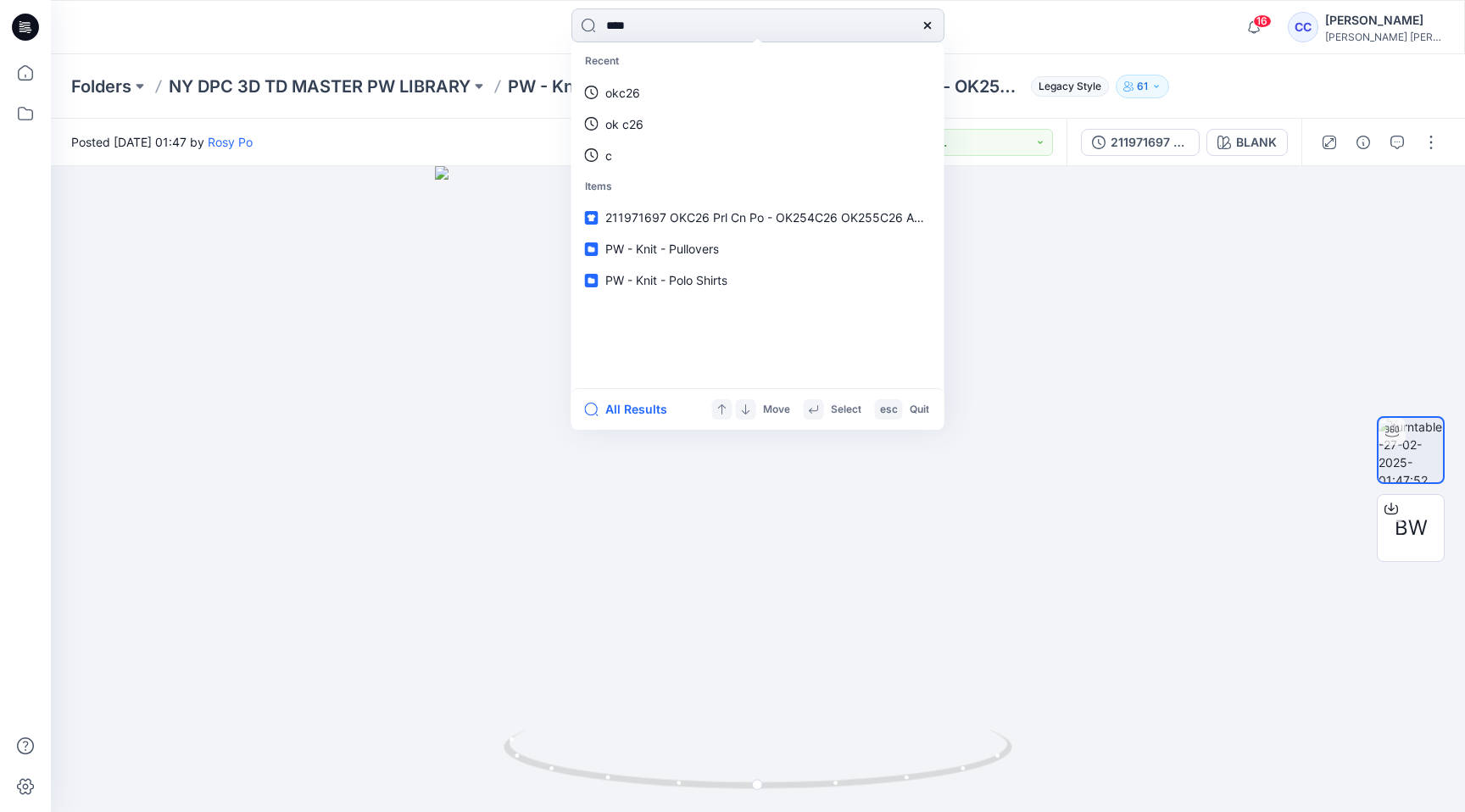
type input "*****"
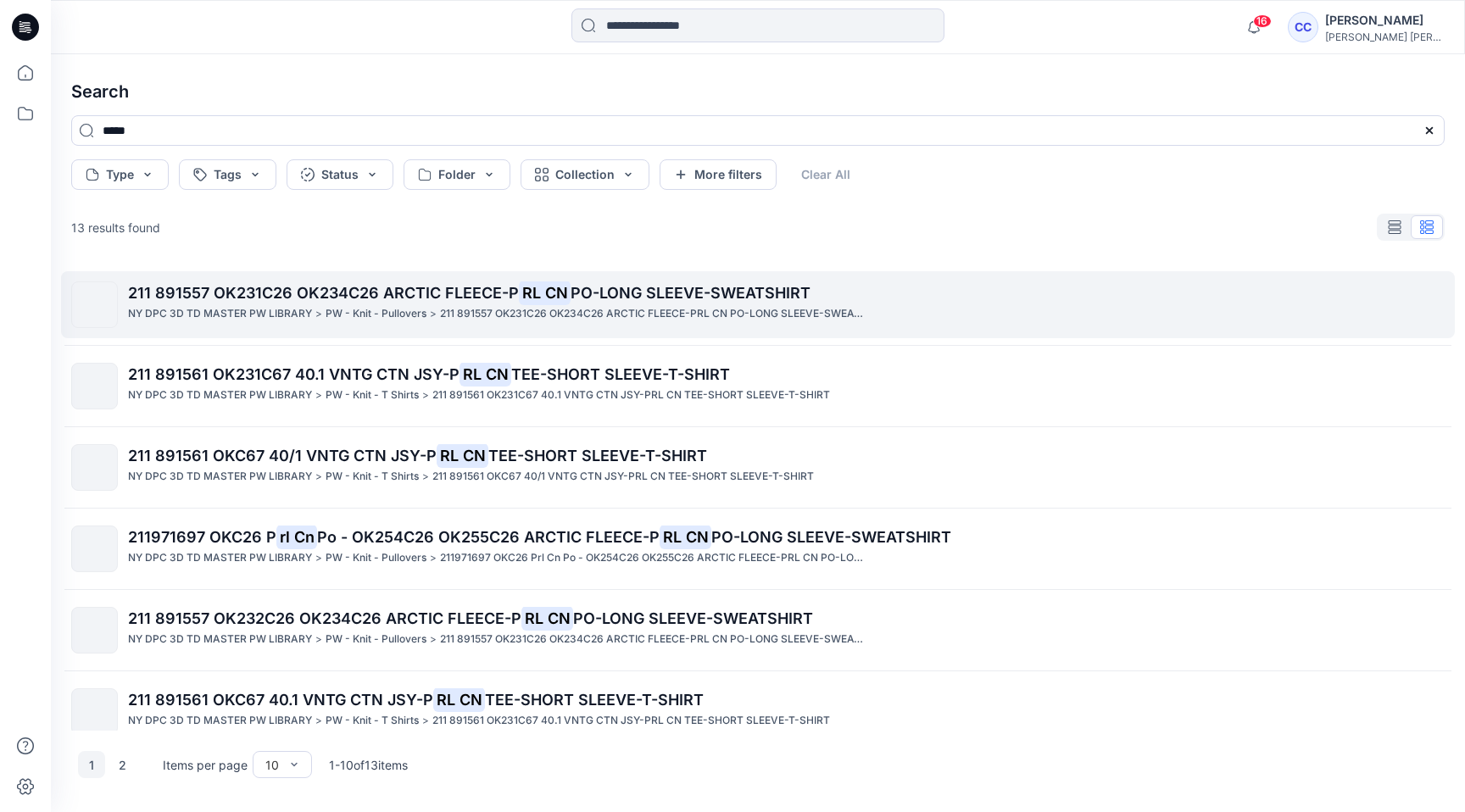
click at [682, 293] on span "PO-LONG SLEEVE-SWEATSHIRT" at bounding box center [690, 293] width 240 height 18
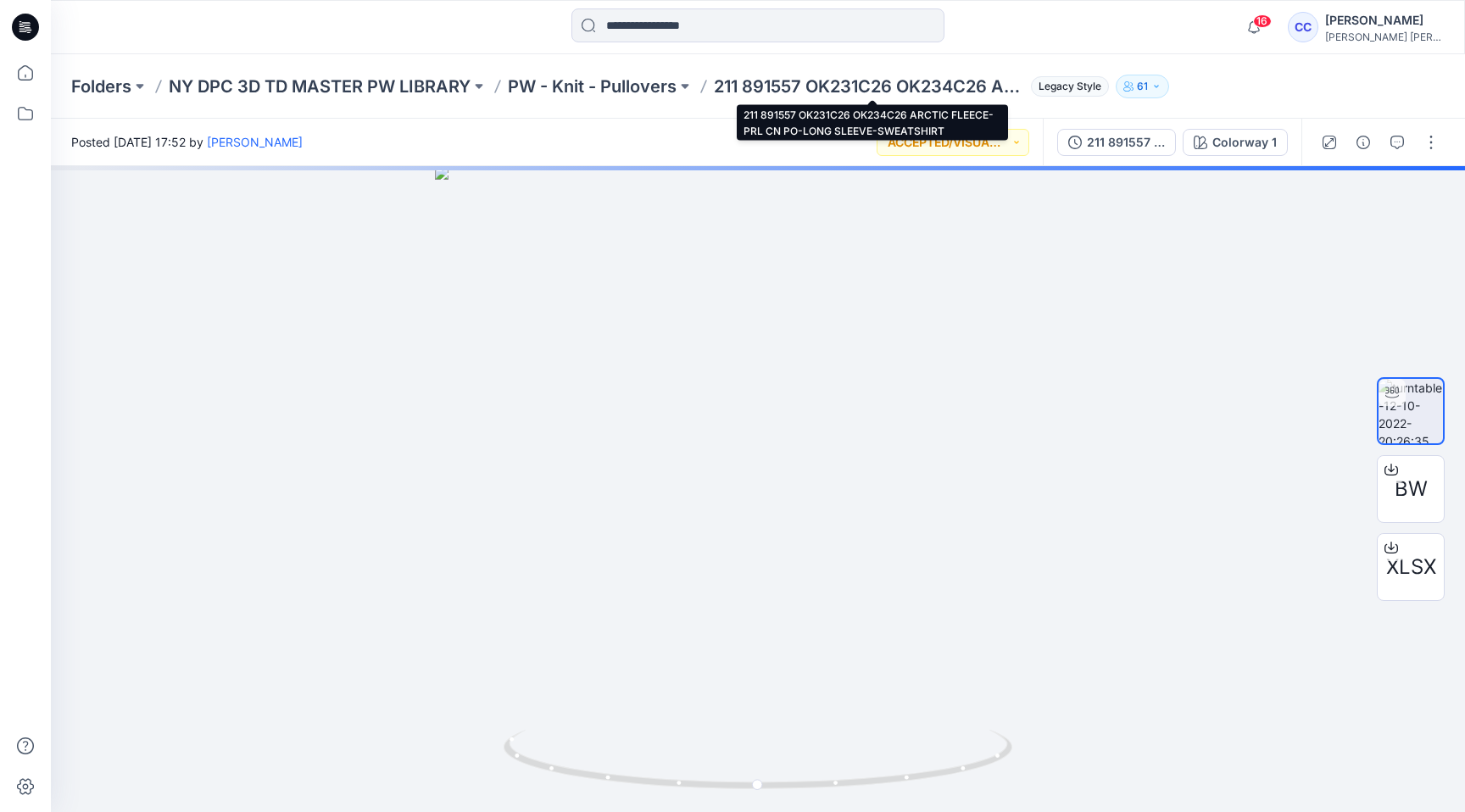
click at [779, 88] on p "211 891557 OK231C26 OK234C26 ARCTIC FLEECE-PRL CN PO-LONG SLEEVE-SWEATSHIRT" at bounding box center [869, 86] width 310 height 24
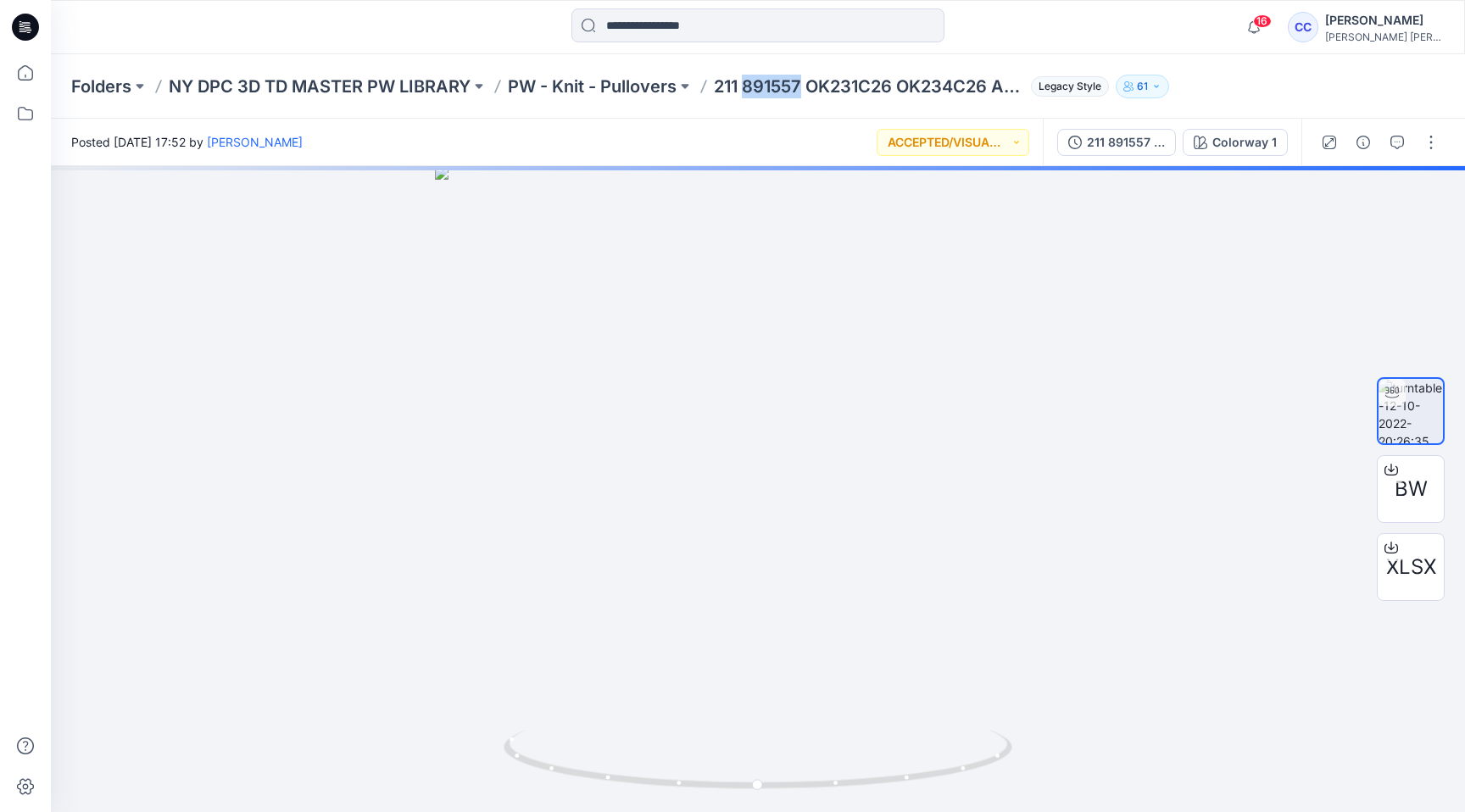
copy p "891557"
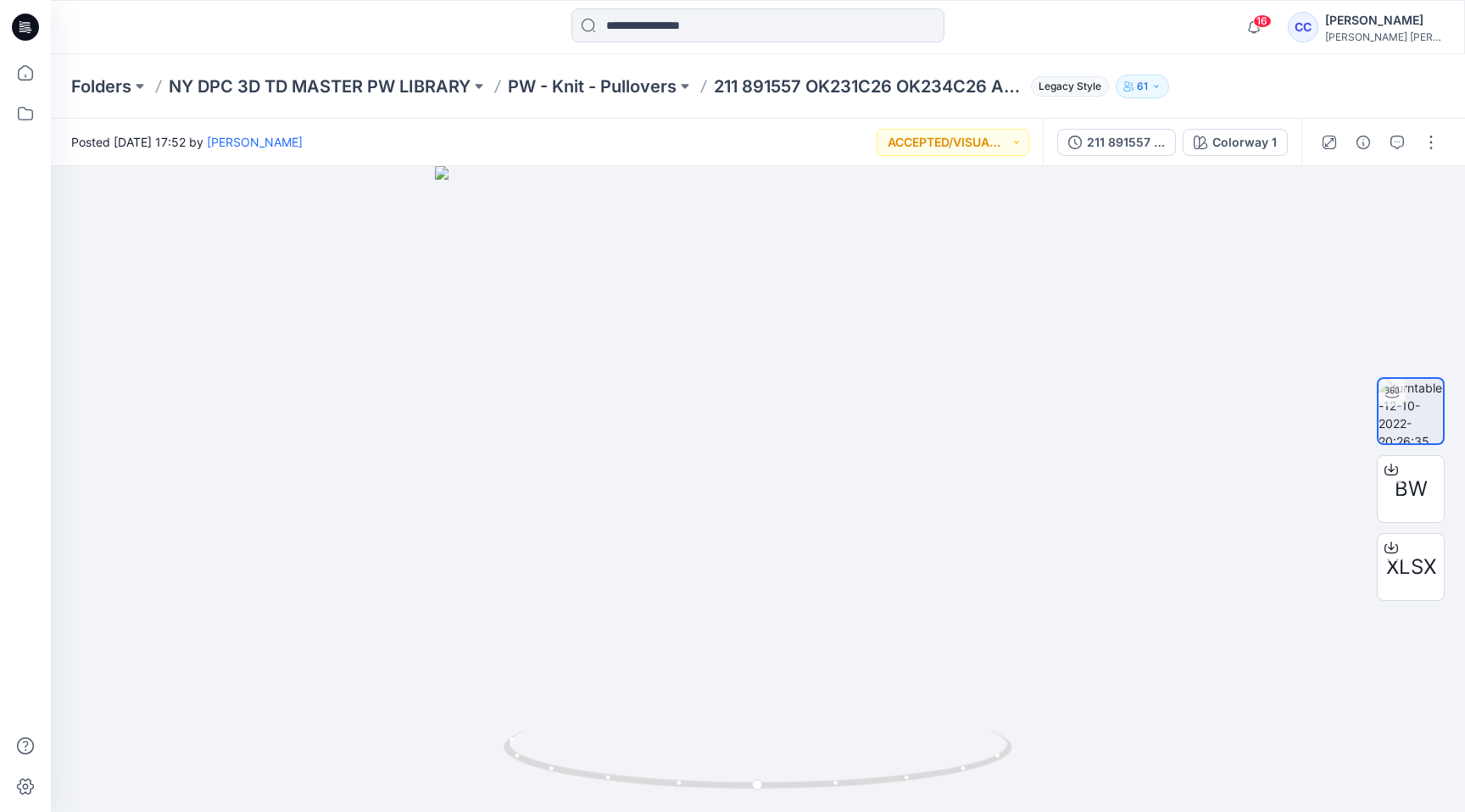
click at [731, 91] on p "211 891557 OK231C26 OK234C26 ARCTIC FLEECE-PRL CN PO-LONG SLEEVE-SWEATSHIRT" at bounding box center [869, 86] width 310 height 24
click at [786, 82] on p "211 891557 OK231C26 OK234C26 ARCTIC FLEECE-PRL CN PO-LONG SLEEVE-SWEATSHIRT" at bounding box center [869, 86] width 310 height 24
drag, startPoint x: 809, startPoint y: 83, endPoint x: 715, endPoint y: 83, distance: 94.0
click at [715, 83] on div "Folders NY DPC 3D TD MASTER PW LIBRARY PW - Knit - Pullovers 211 891557 OK231C2…" at bounding box center [691, 86] width 1241 height 24
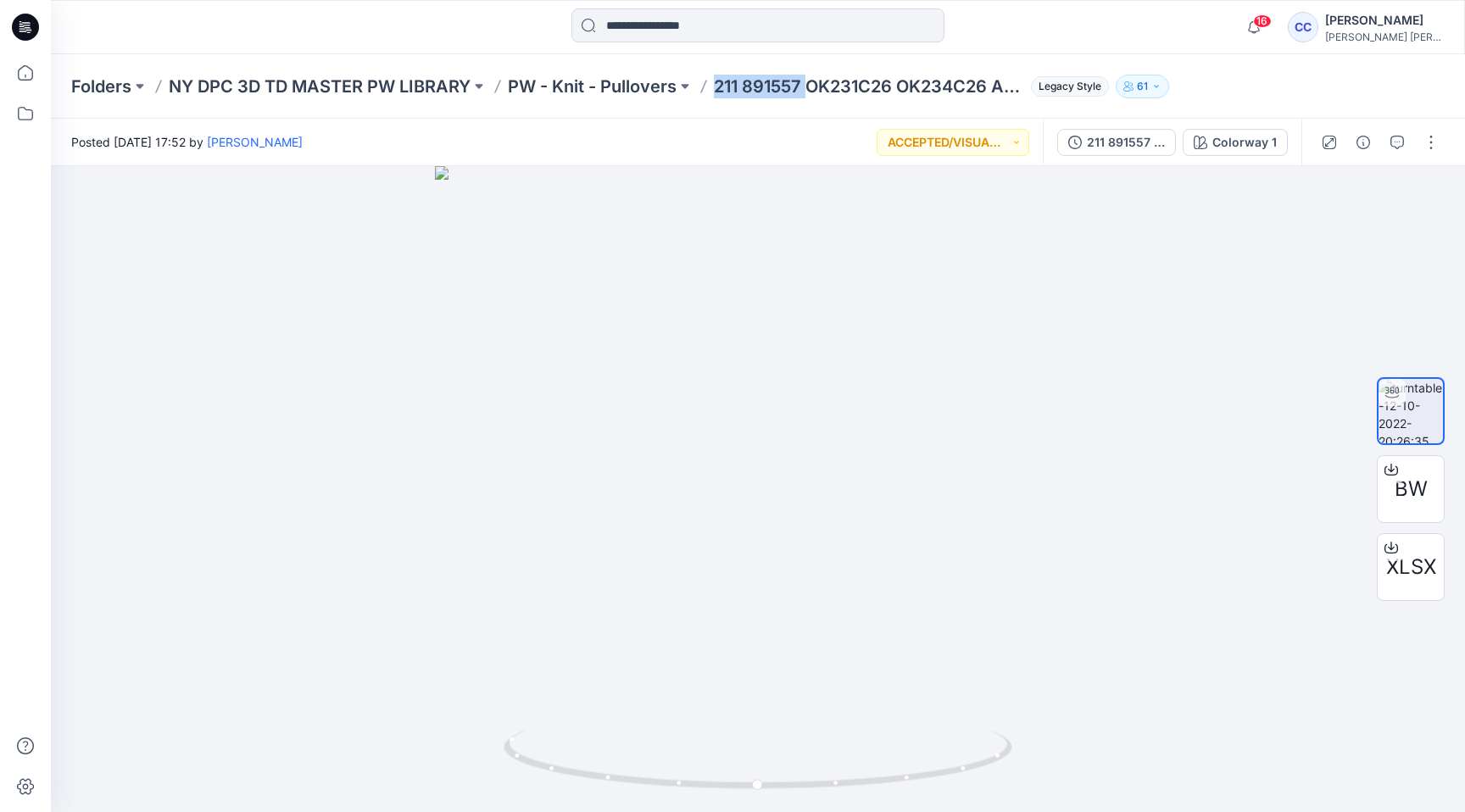
copy p "211 891557"
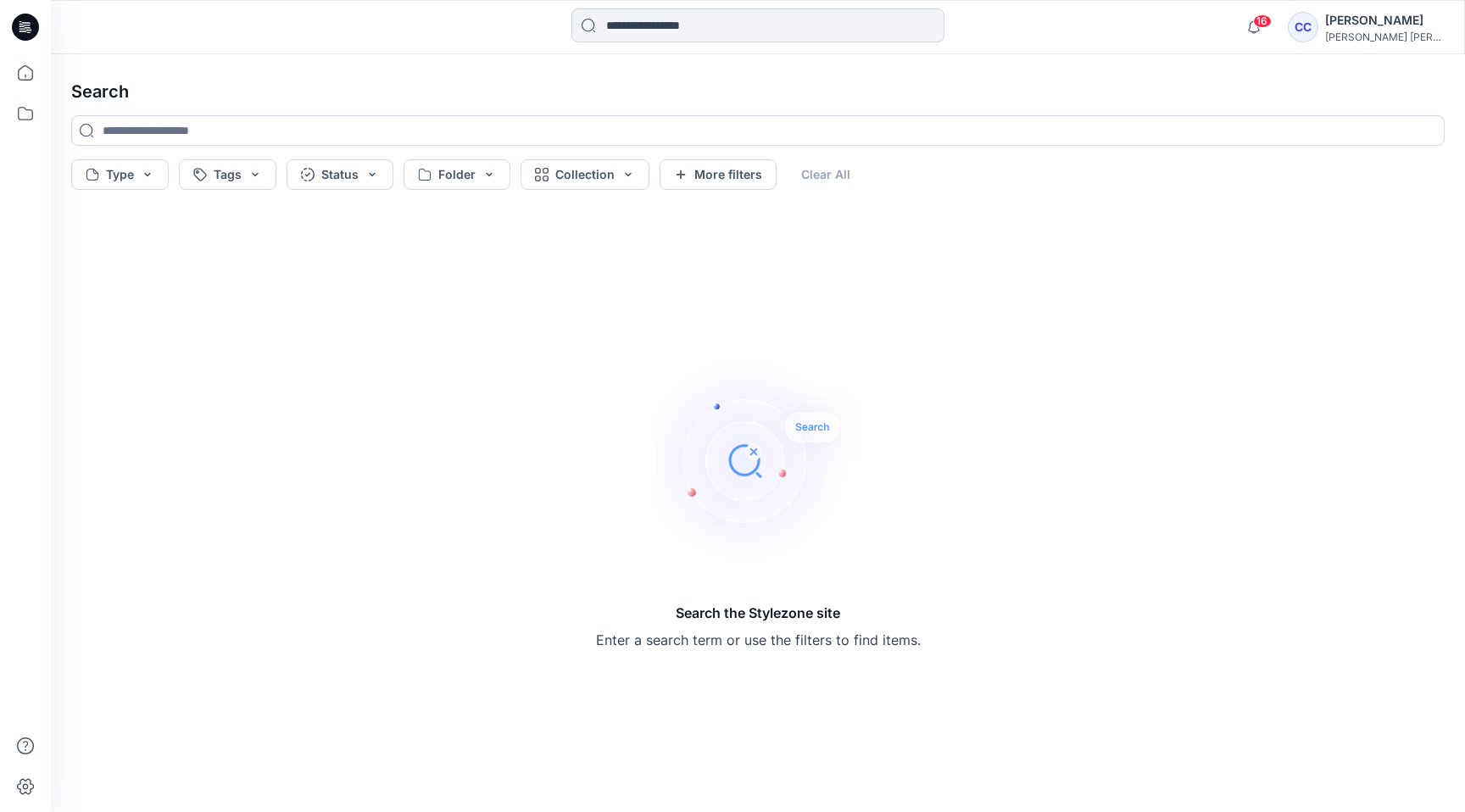
click at [735, 9] on input at bounding box center [758, 26] width 373 height 34
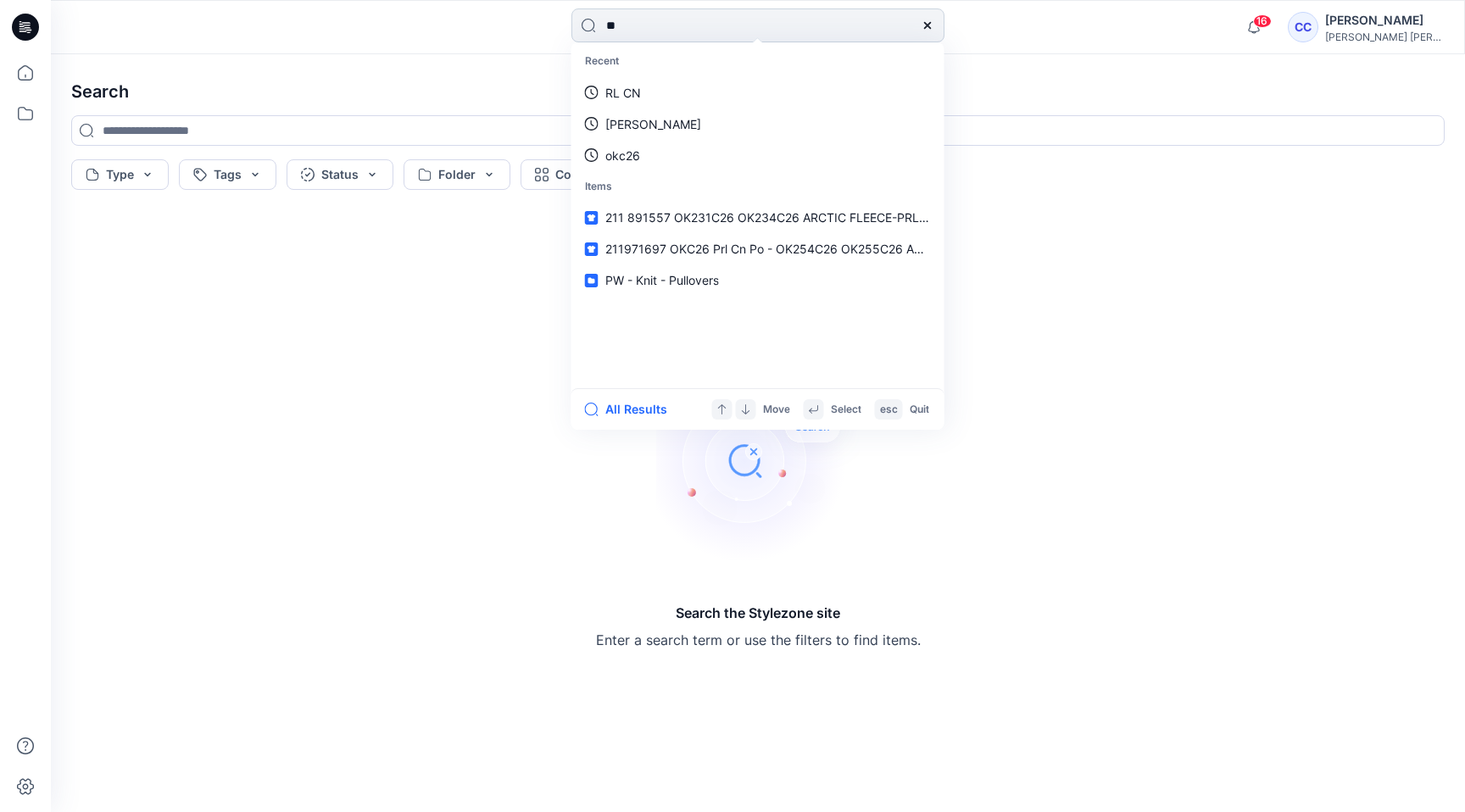
type input "**"
click at [575, 77] on link "RL CN" at bounding box center [758, 93] width 366 height 32
type input "*****"
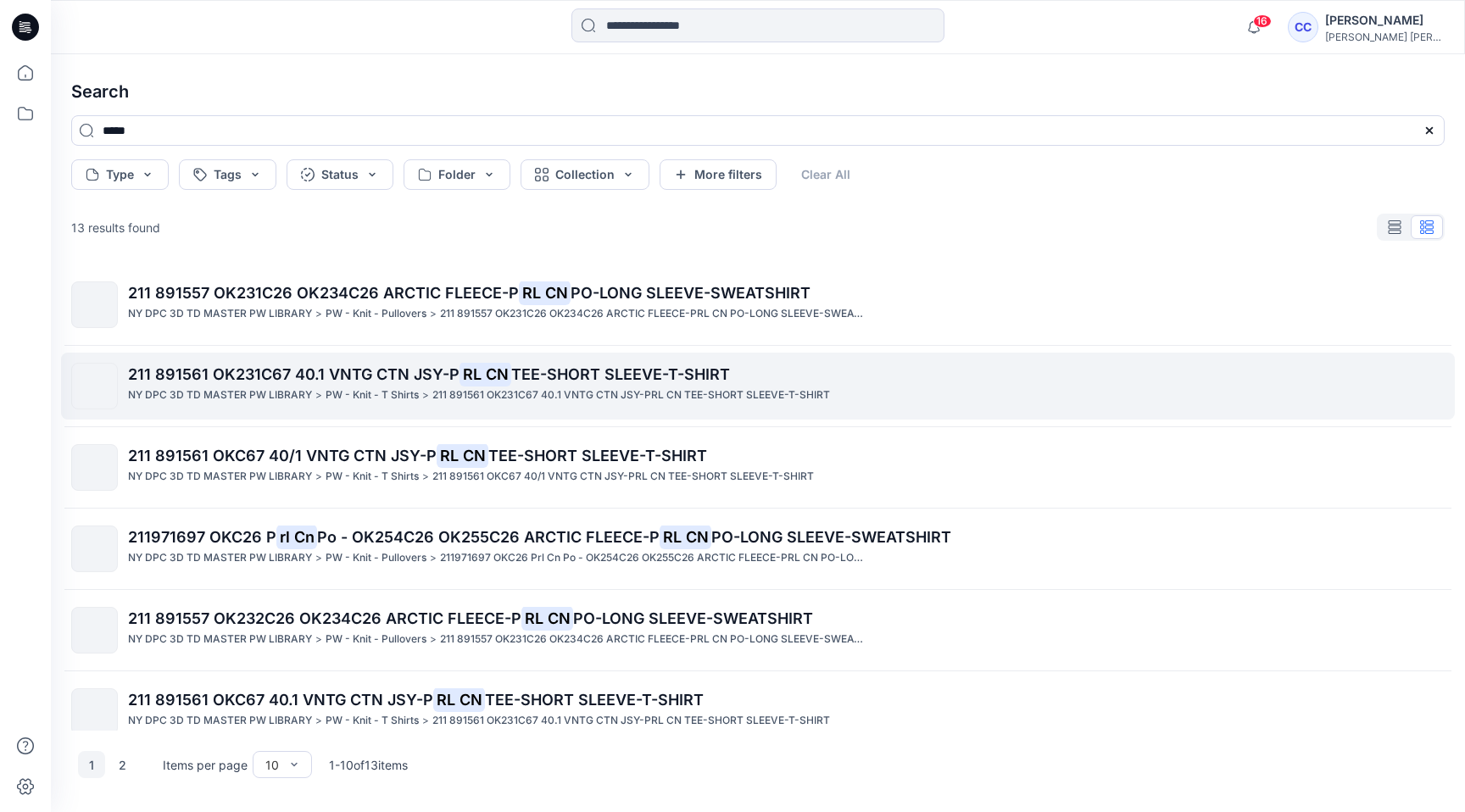
scroll to position [348, 0]
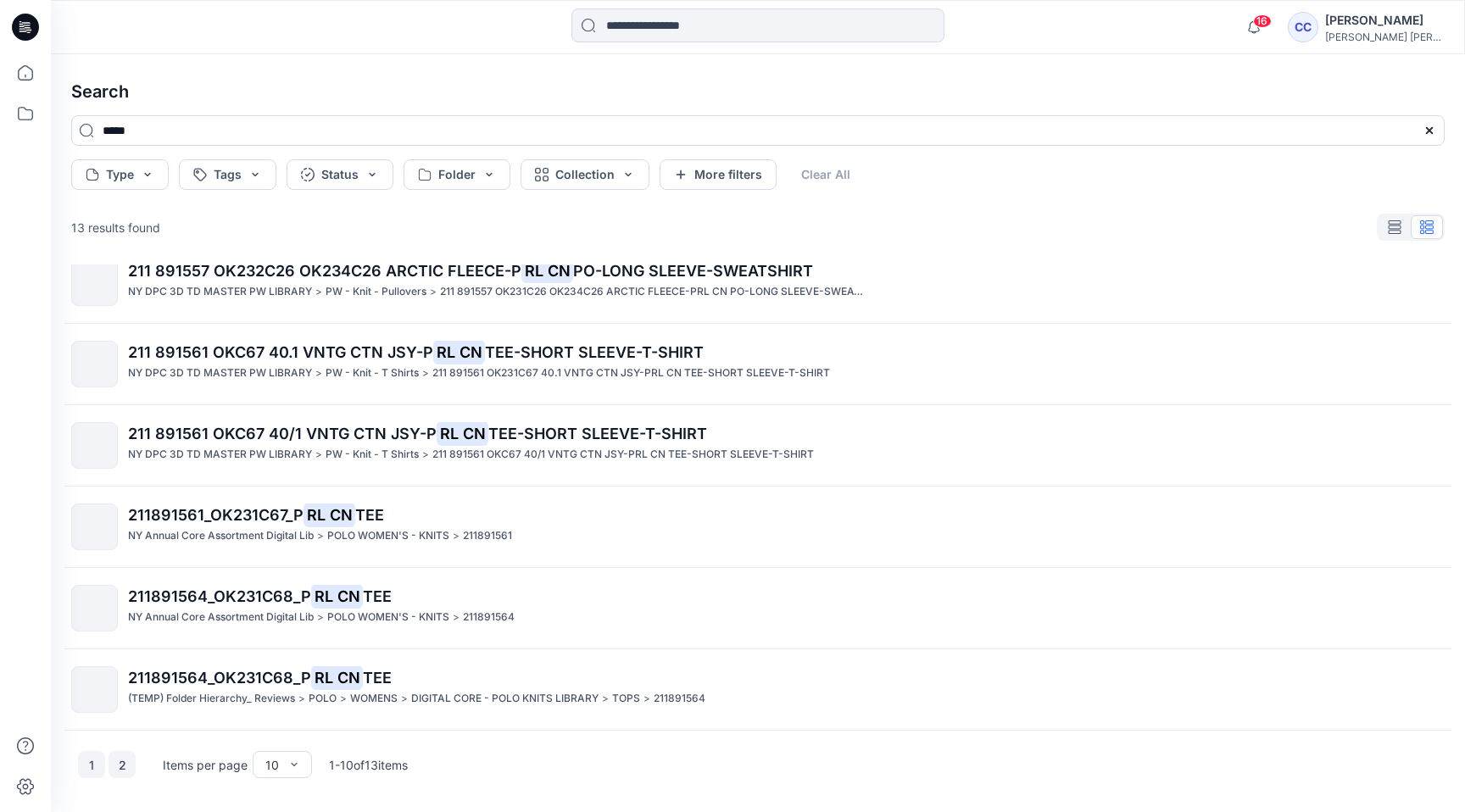
click at [121, 773] on button "2" at bounding box center [122, 763] width 27 height 27
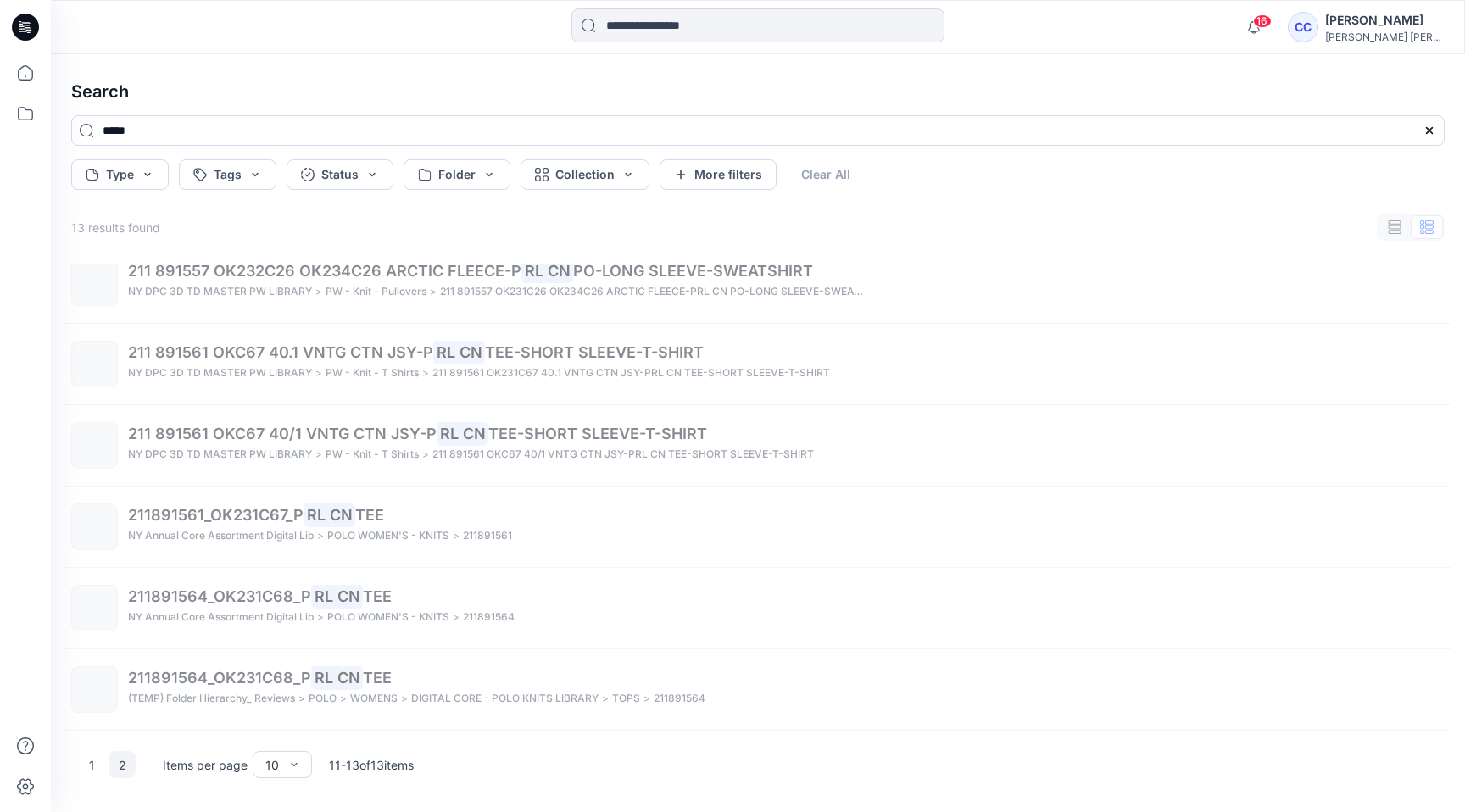
scroll to position [0, 0]
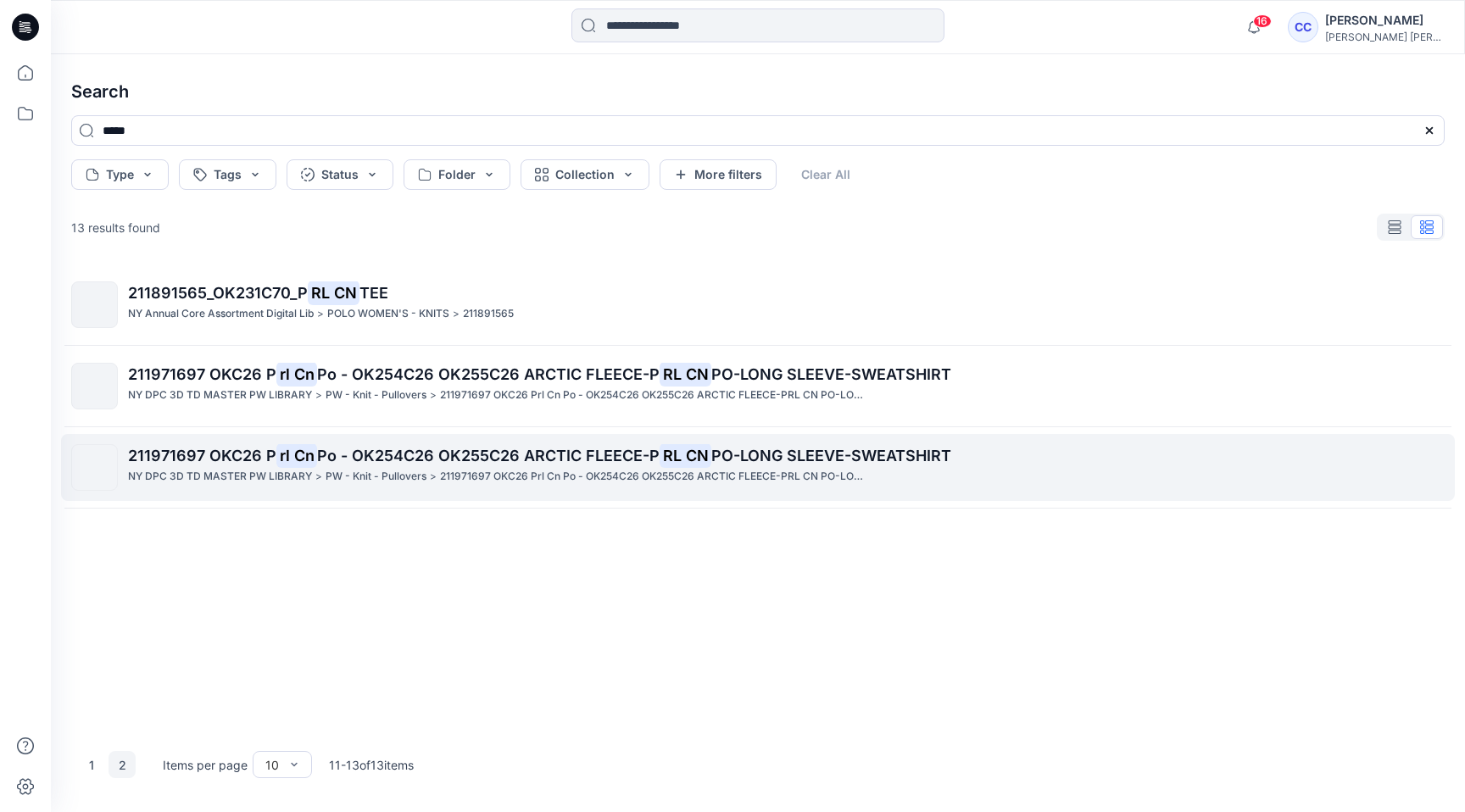
click at [698, 481] on p "211971697 OKC26 Prl Cn Po - OK254C26 OK255C26 ARCTIC FLEECE-PRL CN PO-LONG SLEE…" at bounding box center [652, 477] width 425 height 18
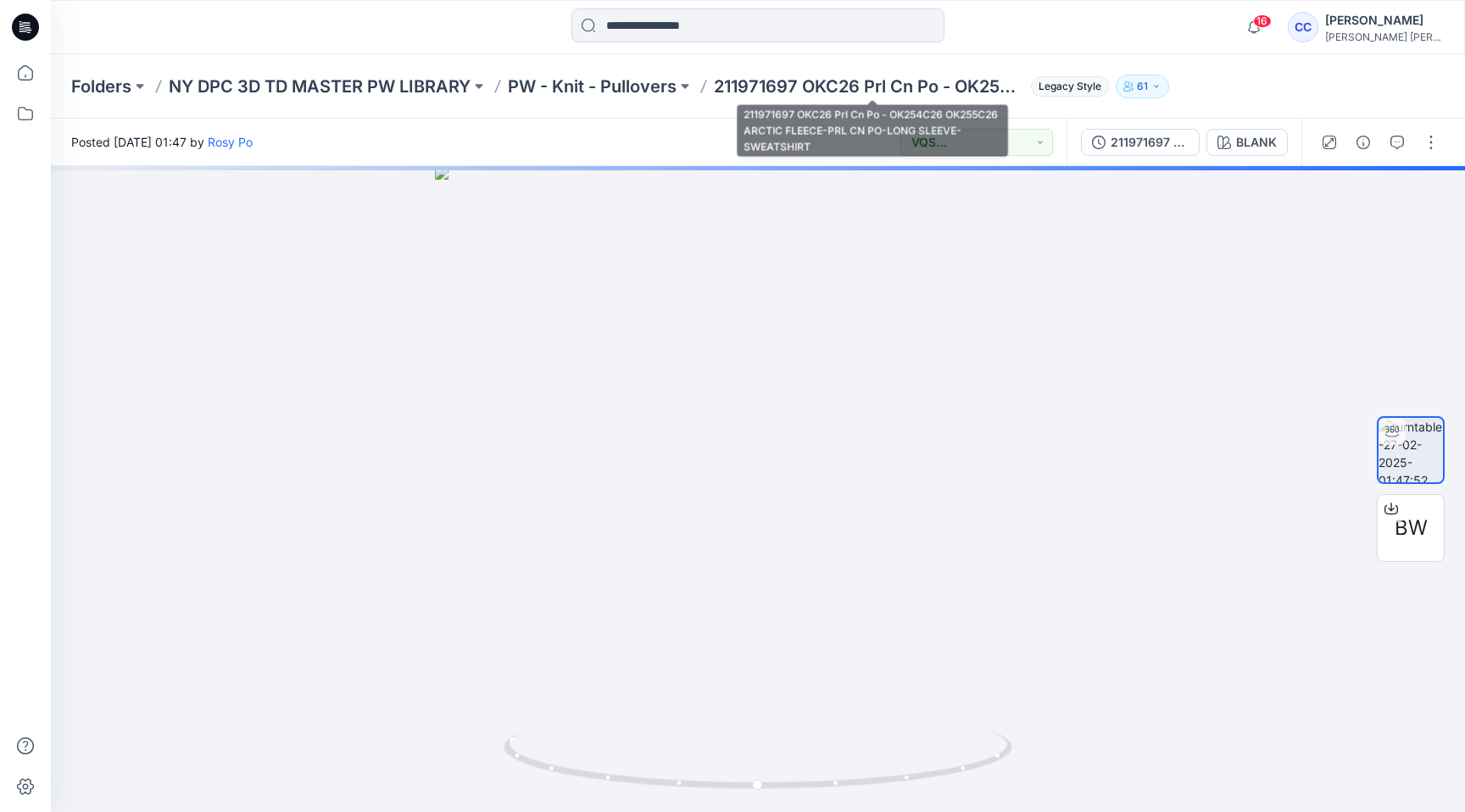
click at [755, 81] on p "211971697 OKC26 Prl Cn Po - OK254C26 OK255C26 ARCTIC FLEECE-PRL CN PO-LONG SLEE…" at bounding box center [869, 86] width 310 height 24
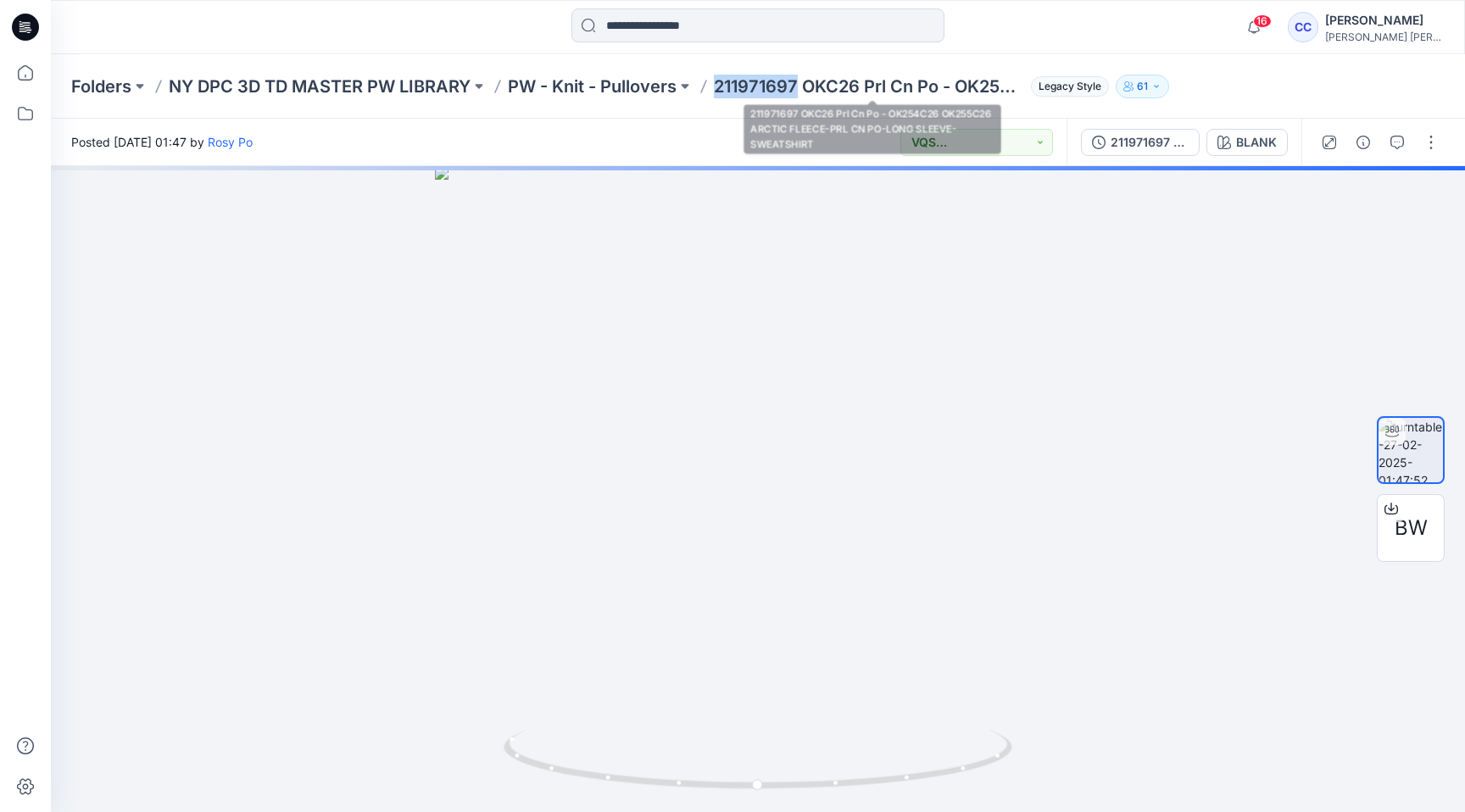
click at [755, 81] on p "211971697 OKC26 Prl Cn Po - OK254C26 OK255C26 ARCTIC FLEECE-PRL CN PO-LONG SLEE…" at bounding box center [869, 86] width 310 height 24
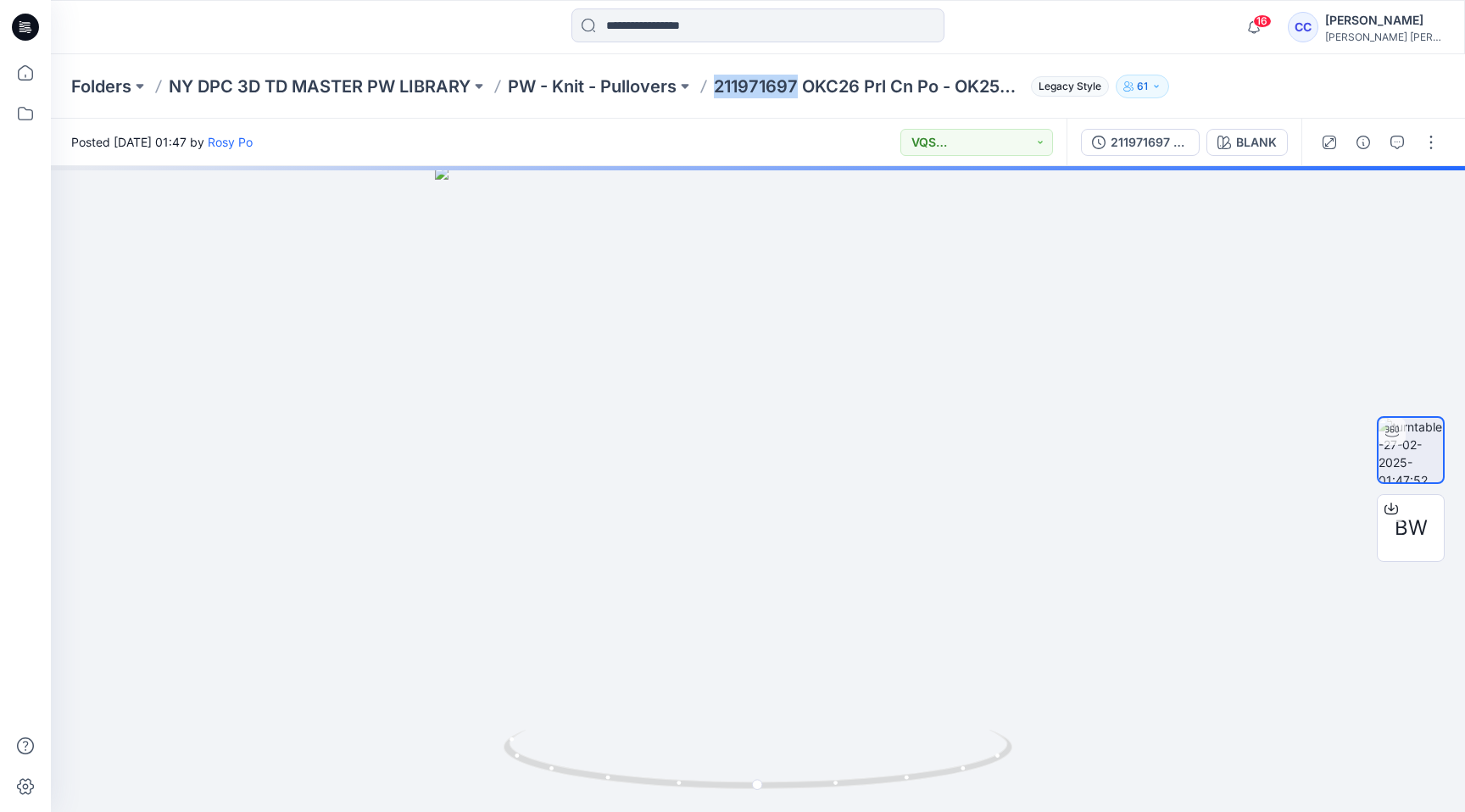
copy p "211971697"
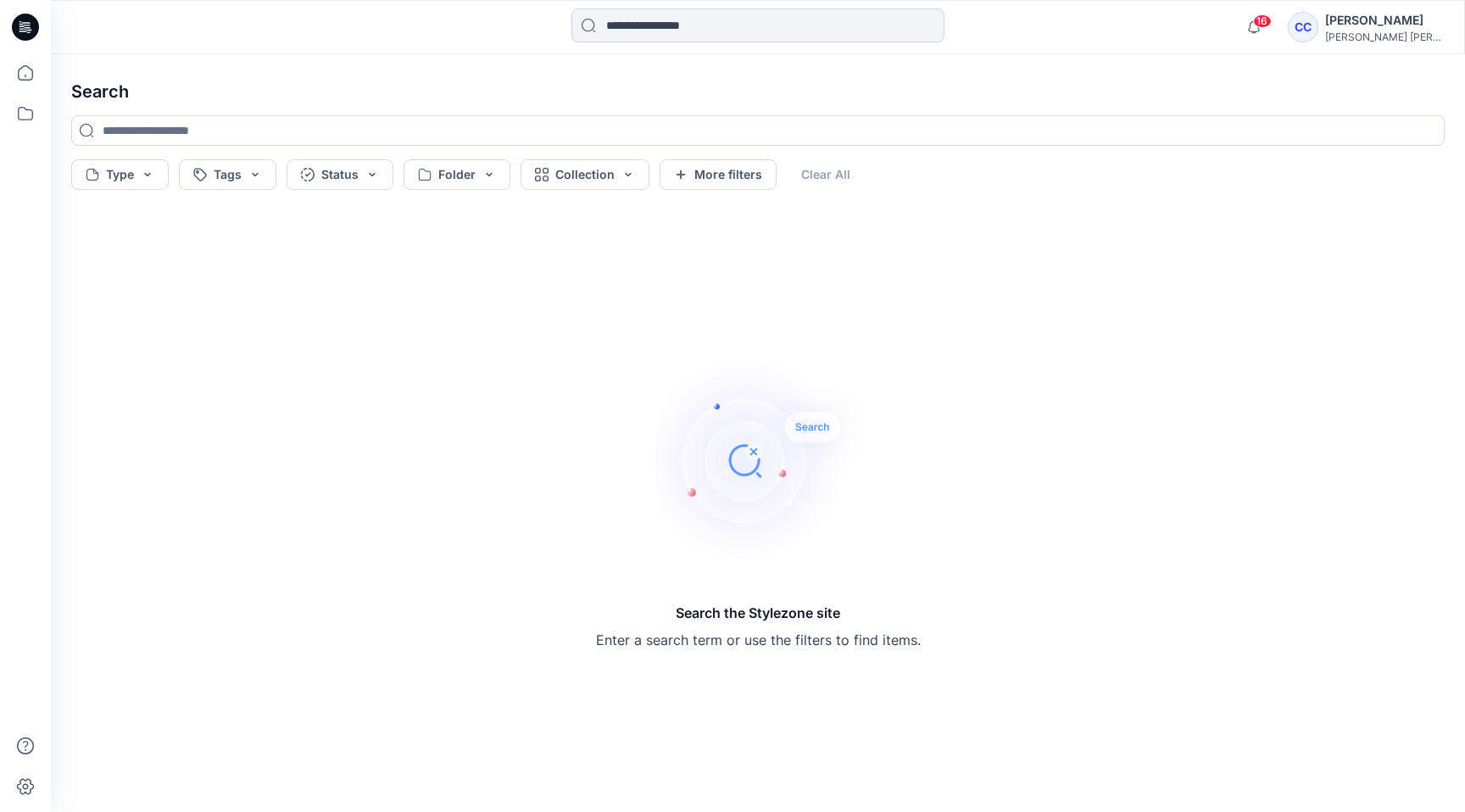
click at [664, 25] on input at bounding box center [758, 26] width 373 height 34
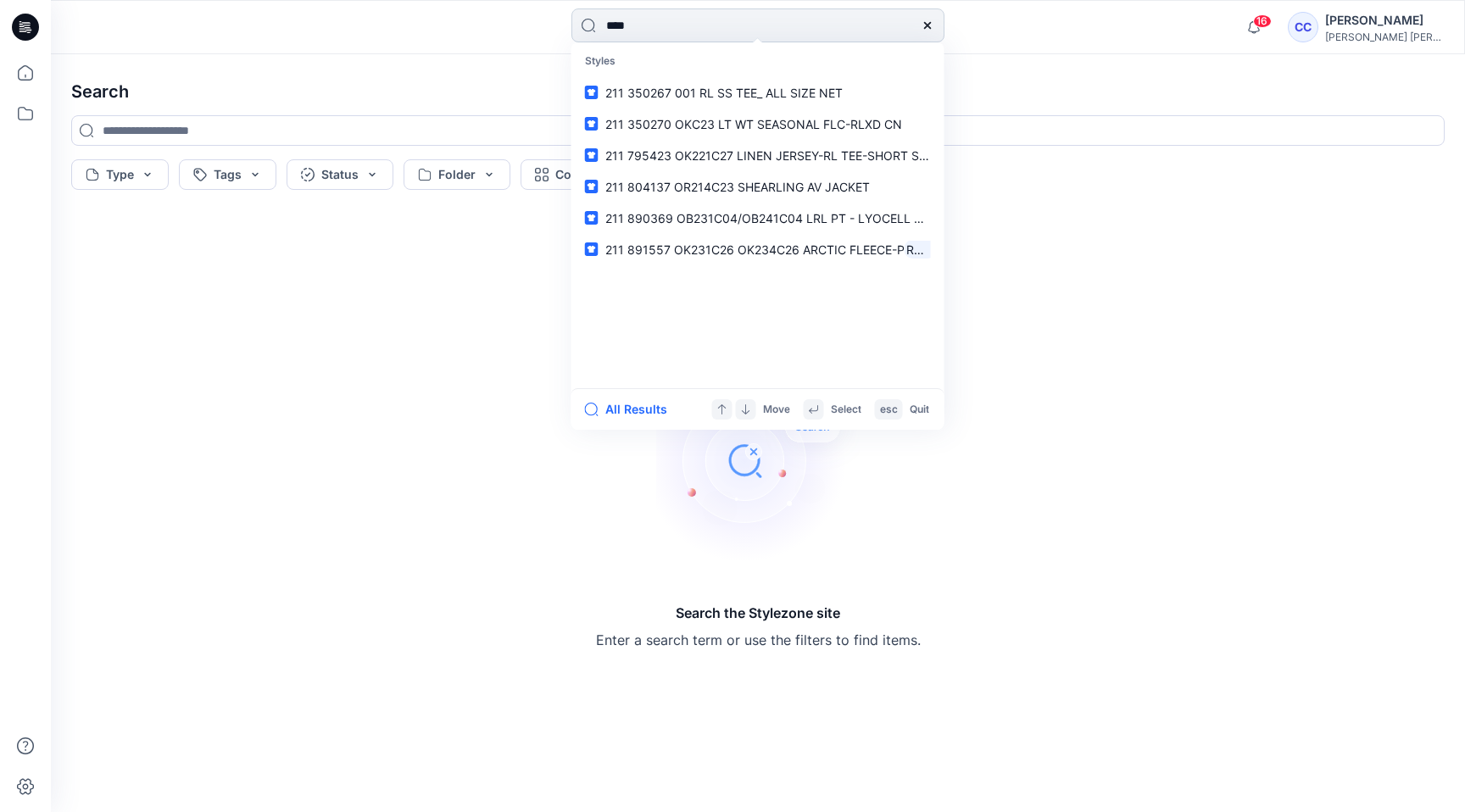
type input "*****"
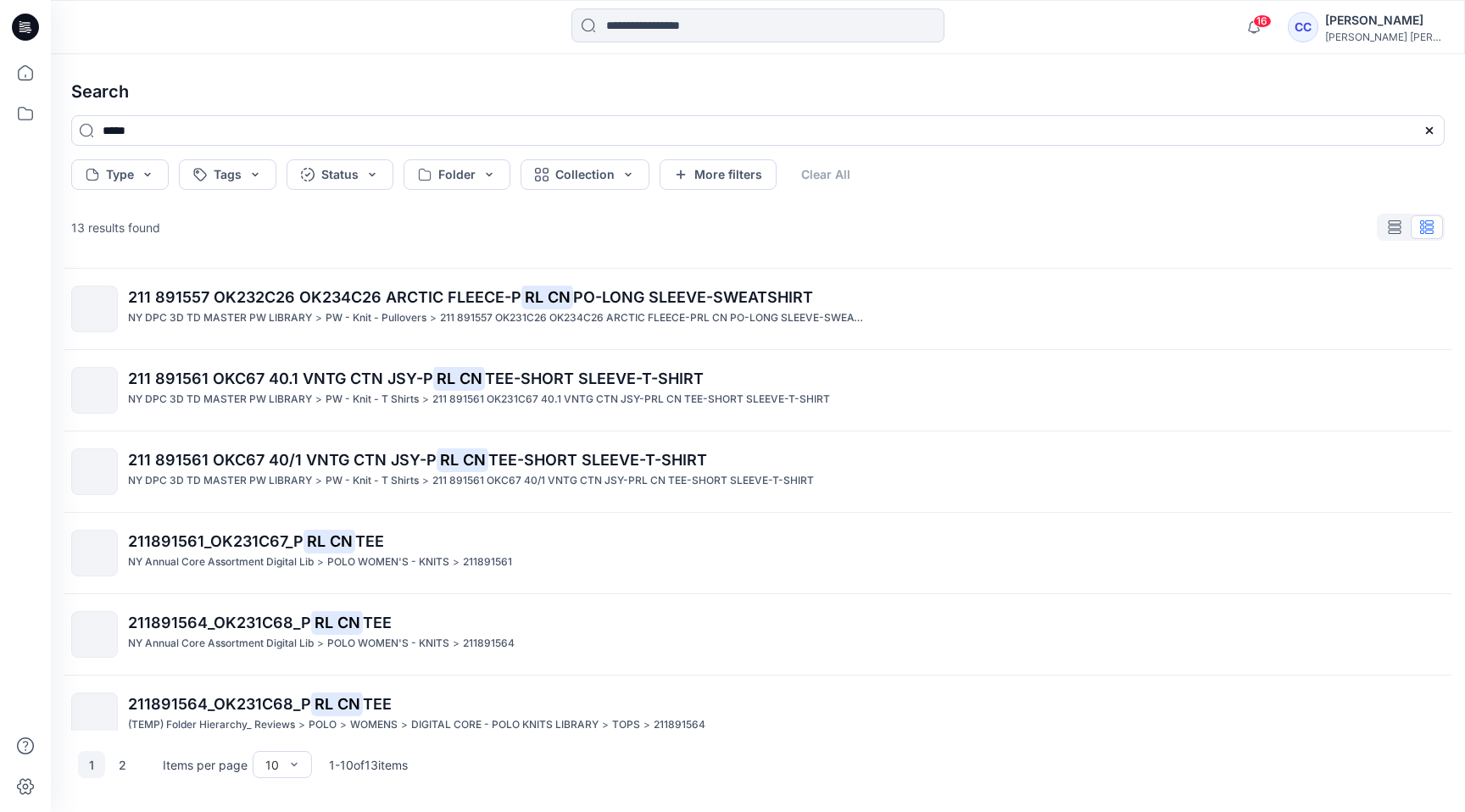
scroll to position [348, 0]
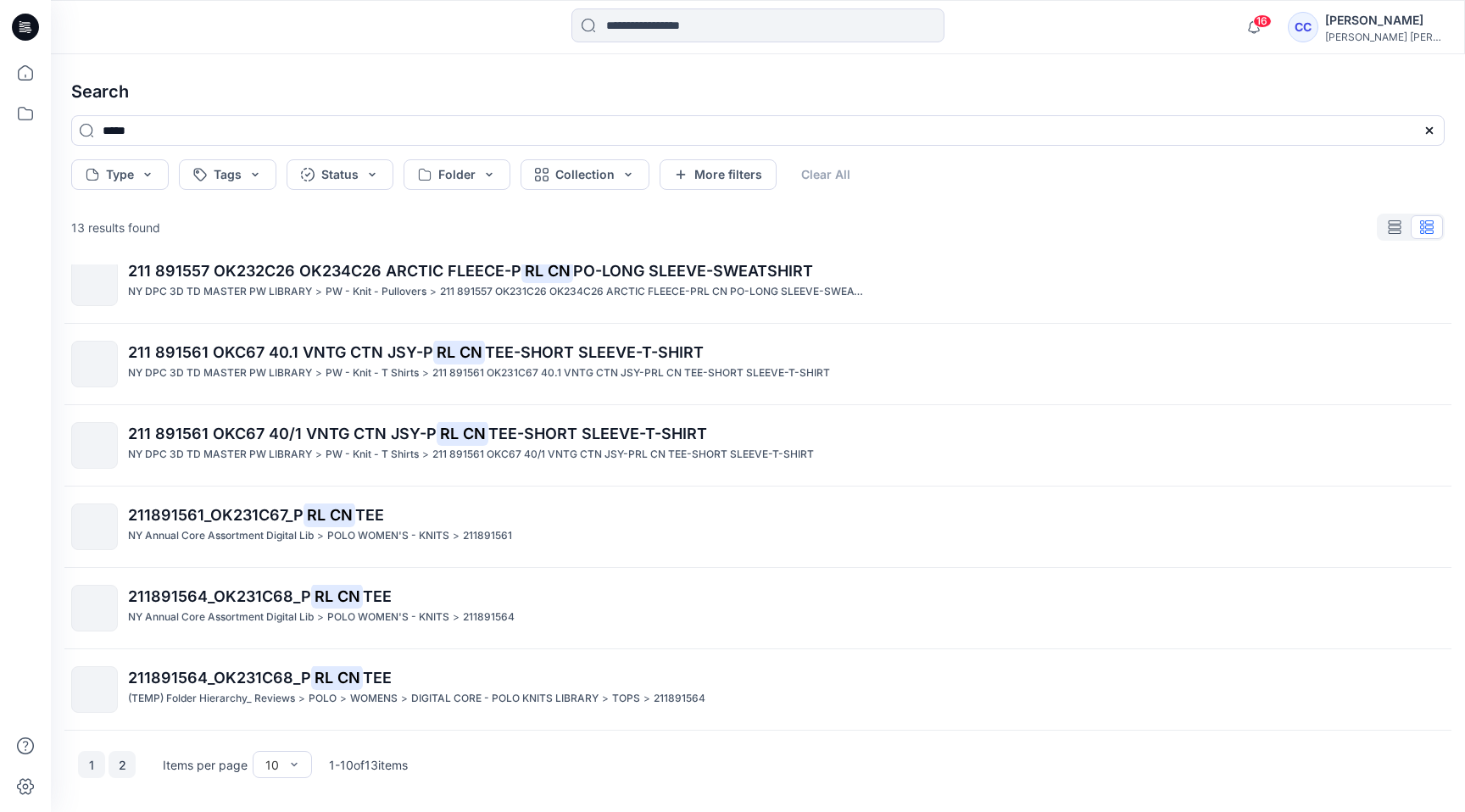
click at [118, 758] on button "2" at bounding box center [122, 763] width 27 height 27
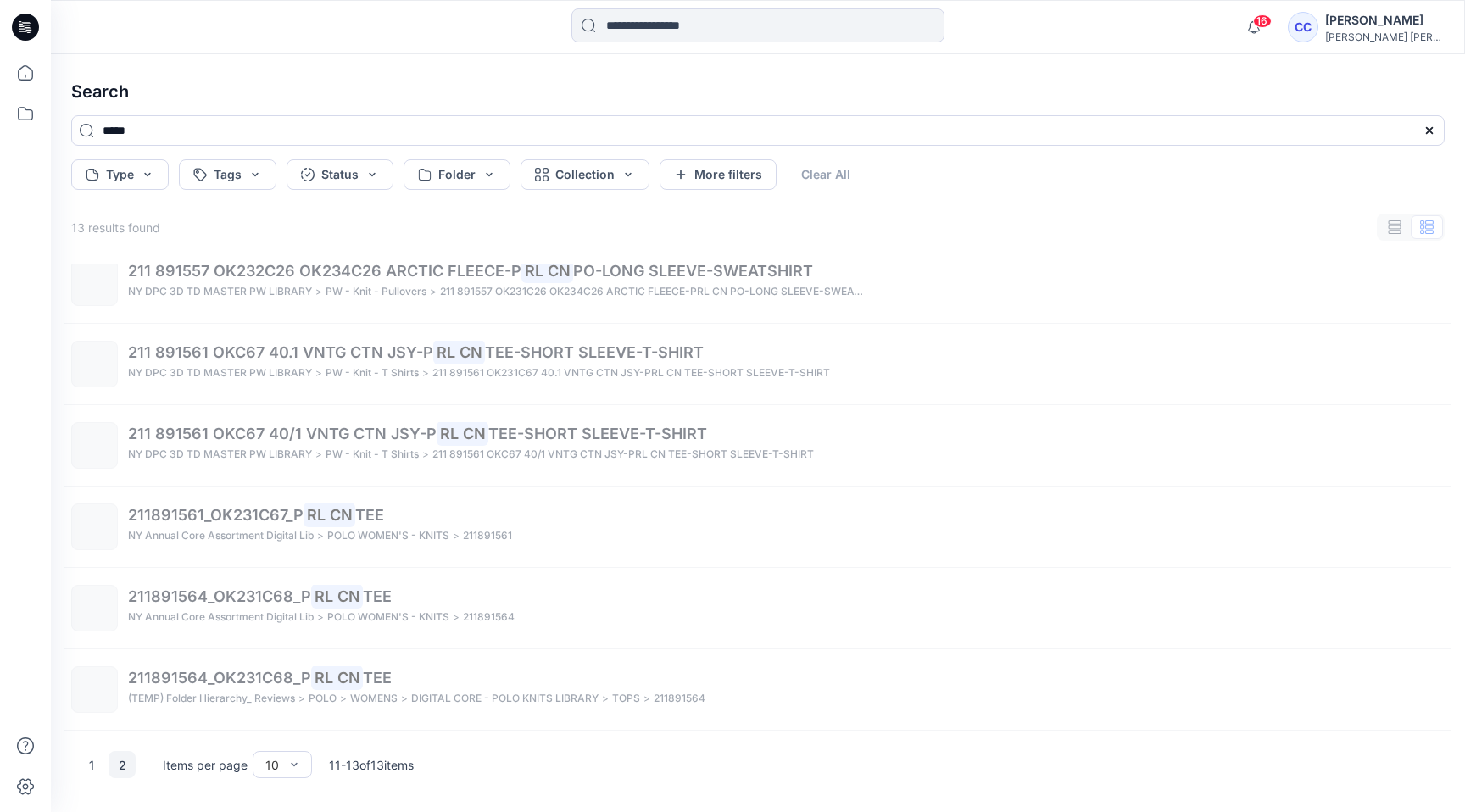
scroll to position [0, 0]
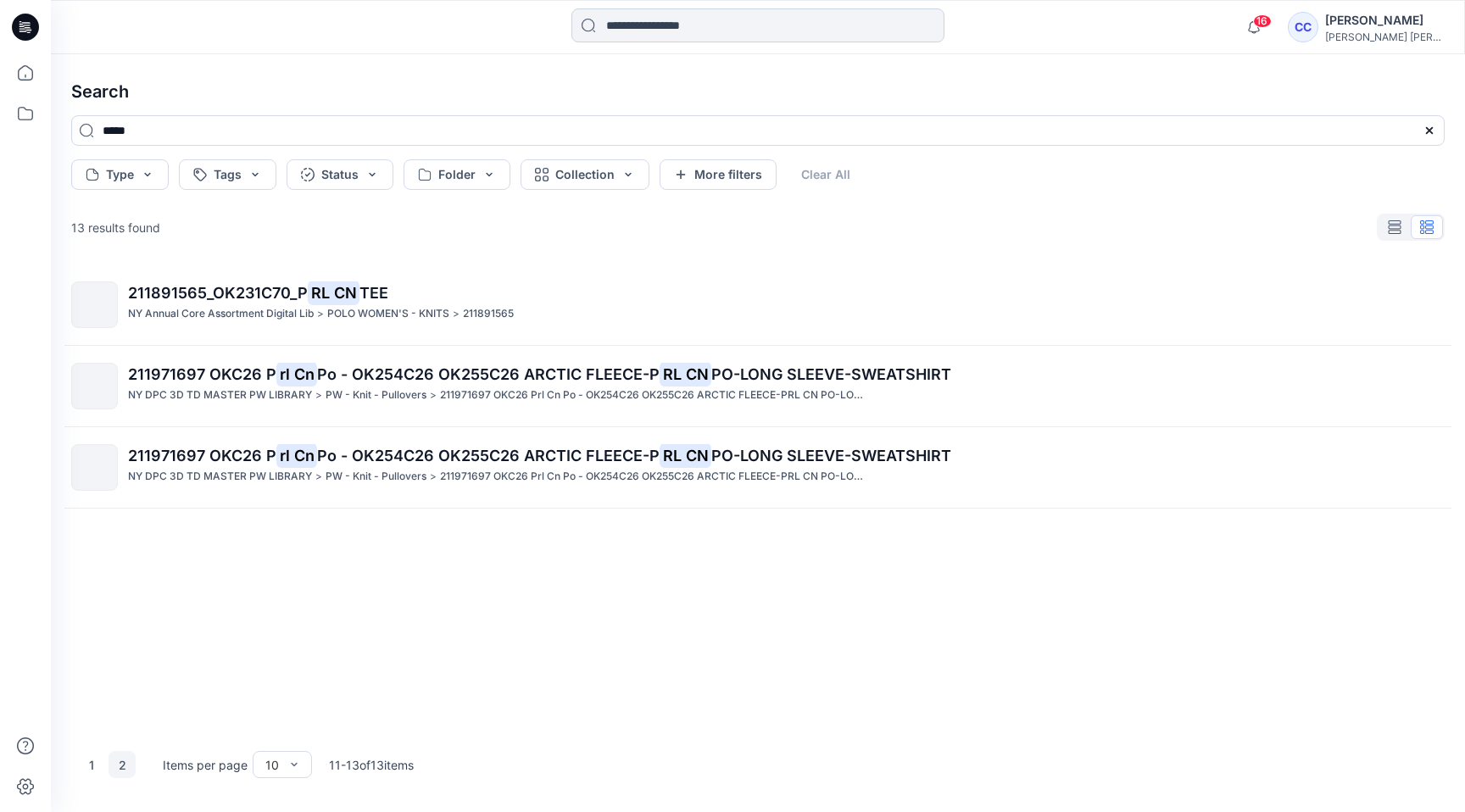
click at [678, 30] on input at bounding box center [758, 26] width 373 height 34
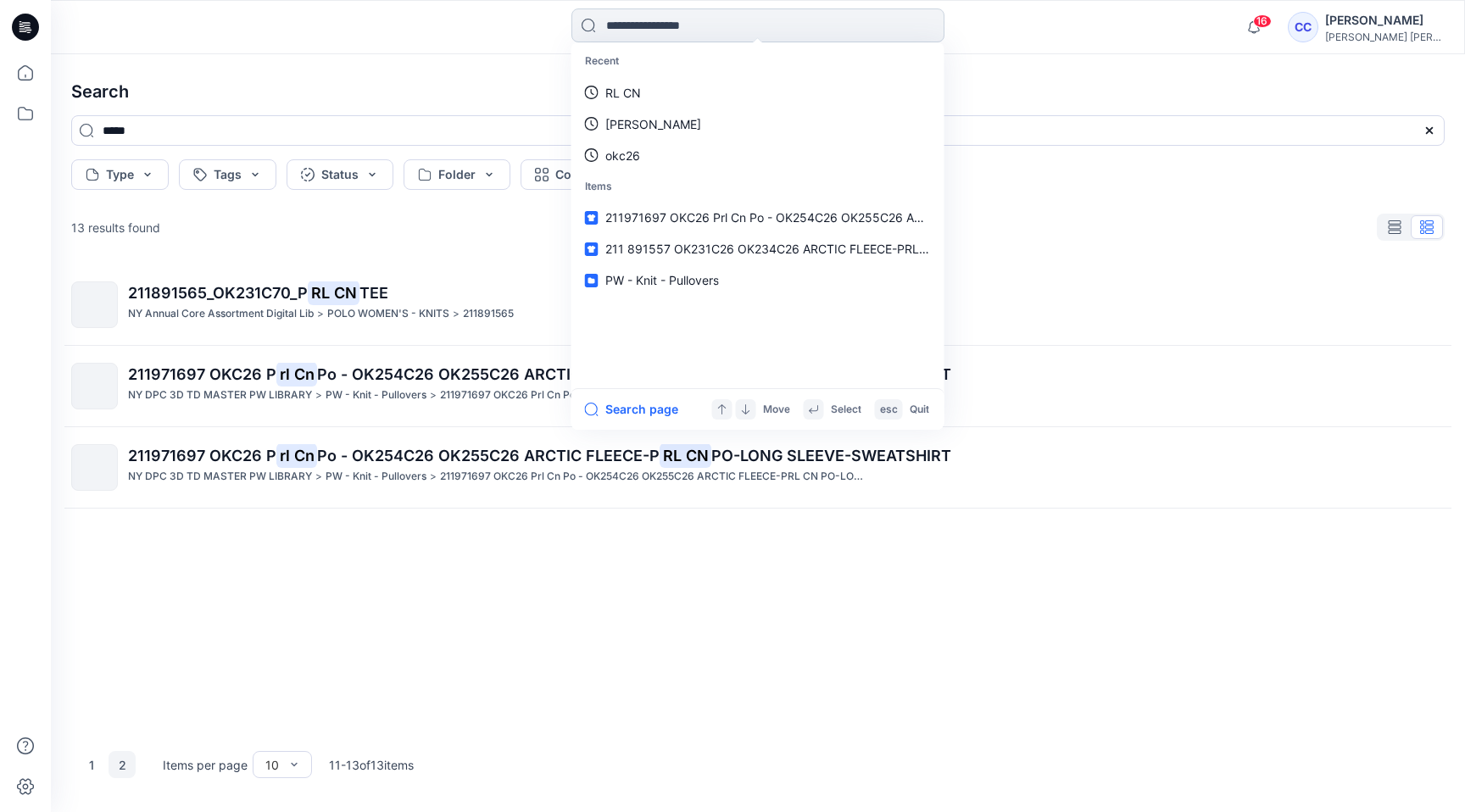
paste input "*********"
type input "*********"
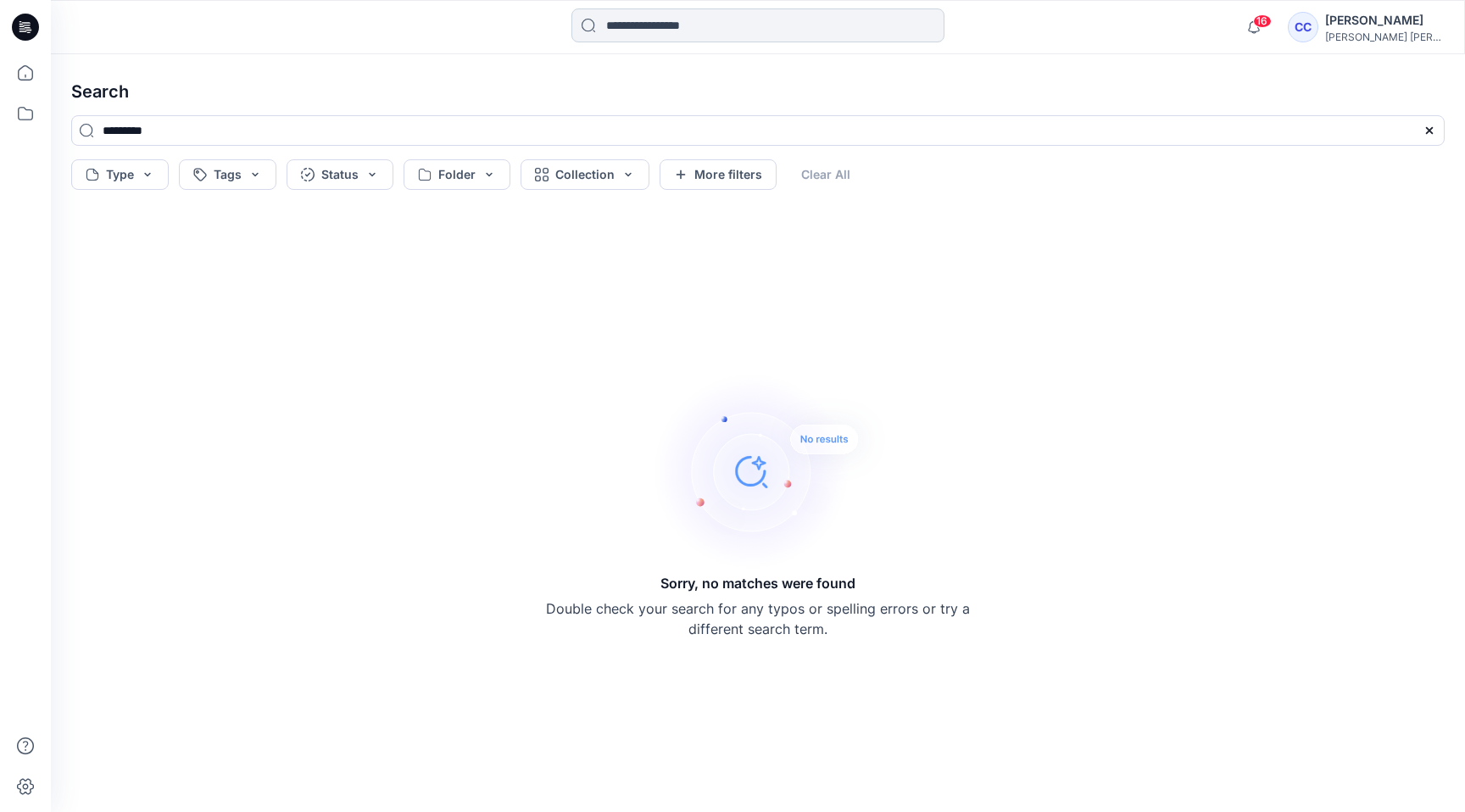
click at [678, 30] on input at bounding box center [758, 26] width 373 height 34
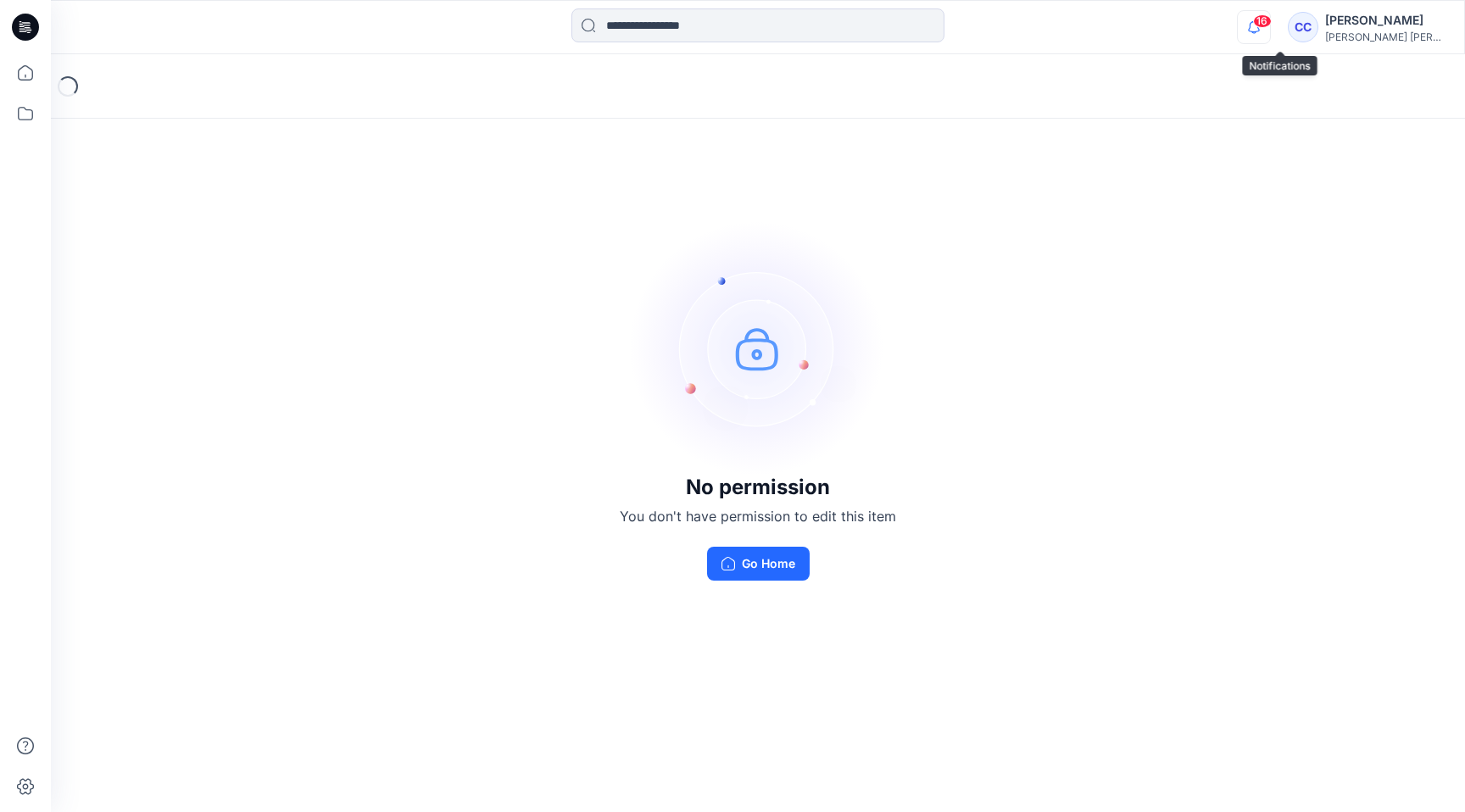
click at [1270, 33] on icon "button" at bounding box center [1254, 27] width 33 height 34
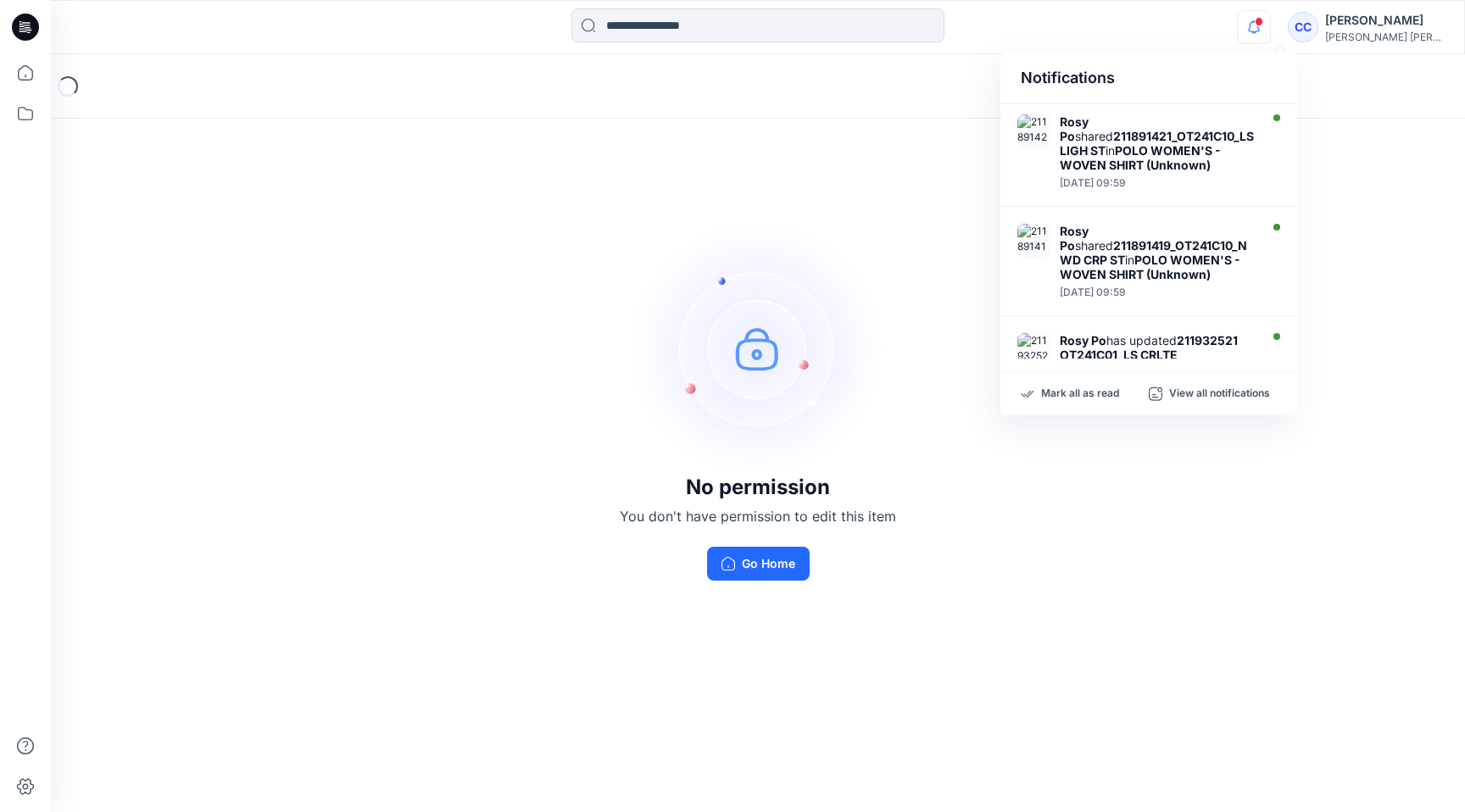
click at [1270, 29] on icon "button" at bounding box center [1254, 27] width 33 height 34
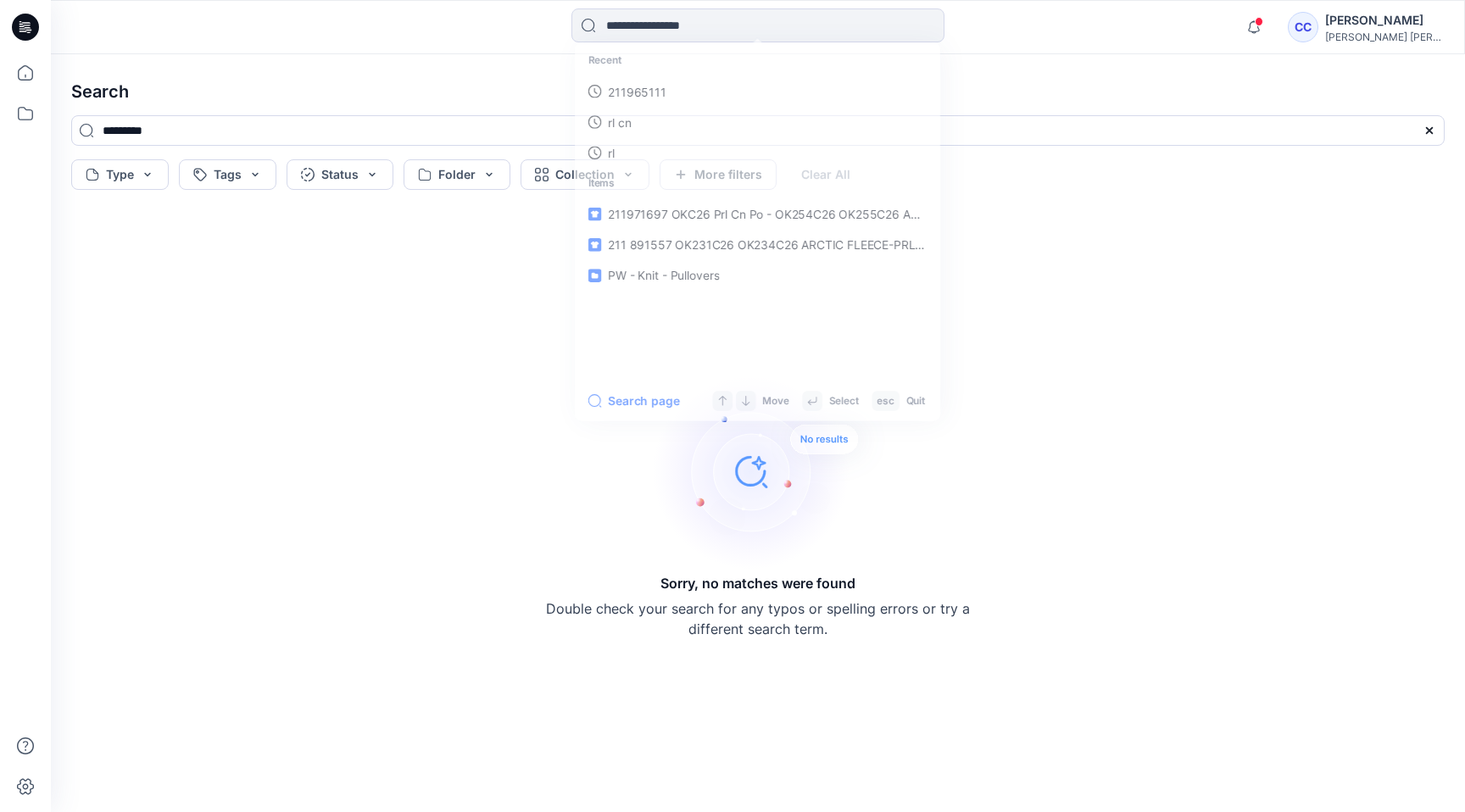
click at [1131, 435] on div "Sorry, no matches were found Double check your search for any typos or spelling…" at bounding box center [758, 504] width 1401 height 588
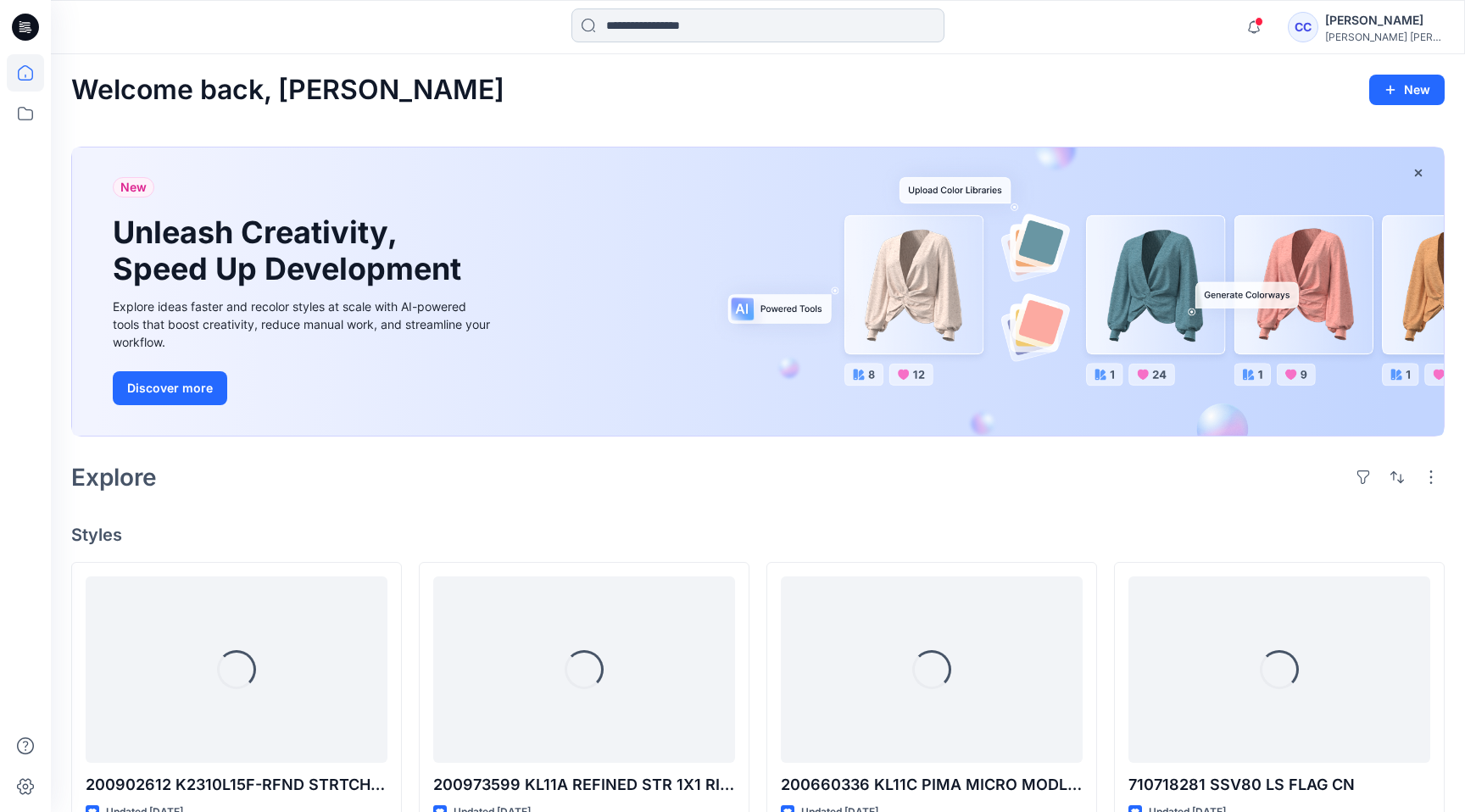
click at [723, 40] on input at bounding box center [758, 26] width 373 height 34
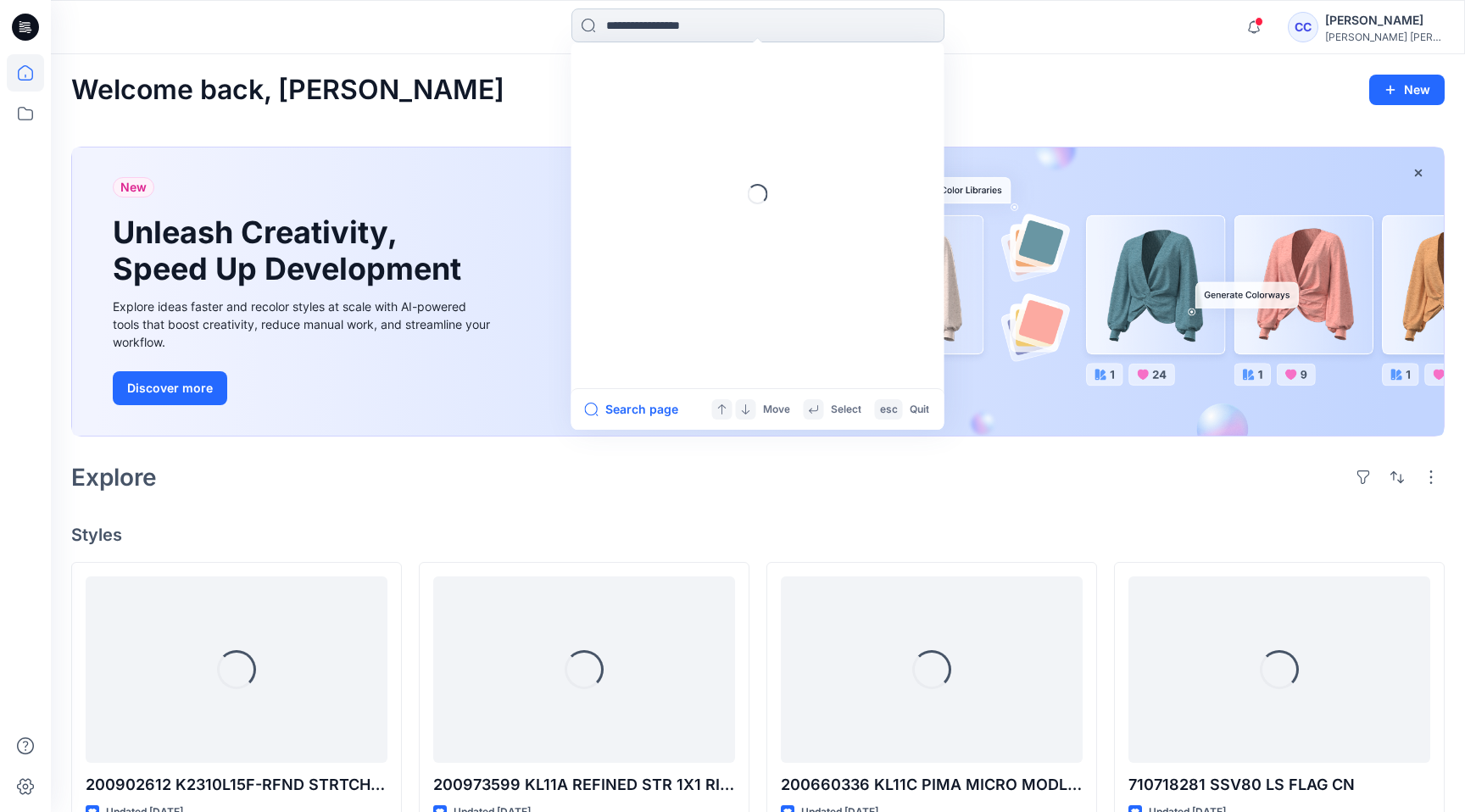
paste input "*********"
type input "*********"
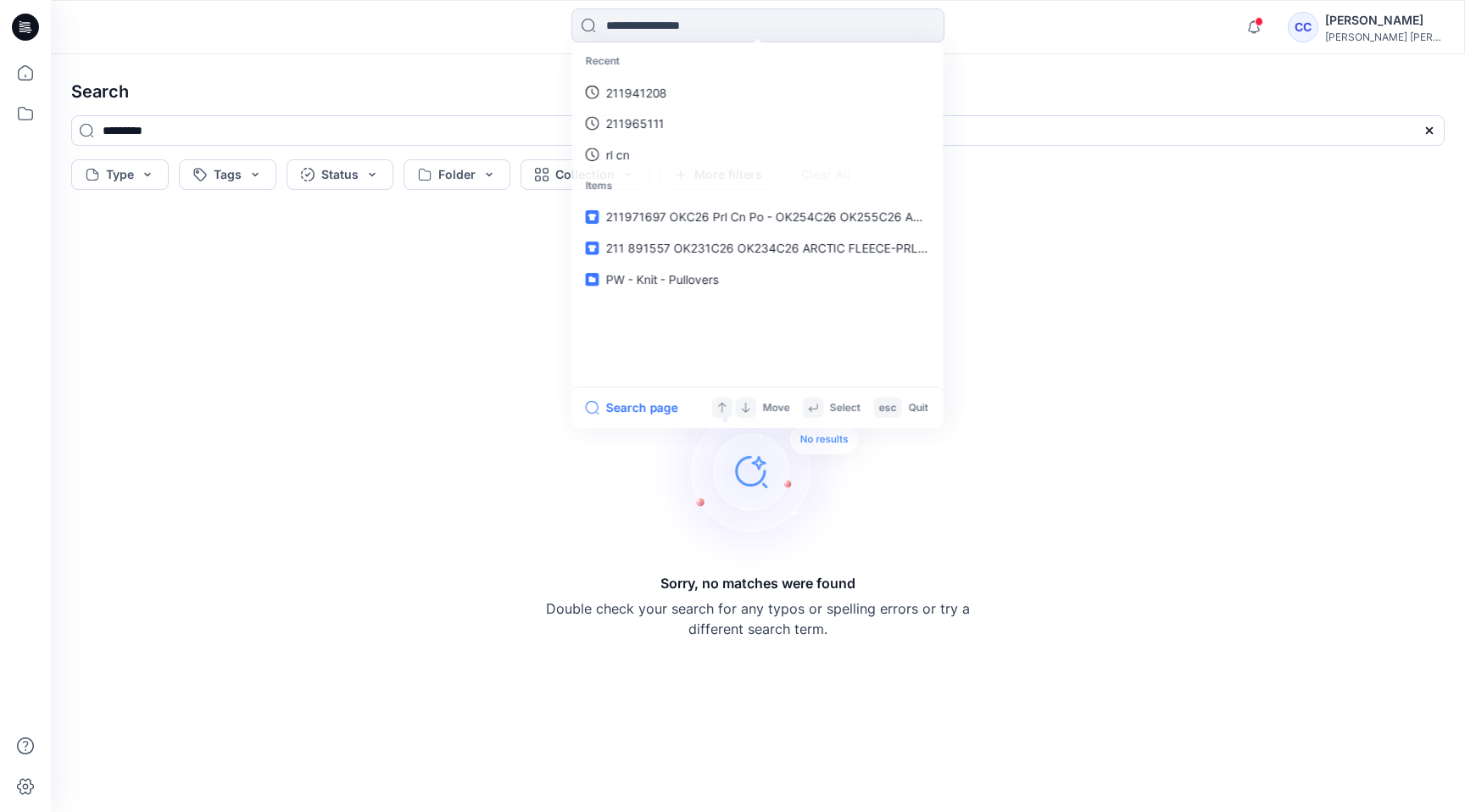
click at [1133, 372] on div "Sorry, no matches were found Double check your search for any typos or spelling…" at bounding box center [758, 504] width 1401 height 588
